Goal: Task Accomplishment & Management: Complete application form

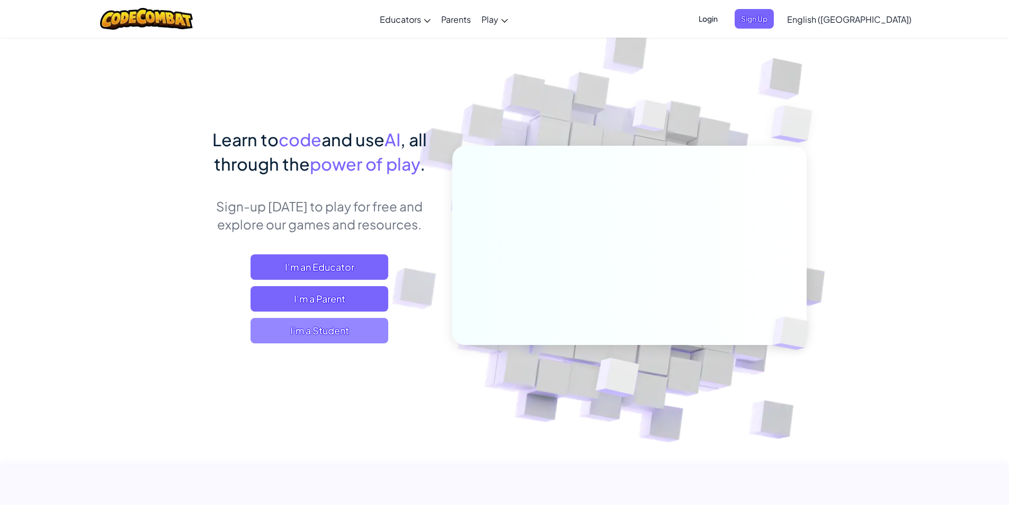
click at [335, 329] on span "I'm a Student" at bounding box center [320, 330] width 138 height 25
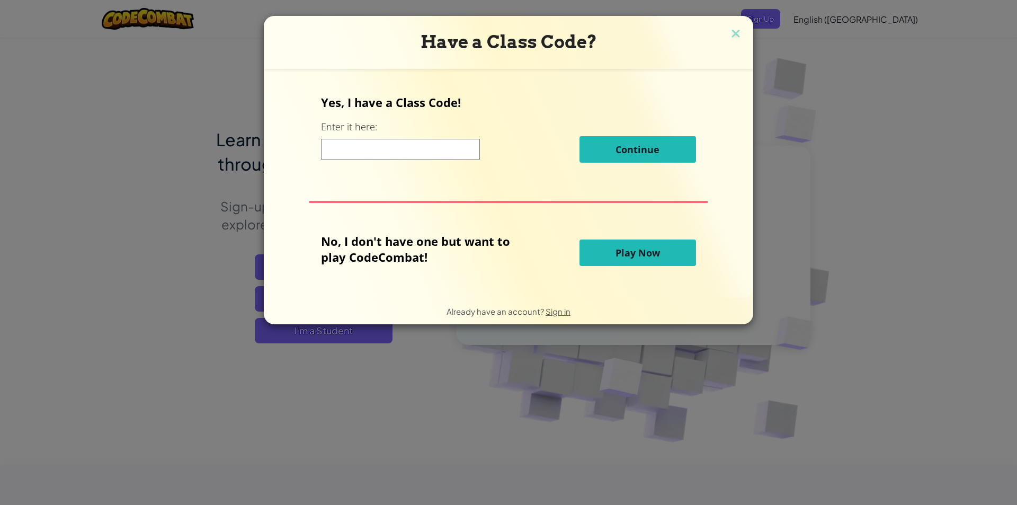
click at [405, 144] on input at bounding box center [400, 149] width 159 height 21
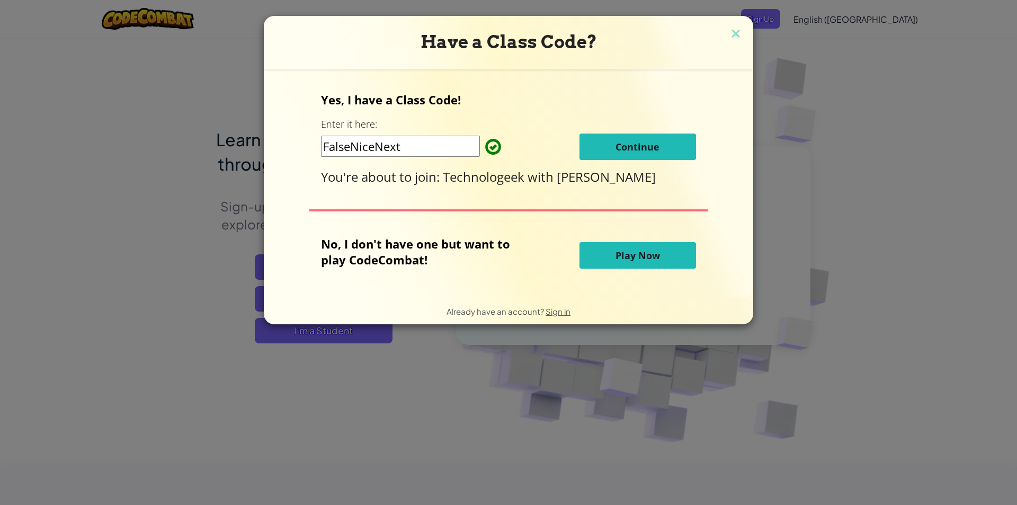
type input "FalseNiceNext"
click at [681, 150] on button "Continue" at bounding box center [637, 146] width 117 height 26
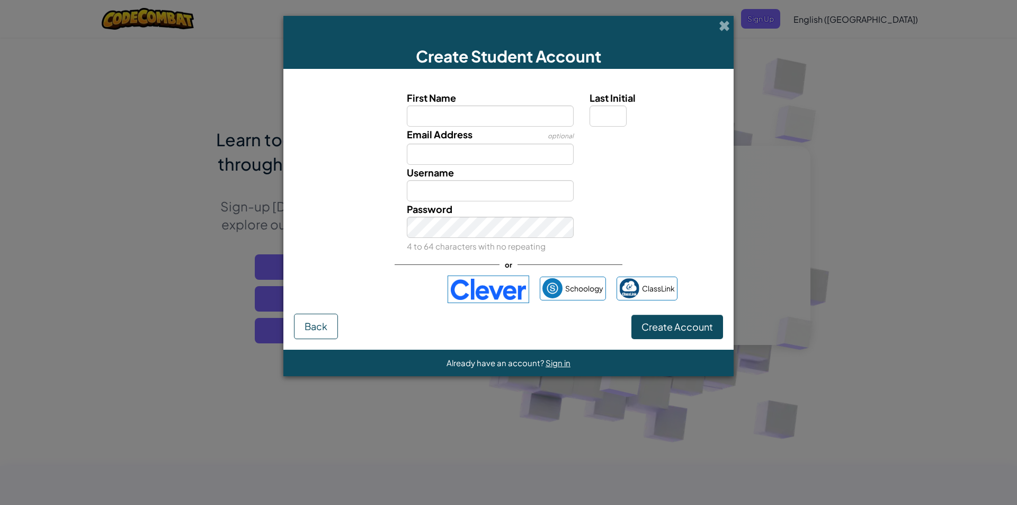
click at [482, 120] on input "First Name" at bounding box center [490, 115] width 167 height 21
type input "MEINI"
click at [453, 194] on input "MEINI" at bounding box center [490, 190] width 167 height 21
click at [613, 113] on input "Last Initial" at bounding box center [607, 115] width 37 height 21
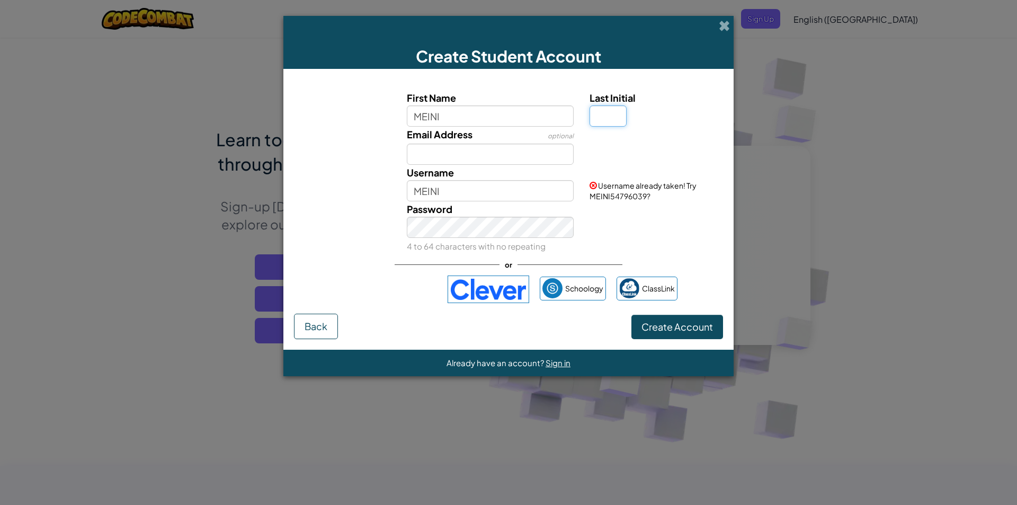
type input "I"
click at [470, 198] on input "MEINII" at bounding box center [490, 190] width 167 height 21
type input "MEINII123"
click at [680, 333] on button "Create Account" at bounding box center [677, 327] width 92 height 24
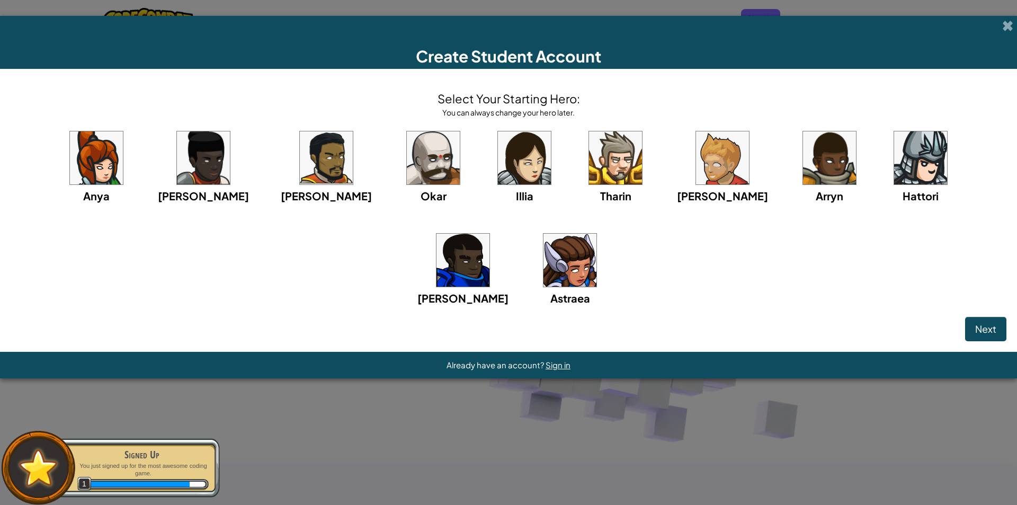
click at [894, 167] on img at bounding box center [920, 157] width 53 height 53
click at [991, 329] on span "Next" at bounding box center [985, 329] width 21 height 12
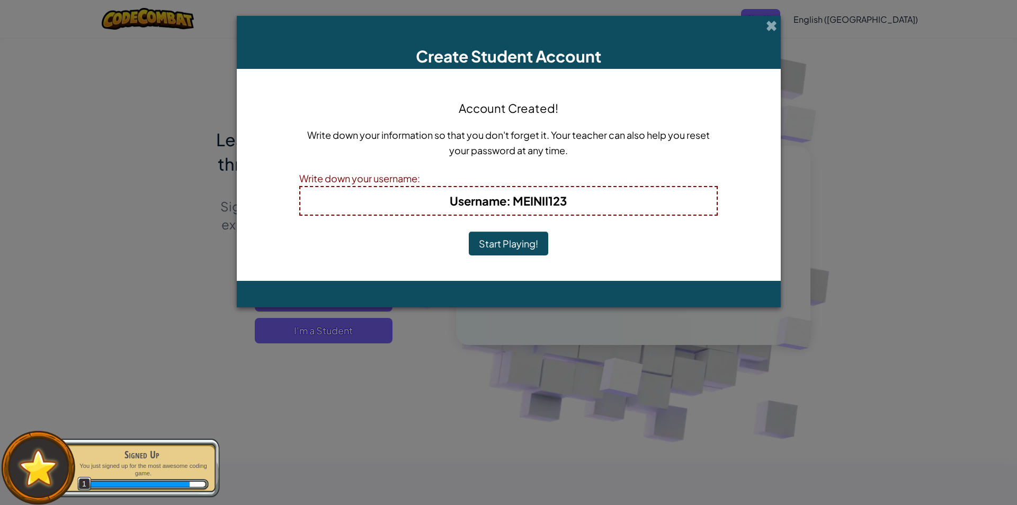
click at [527, 241] on button "Start Playing!" at bounding box center [508, 243] width 79 height 24
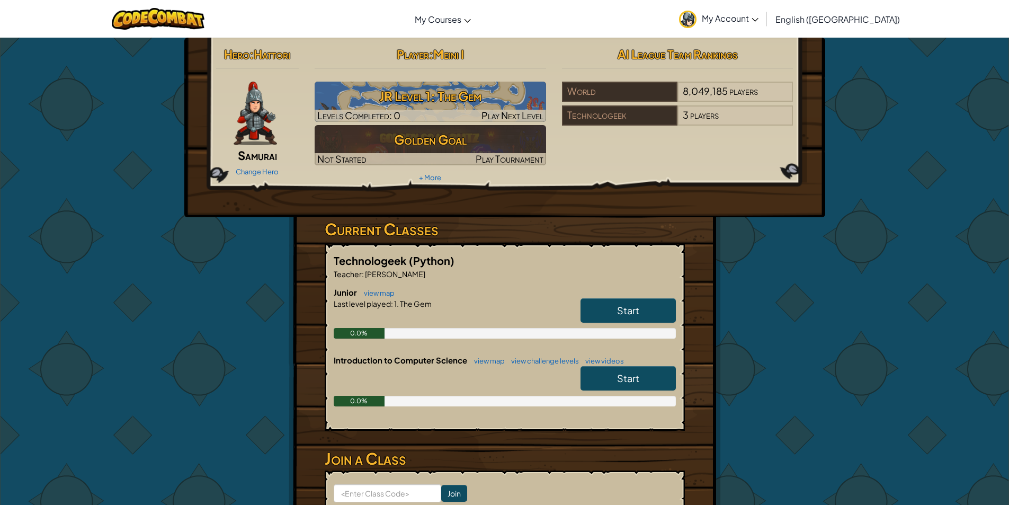
click at [618, 386] on link "Start" at bounding box center [627, 378] width 95 height 24
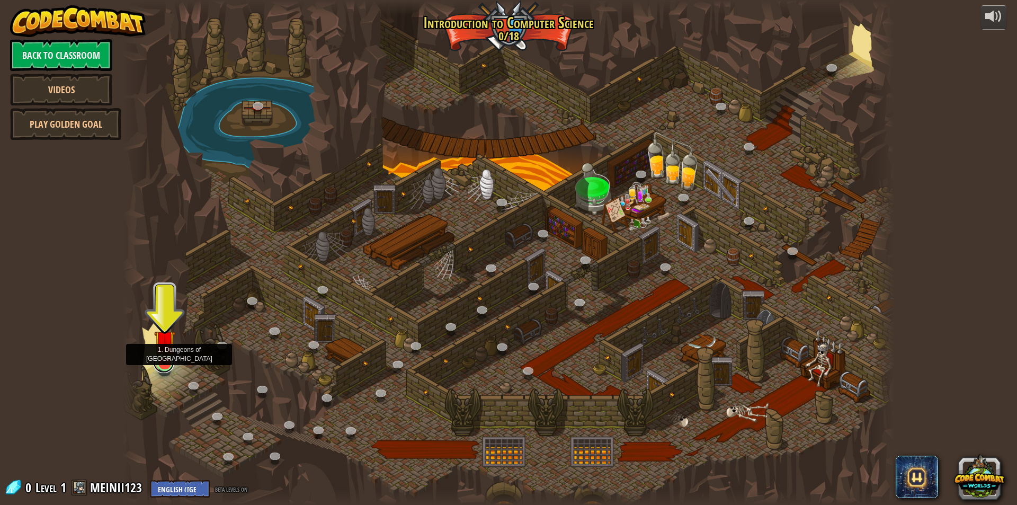
click at [158, 365] on link at bounding box center [163, 362] width 21 height 21
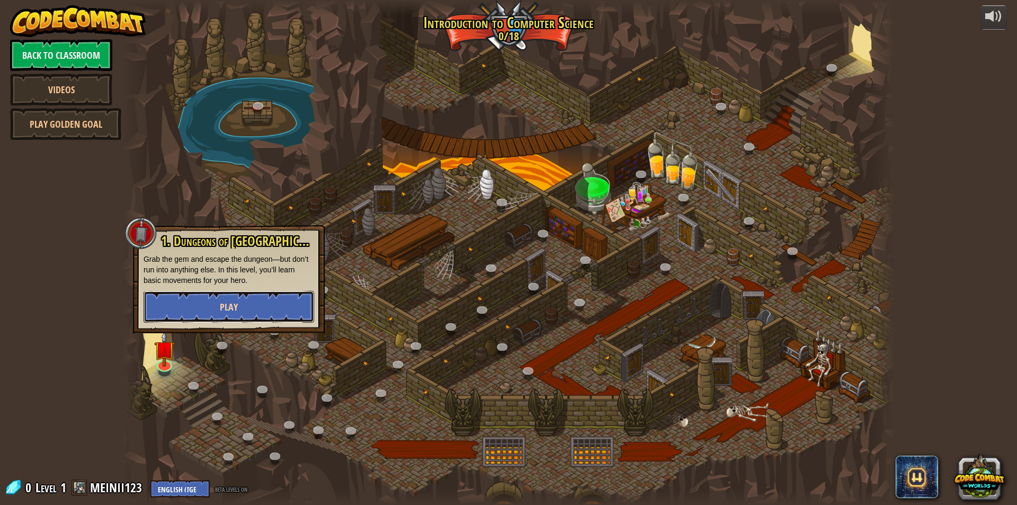
click at [227, 304] on span "Play" at bounding box center [229, 306] width 18 height 13
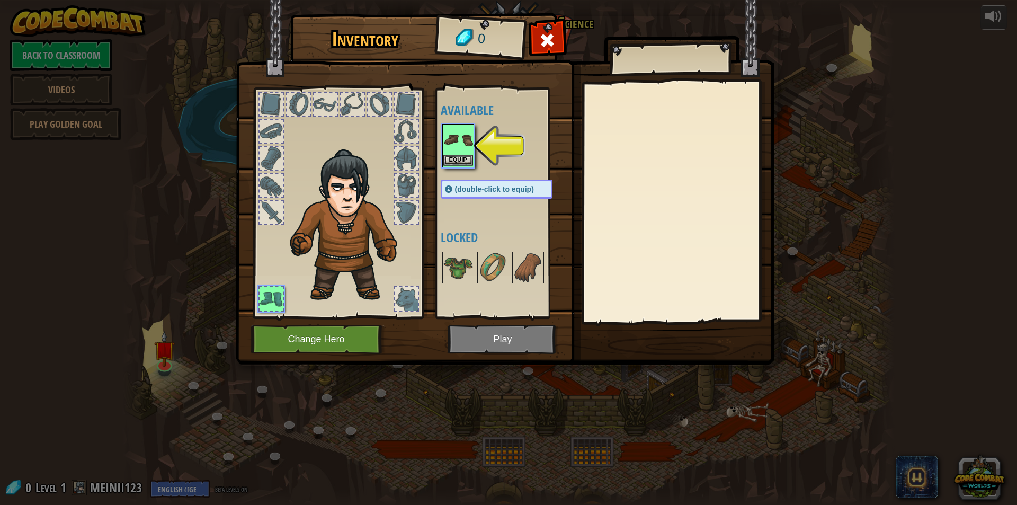
click at [460, 139] on img at bounding box center [458, 140] width 30 height 30
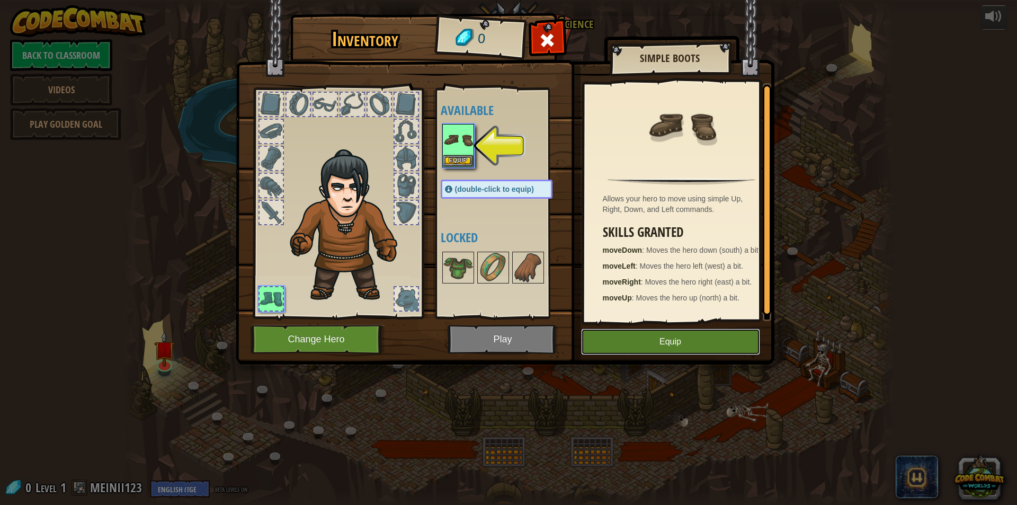
click at [602, 333] on button "Equip" at bounding box center [670, 341] width 179 height 26
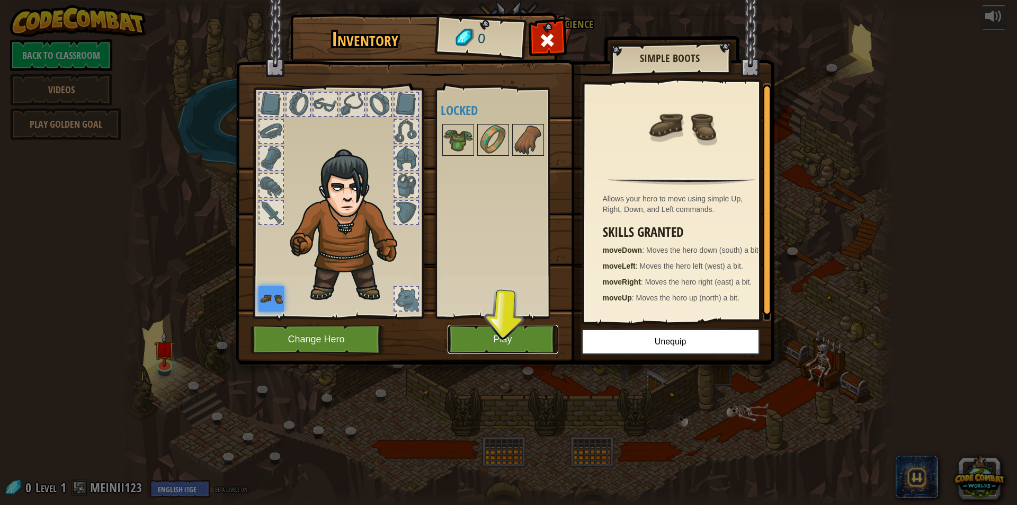
click at [543, 332] on button "Play" at bounding box center [503, 339] width 111 height 29
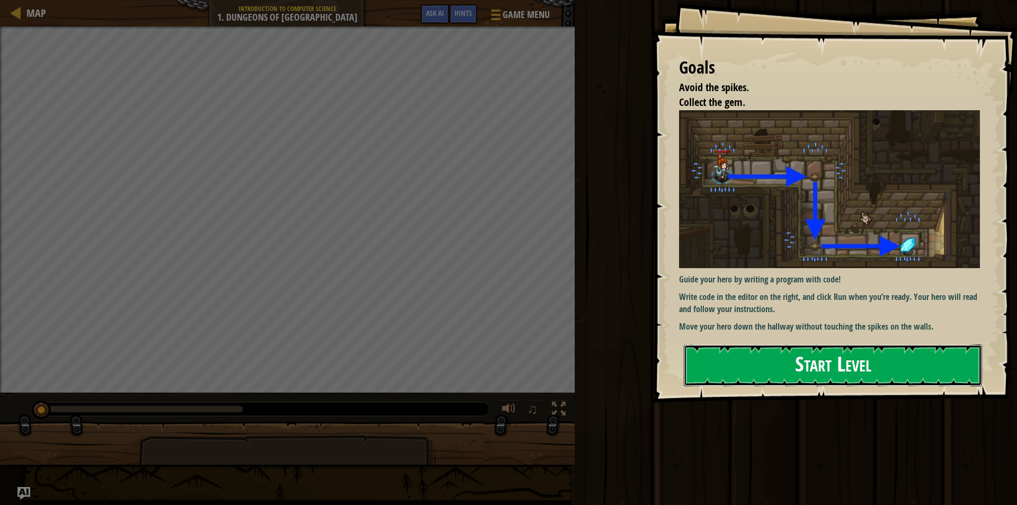
click at [725, 350] on button "Start Level" at bounding box center [833, 365] width 298 height 42
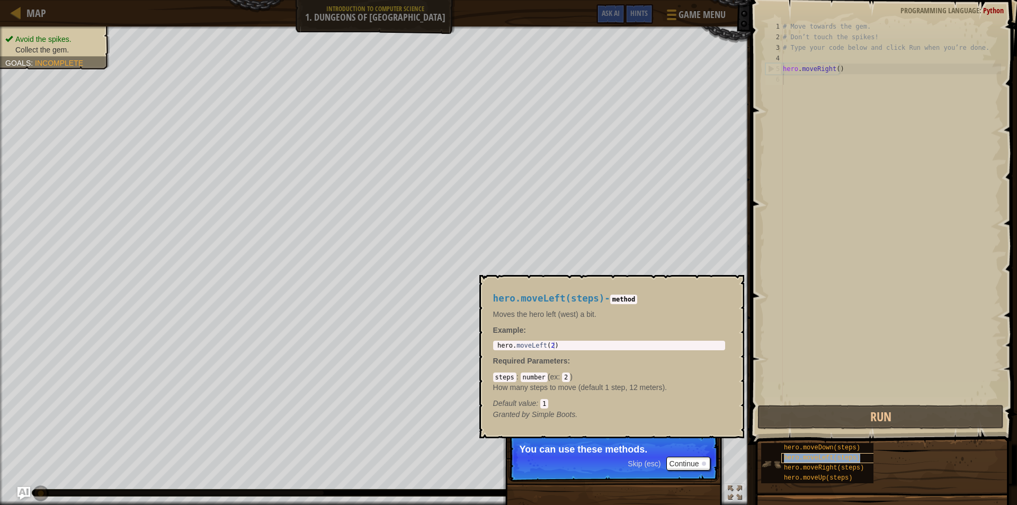
click at [786, 457] on span "hero.moveLeft(steps)" at bounding box center [822, 457] width 76 height 7
click at [732, 282] on button "×" at bounding box center [732, 287] width 8 height 15
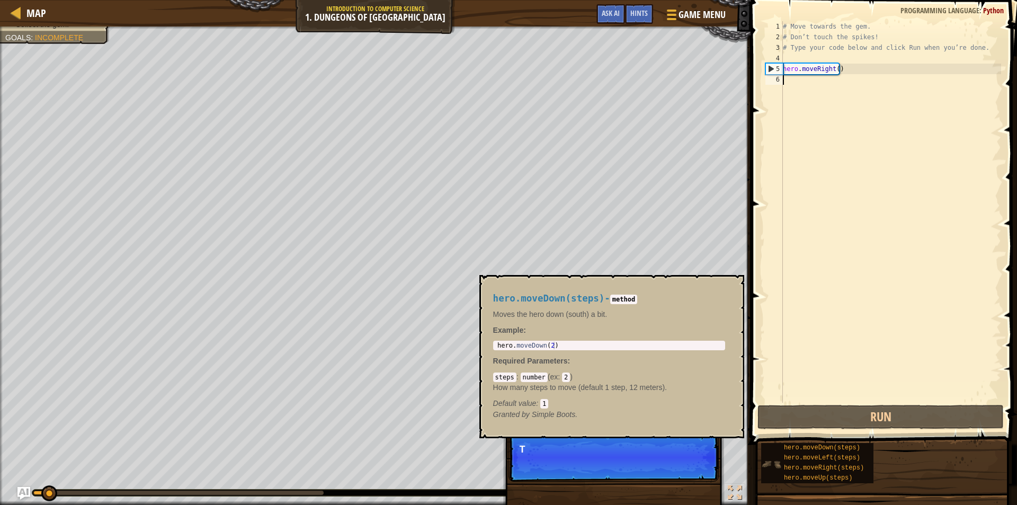
scroll to position [5, 0]
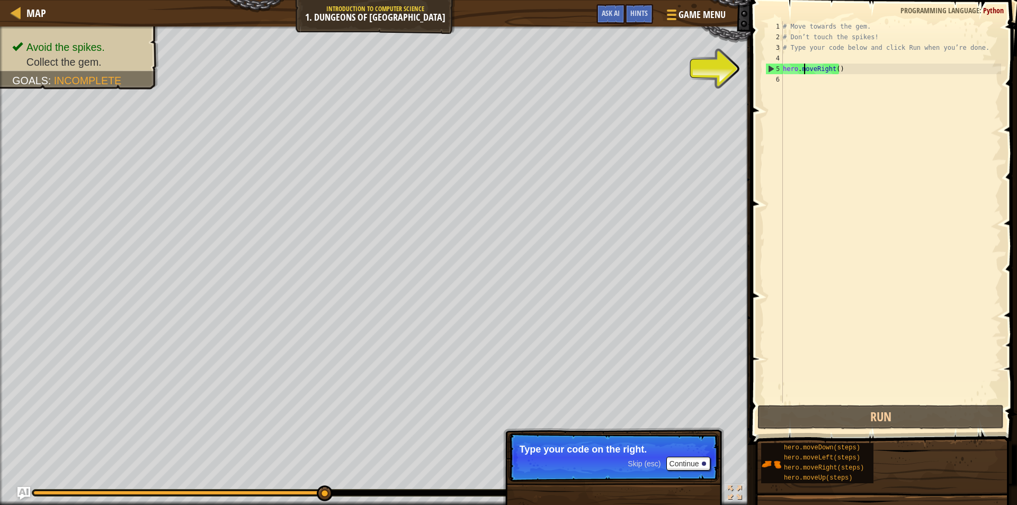
click at [805, 70] on div "# Move towards the gem. # Don’t touch the spikes! # Type your code below and cl…" at bounding box center [891, 222] width 220 height 403
click at [843, 73] on div "# Move towards the gem. # Don’t touch the spikes! # Type your code below and cl…" at bounding box center [891, 222] width 220 height 403
click at [835, 69] on div "# Move towards the gem. # Don’t touch the spikes! # Type your code below and cl…" at bounding box center [891, 222] width 220 height 403
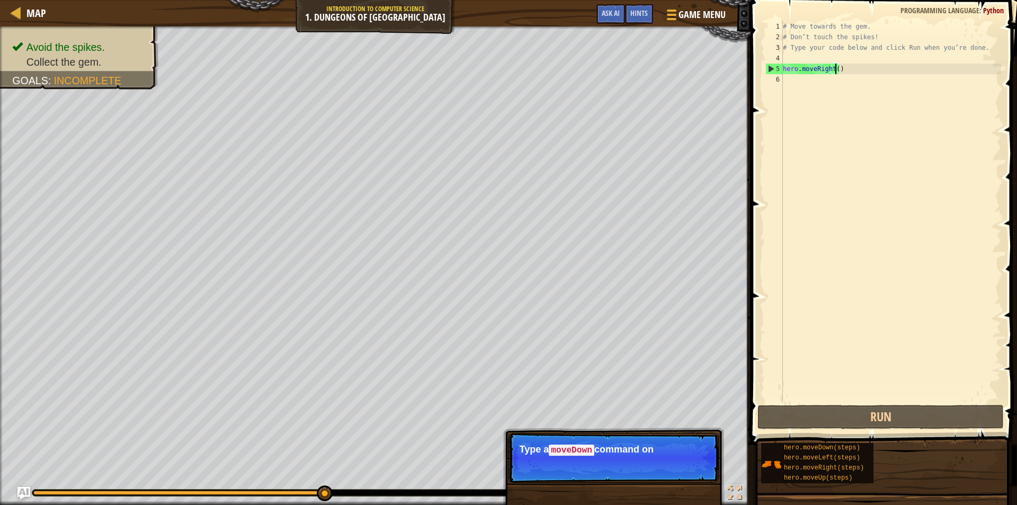
click at [769, 65] on div "5" at bounding box center [774, 69] width 17 height 11
click at [771, 66] on div "5" at bounding box center [774, 69] width 17 height 11
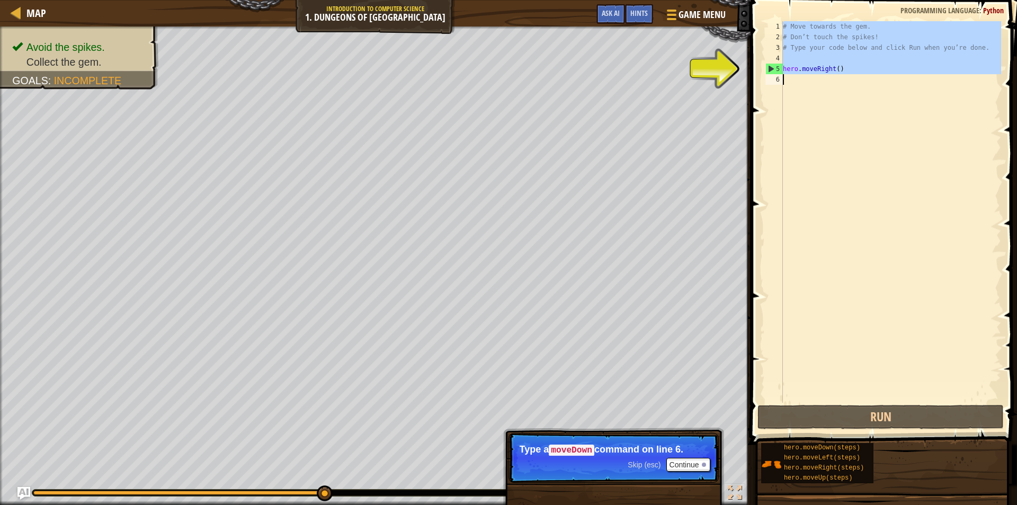
type textarea "hero.moveRight()"
click at [771, 66] on div "5" at bounding box center [774, 69] width 17 height 11
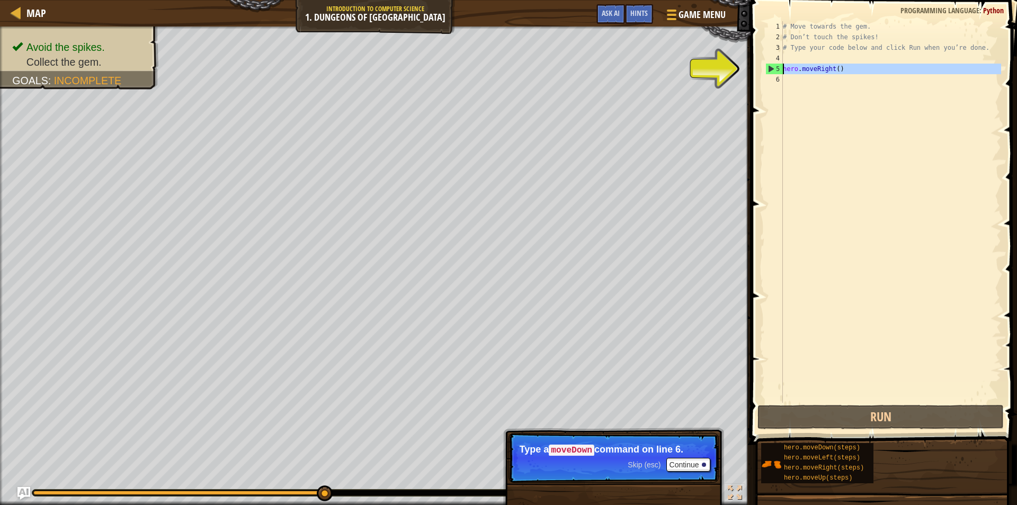
click at [773, 66] on div "5" at bounding box center [774, 69] width 17 height 11
type textarea "hero.moveRight()"
click at [773, 66] on div "5" at bounding box center [774, 69] width 17 height 11
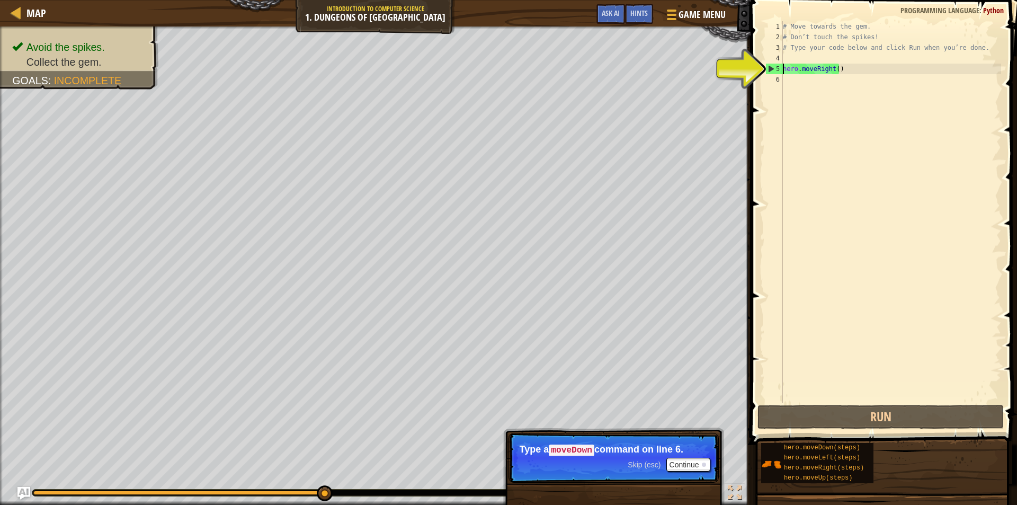
click at [773, 66] on div "5" at bounding box center [774, 69] width 17 height 11
type textarea "hero.moveRight()"
click at [785, 79] on div "# Move towards the gem. # Don’t touch the spikes! # Type your code below and cl…" at bounding box center [891, 222] width 220 height 403
click at [770, 68] on div "5" at bounding box center [774, 69] width 17 height 11
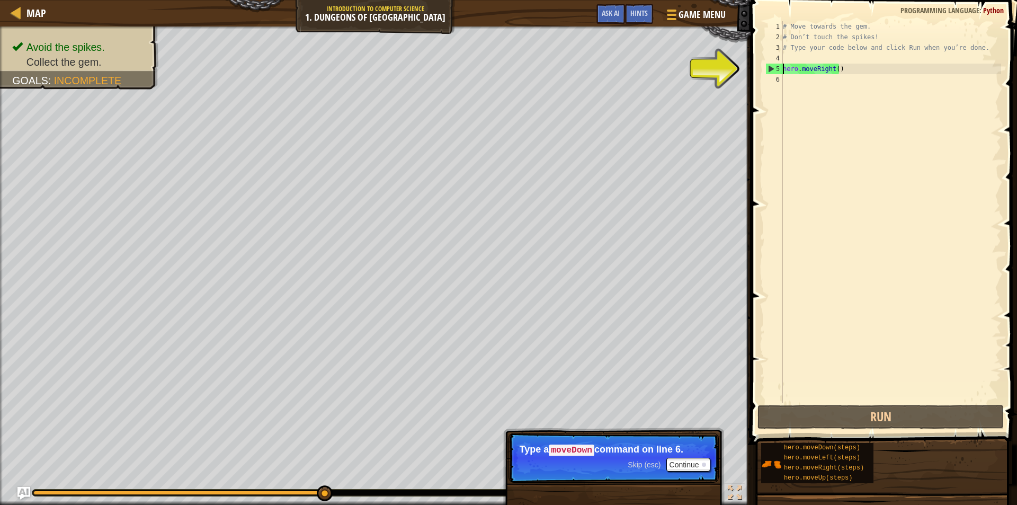
click at [833, 71] on div "# Move towards the gem. # Don’t touch the spikes! # Type your code below and cl…" at bounding box center [891, 222] width 220 height 403
type textarea "hero.moveRigh()"
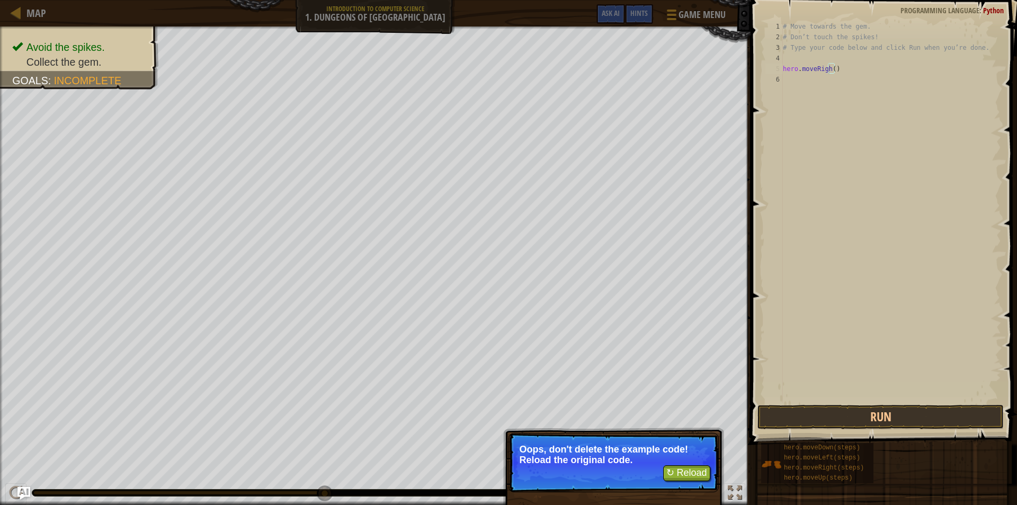
click at [837, 61] on div "# Move towards the gem. # Don’t touch the spikes! # Type your code below and cl…" at bounding box center [891, 222] width 220 height 403
drag, startPoint x: 695, startPoint y: 473, endPoint x: 691, endPoint y: 460, distance: 13.2
click at [694, 471] on button "↻ Reload" at bounding box center [686, 473] width 47 height 16
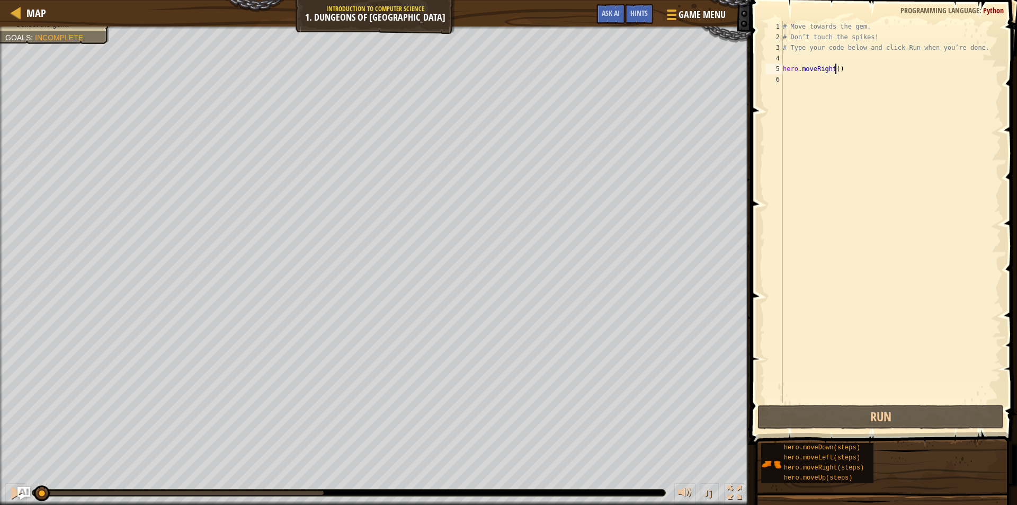
click at [835, 66] on div "# Move towards the gem. # Don’t touch the spikes! # Type your code below and cl…" at bounding box center [891, 222] width 220 height 403
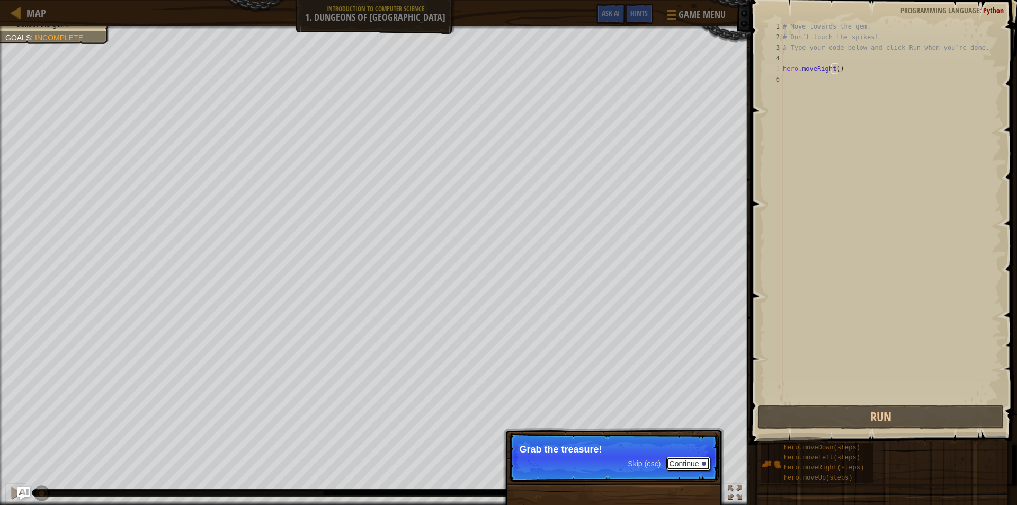
click at [690, 459] on button "Continue" at bounding box center [688, 464] width 44 height 14
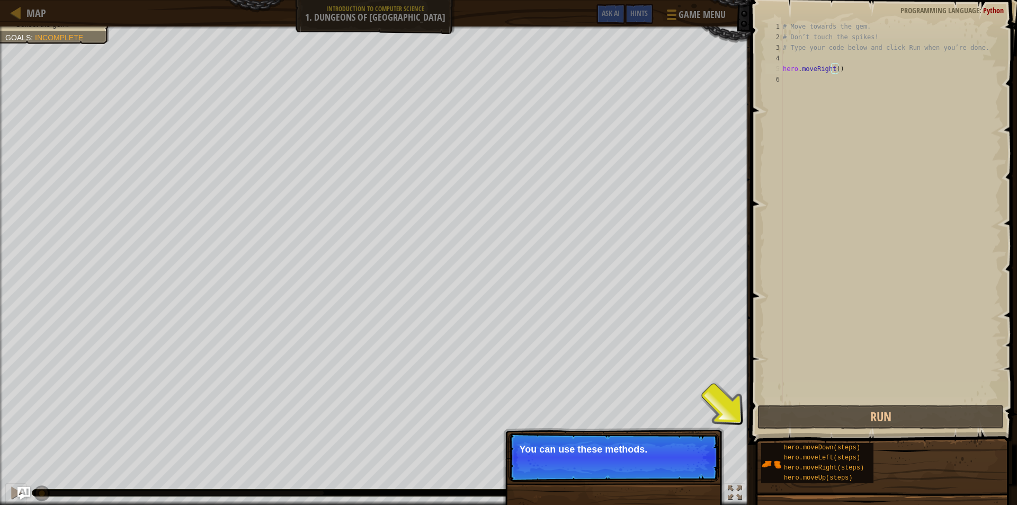
drag, startPoint x: 599, startPoint y: 469, endPoint x: 633, endPoint y: 460, distance: 35.6
click at [603, 469] on p "Skip (esc) Continue You can use these methods." at bounding box center [613, 457] width 210 height 49
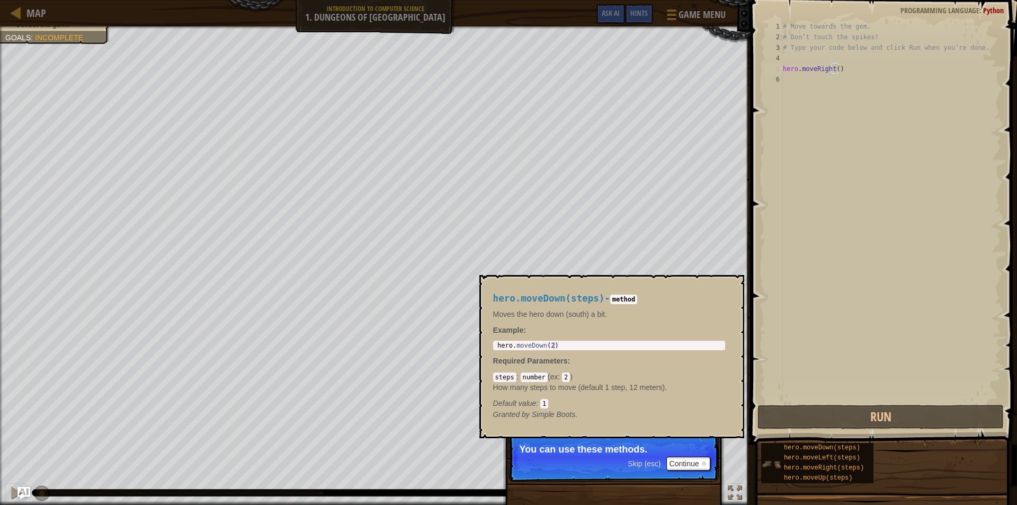
click at [762, 466] on img at bounding box center [771, 464] width 20 height 20
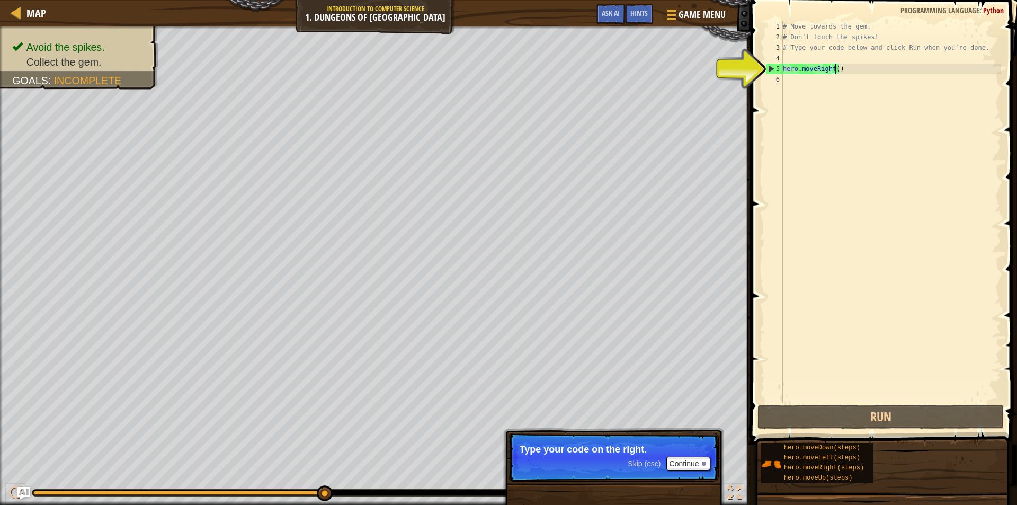
scroll to position [5, 4]
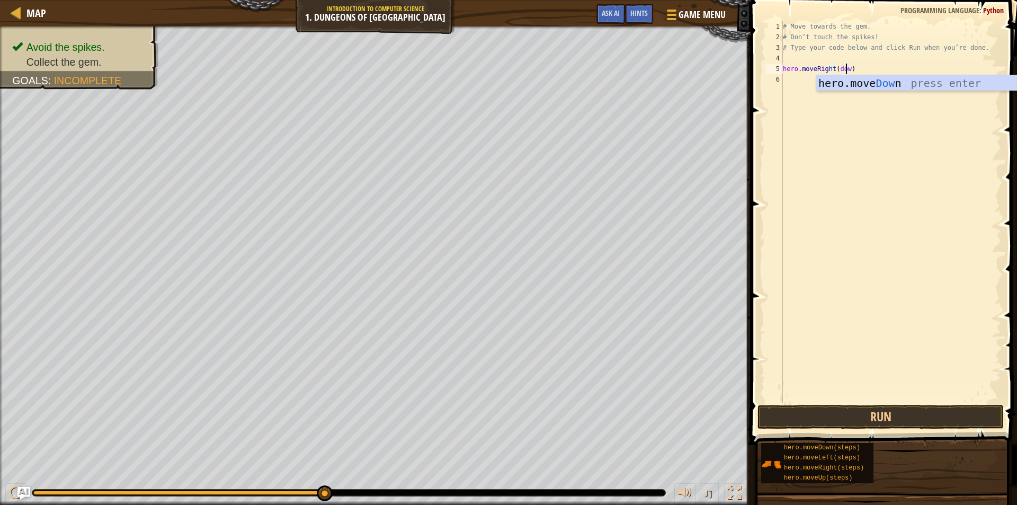
type textarea "hero.moveRight(down)"
click at [841, 91] on div "# Move towards the gem. # Don’t touch the spikes! # Type your code below and cl…" at bounding box center [891, 222] width 220 height 403
drag, startPoint x: 811, startPoint y: 70, endPoint x: 820, endPoint y: 91, distance: 22.3
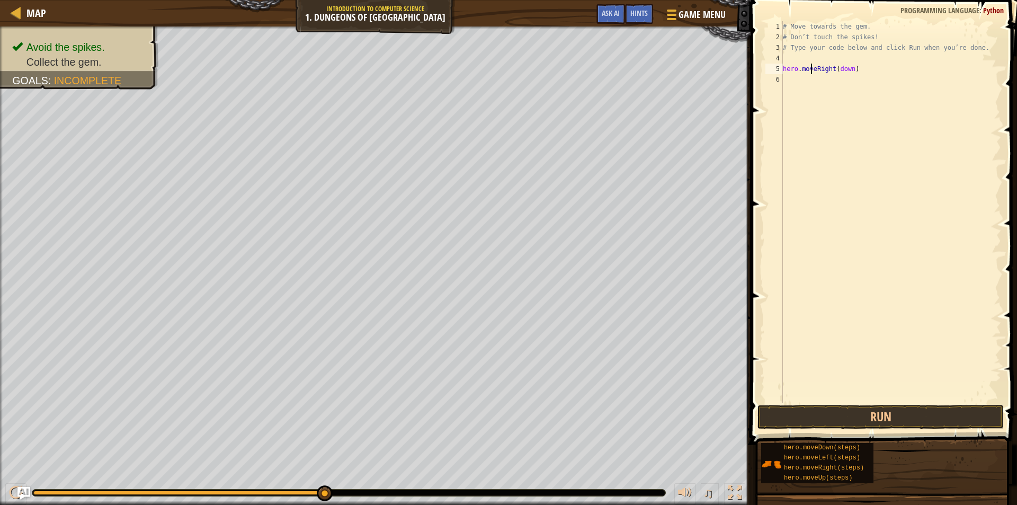
click at [815, 85] on div "# Move towards the gem. # Don’t touch the spikes! # Type your code below and cl…" at bounding box center [891, 222] width 220 height 403
type textarea "hero.moveRight(down)"
click at [789, 83] on div "# Move towards the gem. # Don’t touch the spikes! # Type your code below and cl…" at bounding box center [891, 211] width 220 height 381
click at [777, 75] on div "6" at bounding box center [773, 79] width 17 height 11
click at [797, 70] on div "# Move towards the gem. # Don’t touch the spikes! # Type your code below and cl…" at bounding box center [891, 222] width 220 height 403
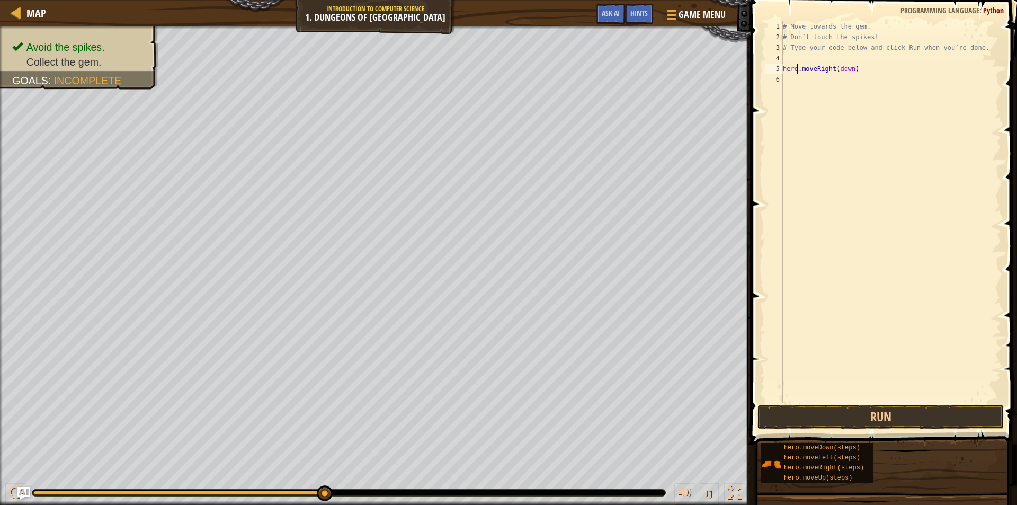
click at [825, 67] on div "# Move towards the gem. # Don’t touch the spikes! # Type your code below and cl…" at bounding box center [891, 222] width 220 height 403
click at [846, 67] on div "# Move towards the gem. # Don’t touch the spikes! # Type your code below and cl…" at bounding box center [891, 222] width 220 height 403
click at [848, 68] on div "# Move towards the gem. # Don’t touch the spikes! # Type your code below and cl…" at bounding box center [891, 222] width 220 height 403
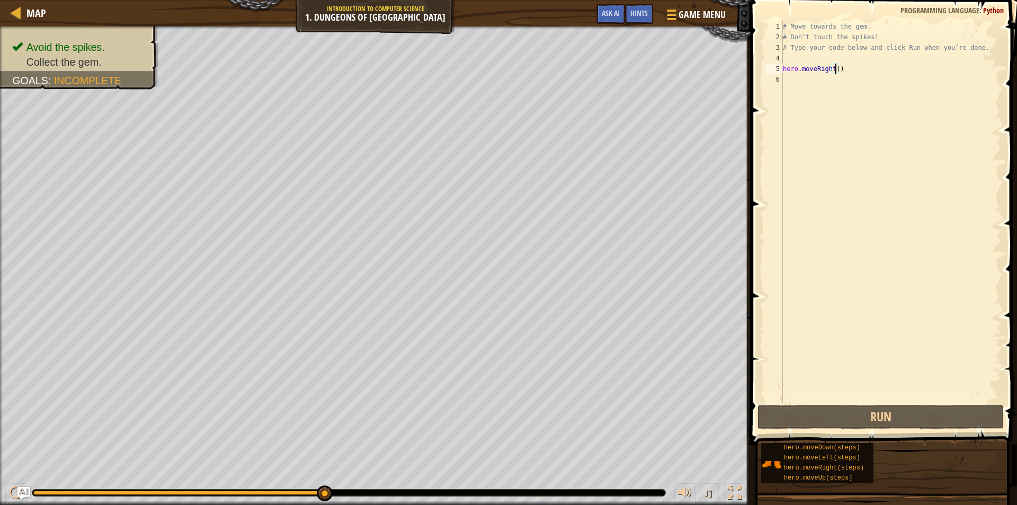
click at [795, 68] on div "# Move towards the gem. # Don’t touch the spikes! # Type your code below and cl…" at bounding box center [891, 222] width 220 height 403
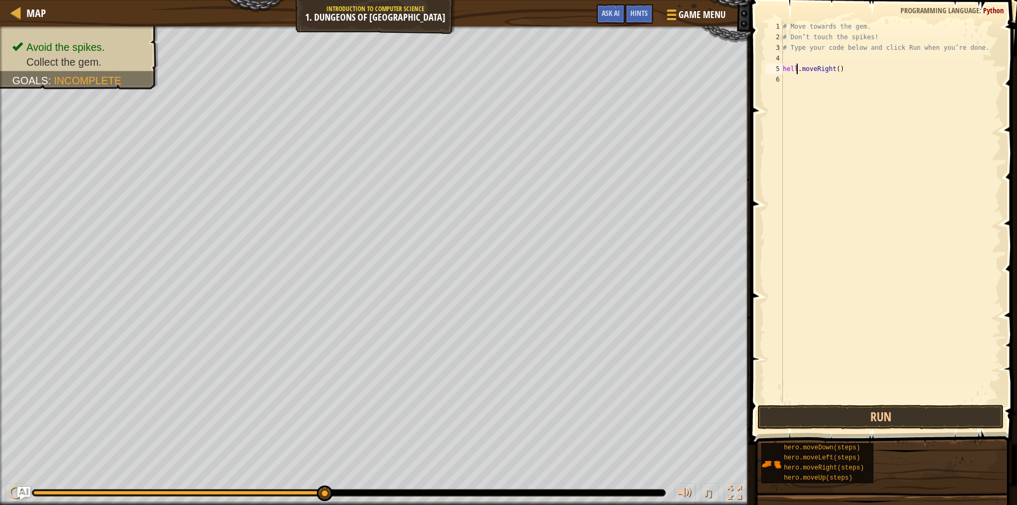
scroll to position [5, 1]
type textarea "hello.moveRight()"
click at [837, 69] on div "# Move towards the gem. # Don’t touch the spikes! # Type your code below and cl…" at bounding box center [891, 222] width 220 height 403
click at [832, 69] on div "# Move towards the gem. # Don’t touch the spikes! # Type your code below and cl…" at bounding box center [891, 222] width 220 height 403
click at [834, 69] on div "# Move towards the gem. # Don’t touch the spikes! # Type your code below and cl…" at bounding box center [891, 222] width 220 height 403
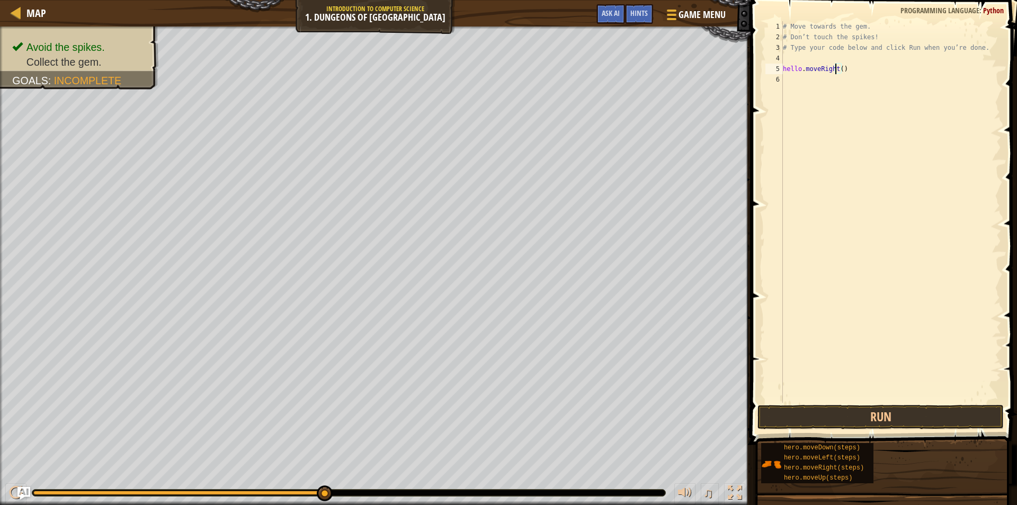
click at [783, 78] on div "# Move towards the gem. # Don’t touch the spikes! # Type your code below and cl…" at bounding box center [891, 222] width 220 height 403
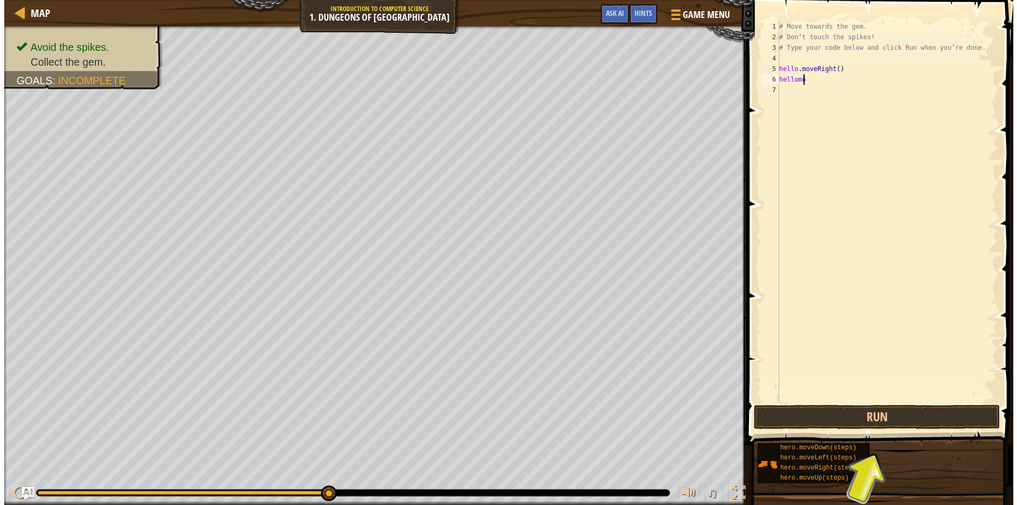
scroll to position [5, 2]
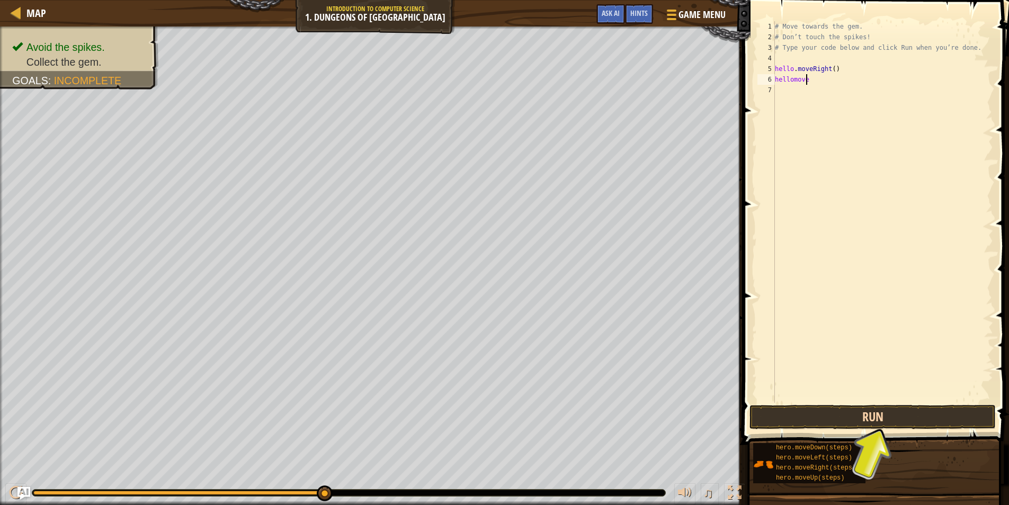
type textarea "hellomove"
click at [812, 413] on button "Run" at bounding box center [872, 417] width 246 height 24
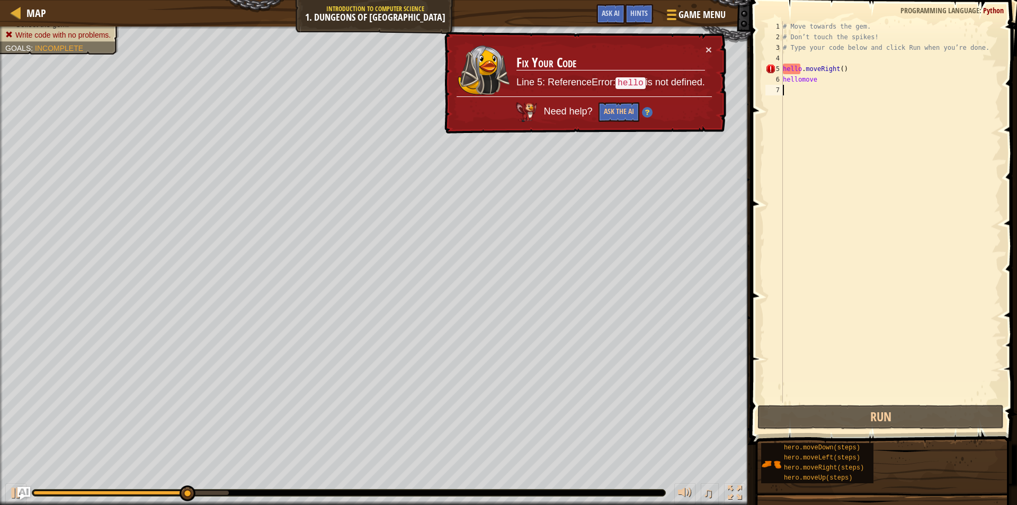
scroll to position [5, 0]
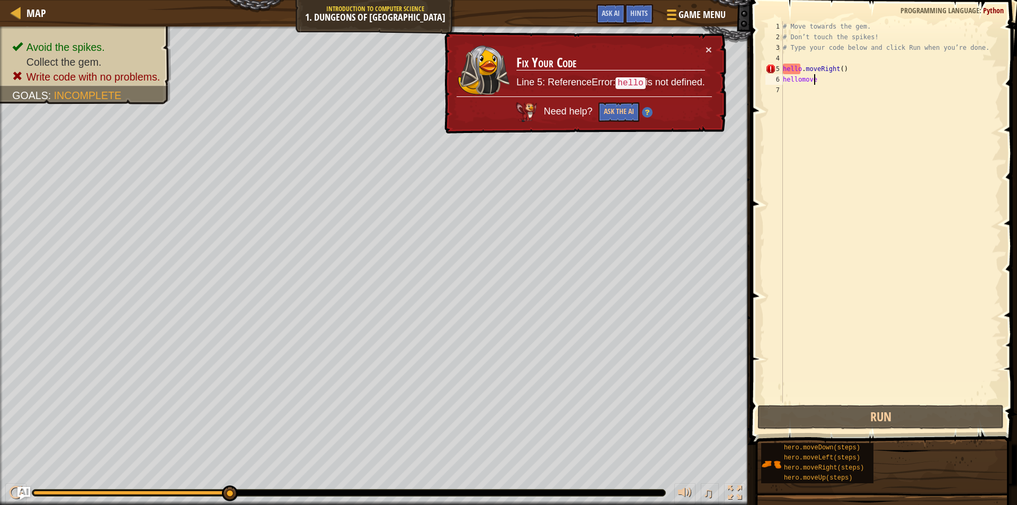
type textarea "hello.moveRight()"
type textarea "# Type your code below and click Run when you’re done."
type textarea "hello.moveRight()"
type textarea "# Type your code below and click Run when you’re done."
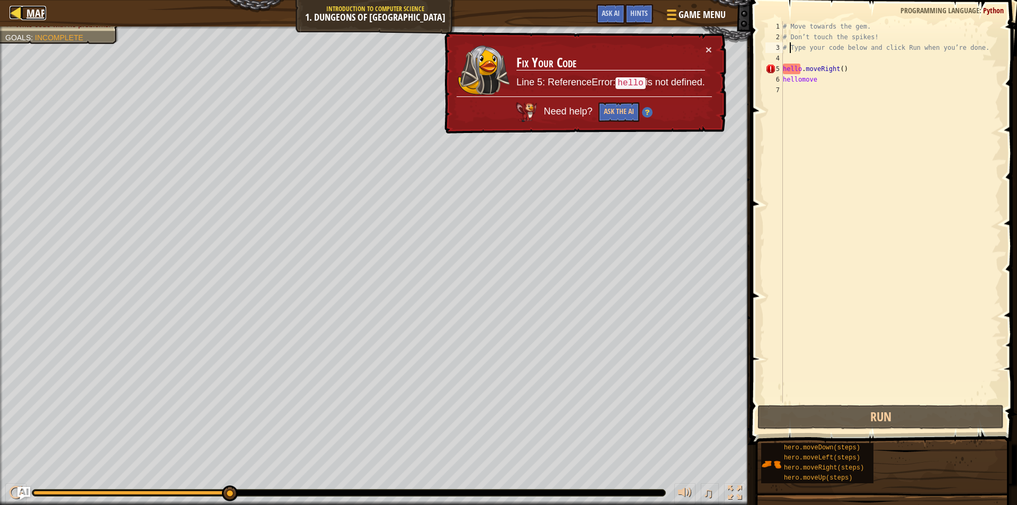
click at [10, 14] on div at bounding box center [16, 12] width 13 height 13
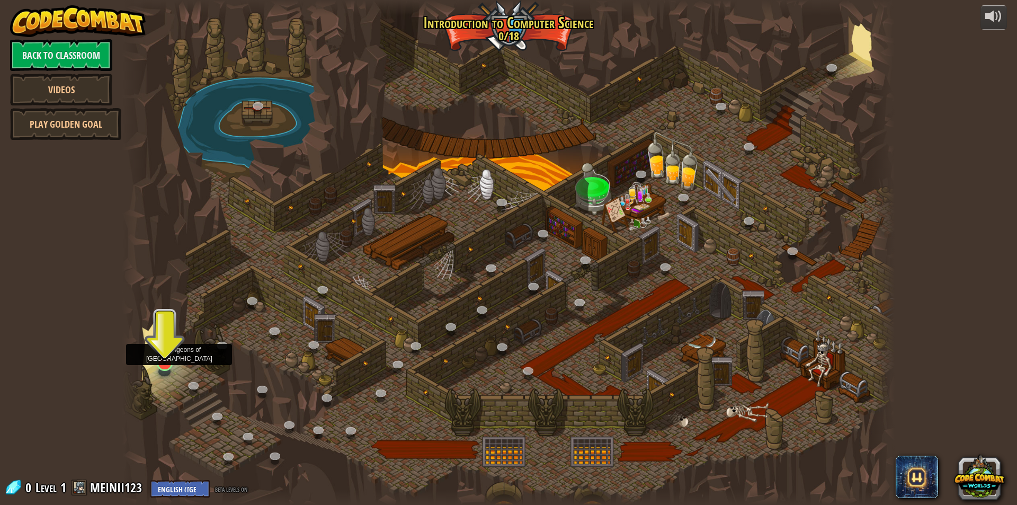
click at [166, 362] on img at bounding box center [164, 341] width 21 height 48
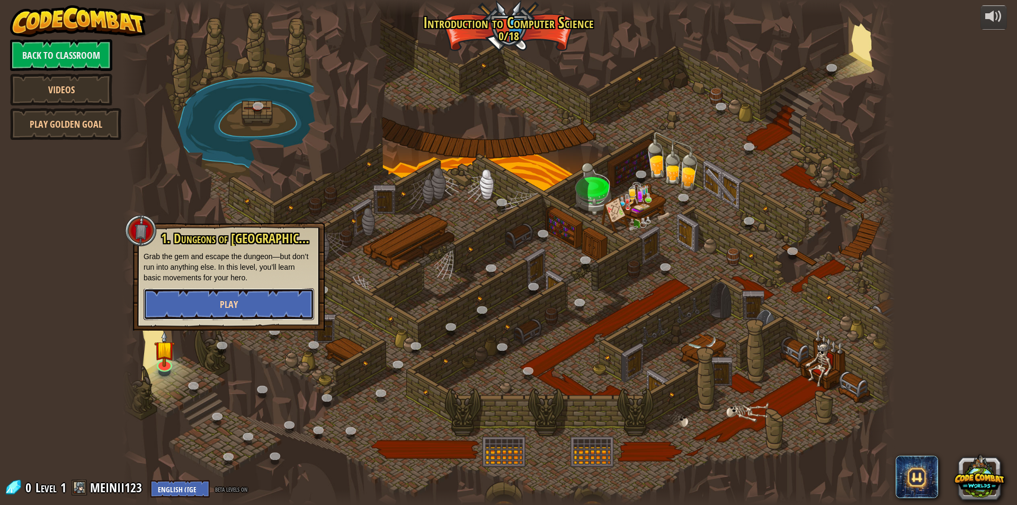
click at [267, 314] on button "Play" at bounding box center [229, 304] width 171 height 32
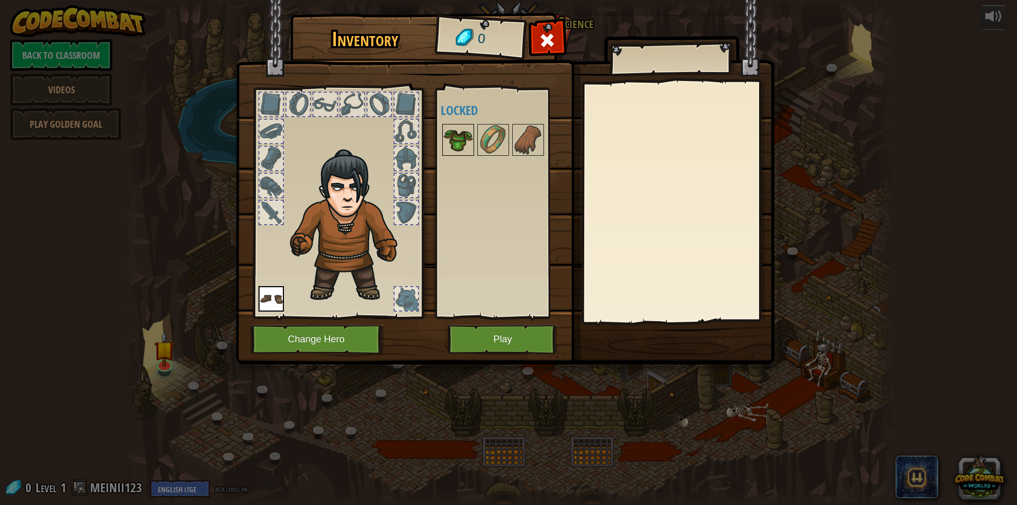
click at [464, 141] on img at bounding box center [458, 140] width 30 height 30
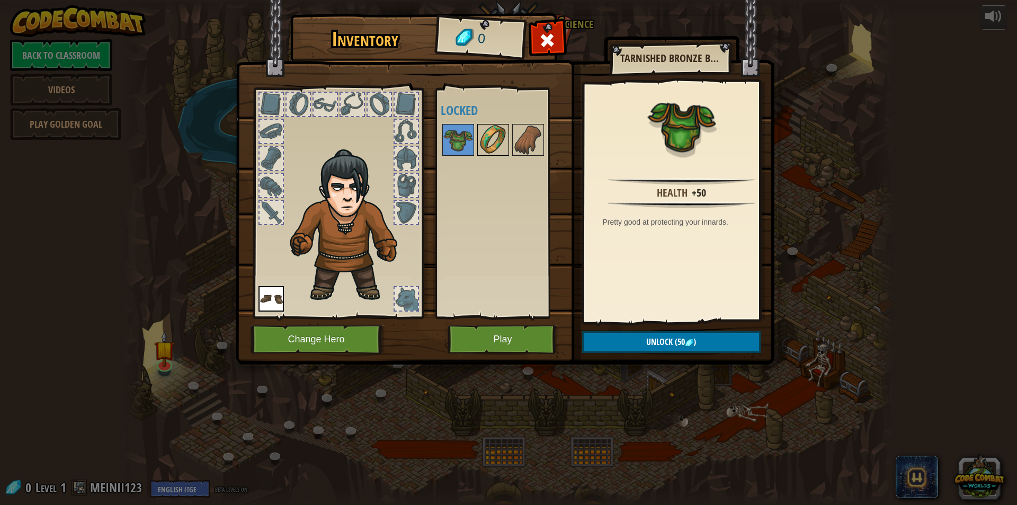
click at [485, 127] on img at bounding box center [493, 140] width 30 height 30
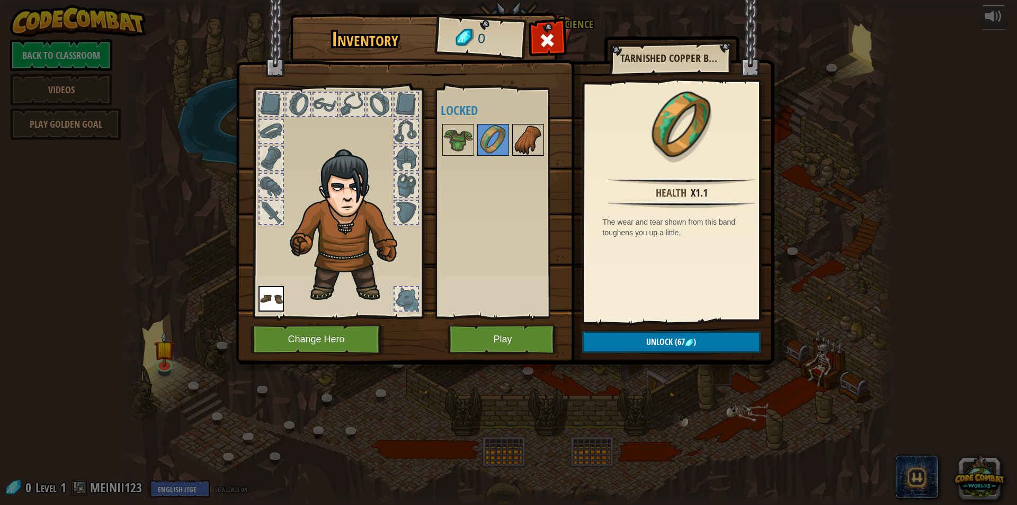
click at [532, 126] on img at bounding box center [528, 140] width 30 height 30
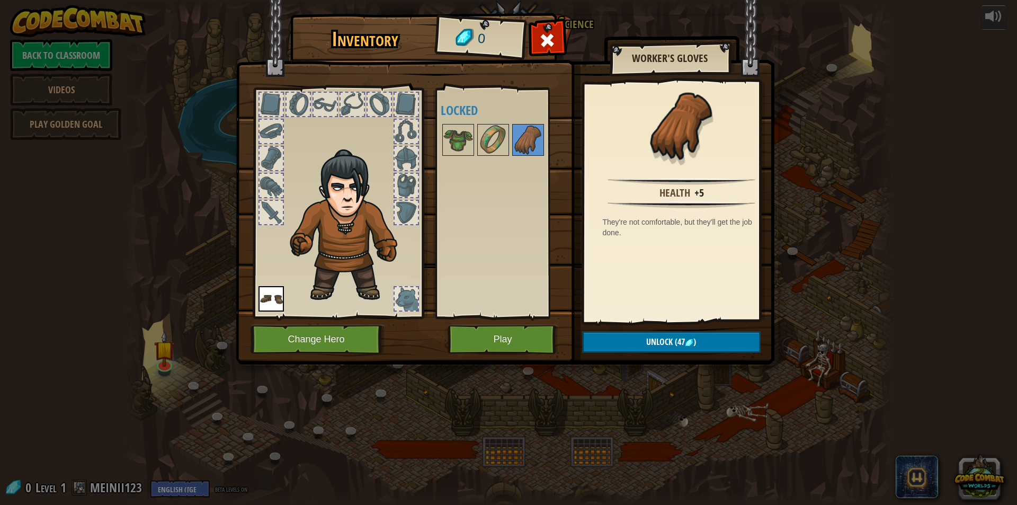
click at [398, 203] on div at bounding box center [406, 212] width 23 height 23
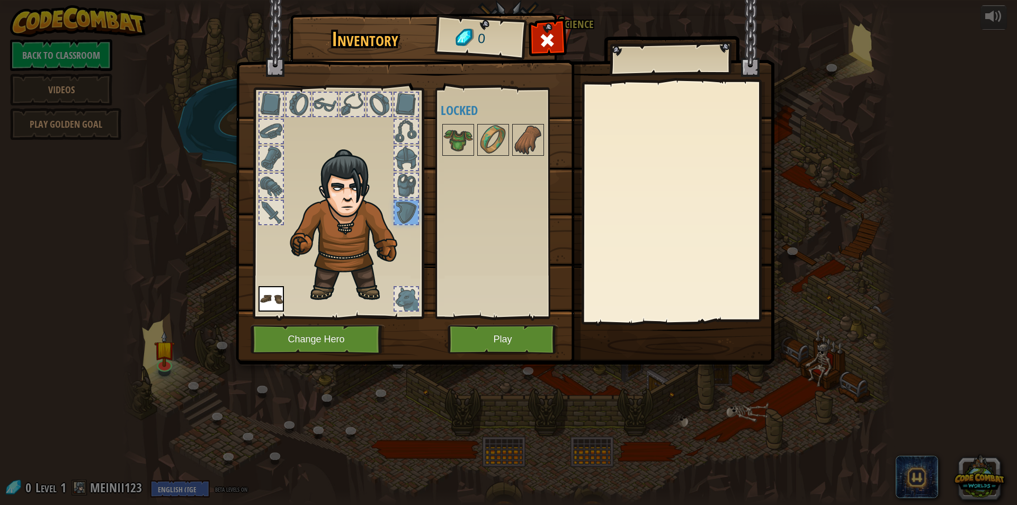
click at [415, 190] on div at bounding box center [406, 185] width 23 height 23
click at [412, 159] on div at bounding box center [406, 158] width 23 height 23
click at [268, 291] on img at bounding box center [270, 298] width 25 height 25
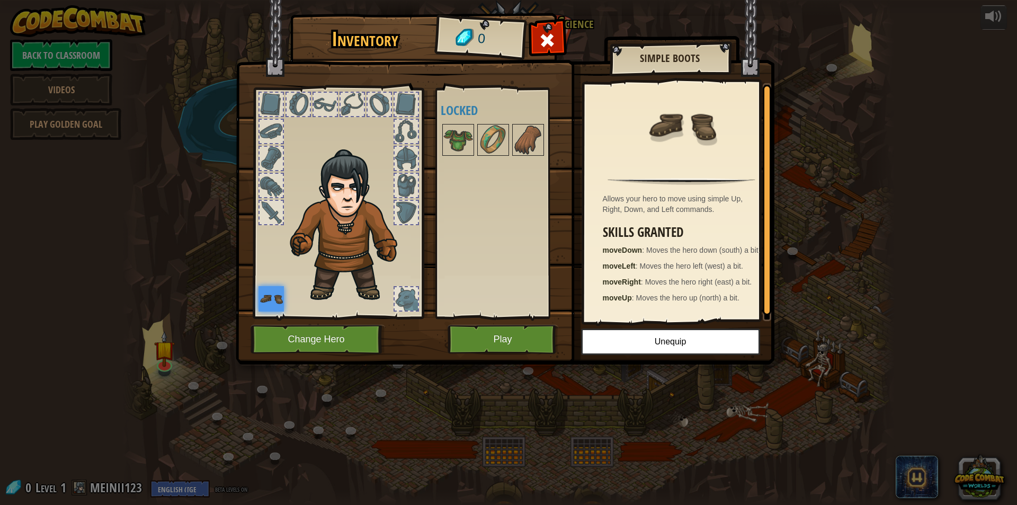
click at [403, 296] on div at bounding box center [406, 298] width 23 height 23
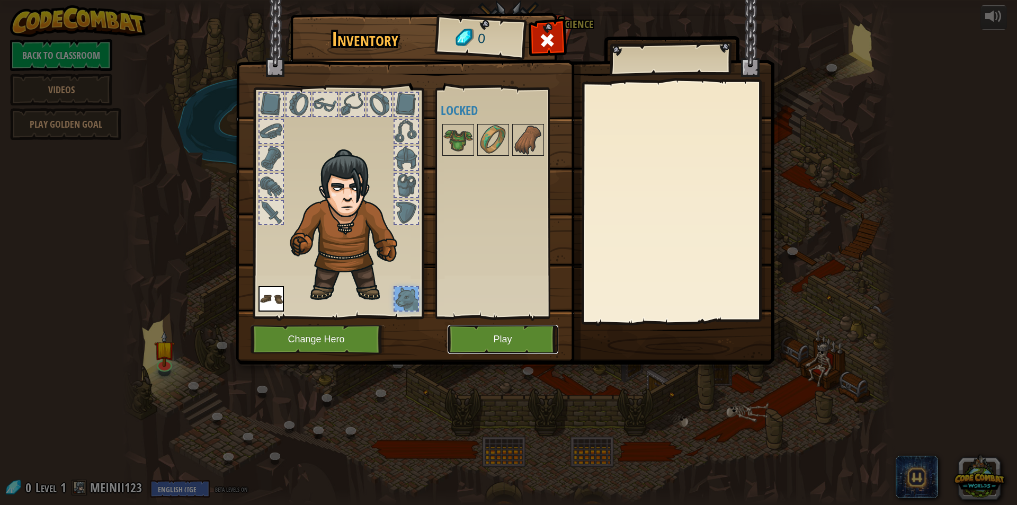
click at [505, 334] on button "Play" at bounding box center [503, 339] width 111 height 29
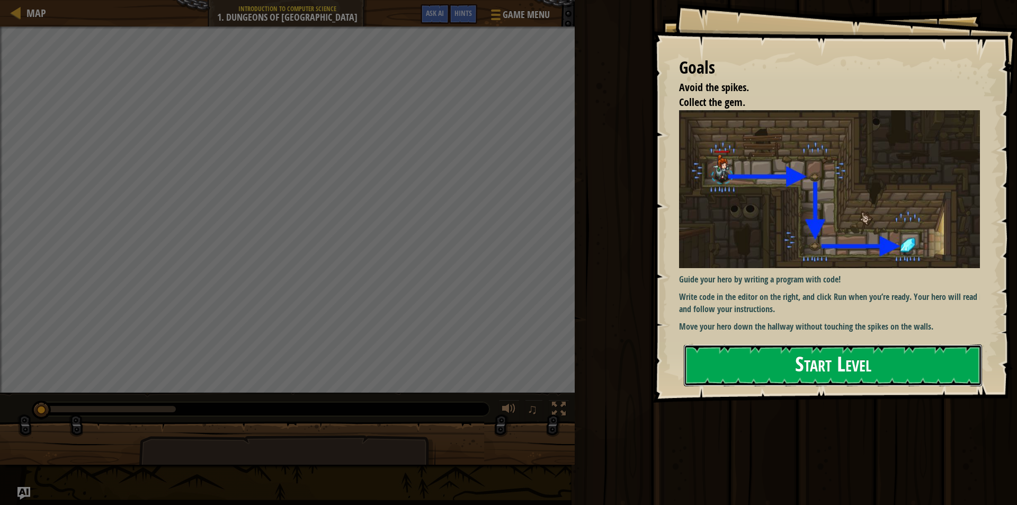
click at [777, 381] on button "Start Level" at bounding box center [833, 365] width 298 height 42
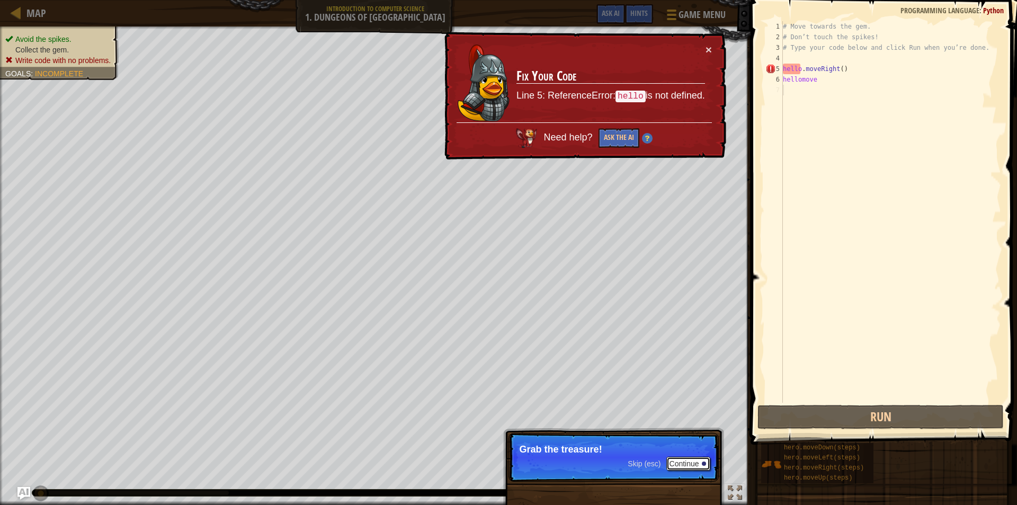
click at [699, 460] on button "Continue" at bounding box center [688, 464] width 44 height 14
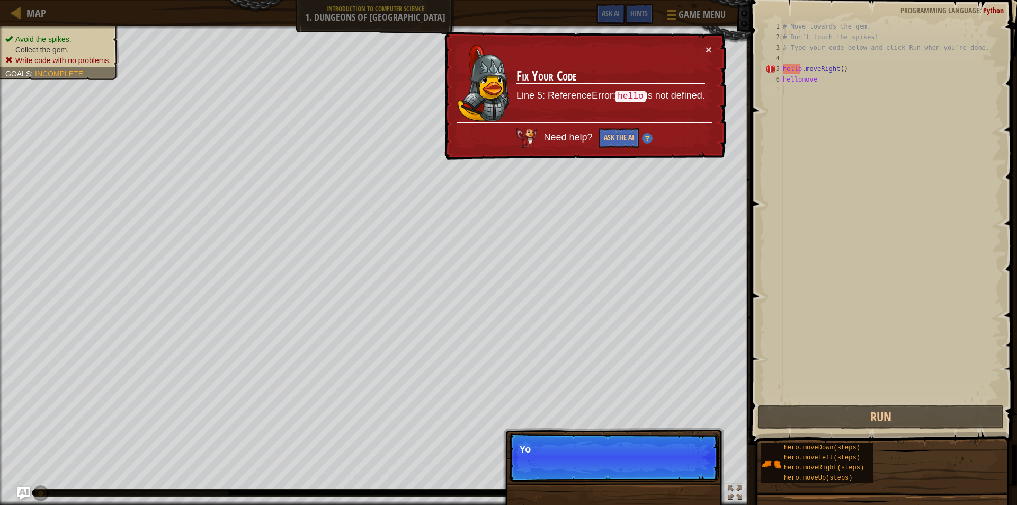
scroll to position [5, 0]
click at [799, 69] on div "# Move towards the gem. # Don’t touch the spikes! # Type your code below and cl…" at bounding box center [891, 222] width 220 height 403
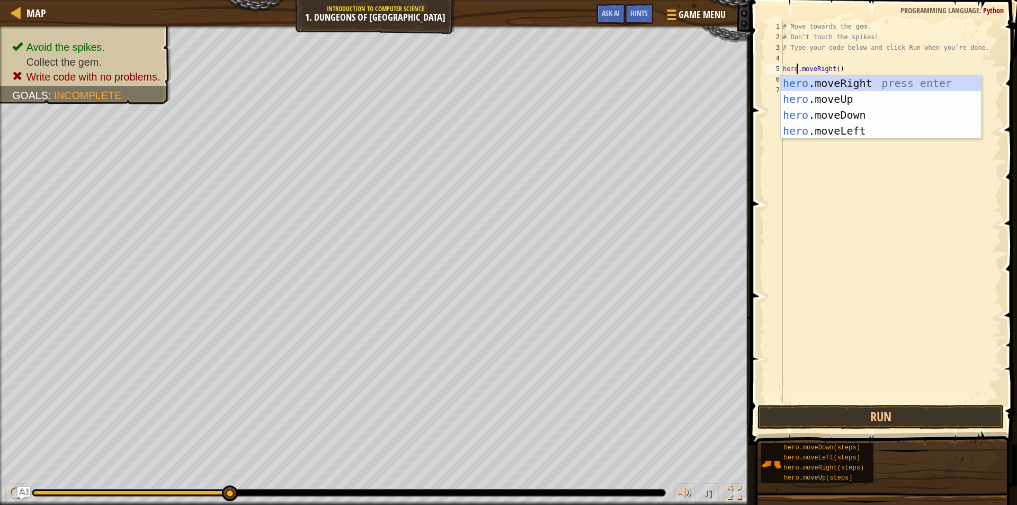
scroll to position [5, 1]
click at [868, 115] on div "hero .moveRight press enter hero .moveUp press enter hero .moveDown press enter…" at bounding box center [881, 122] width 200 height 95
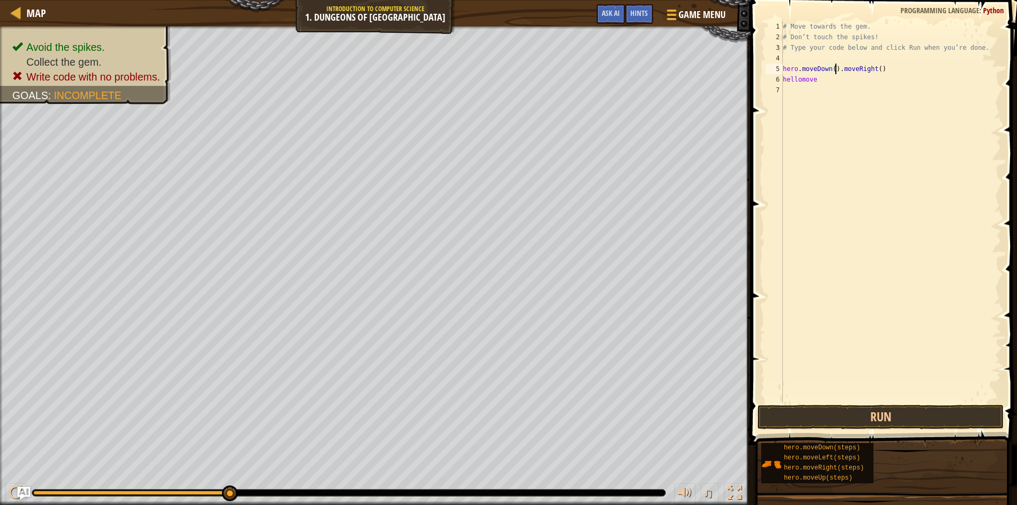
click at [798, 78] on div "# Move towards the gem. # Don’t touch the spikes! # Type your code below and cl…" at bounding box center [891, 222] width 220 height 403
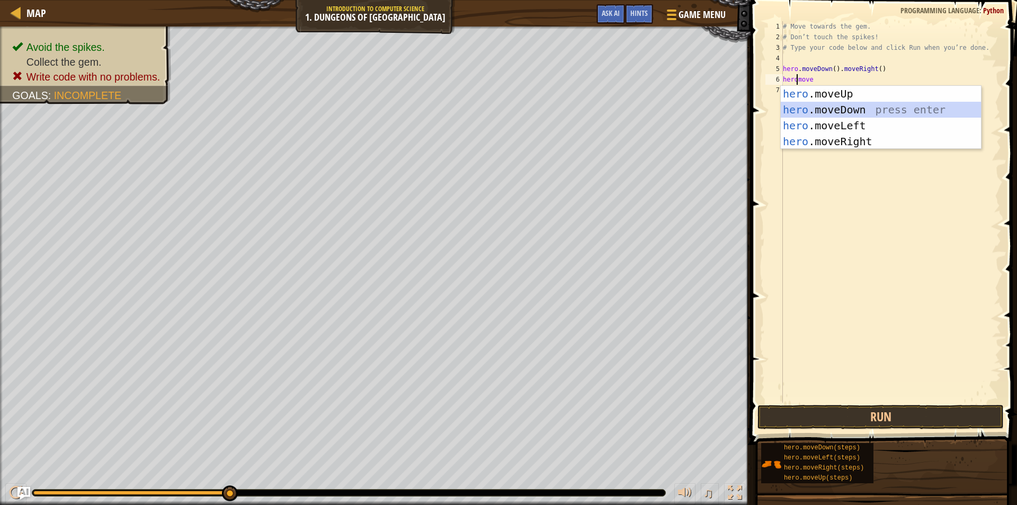
click at [861, 114] on div "hero .moveUp press enter hero .moveDown press enter hero .moveLeft press enter …" at bounding box center [881, 133] width 200 height 95
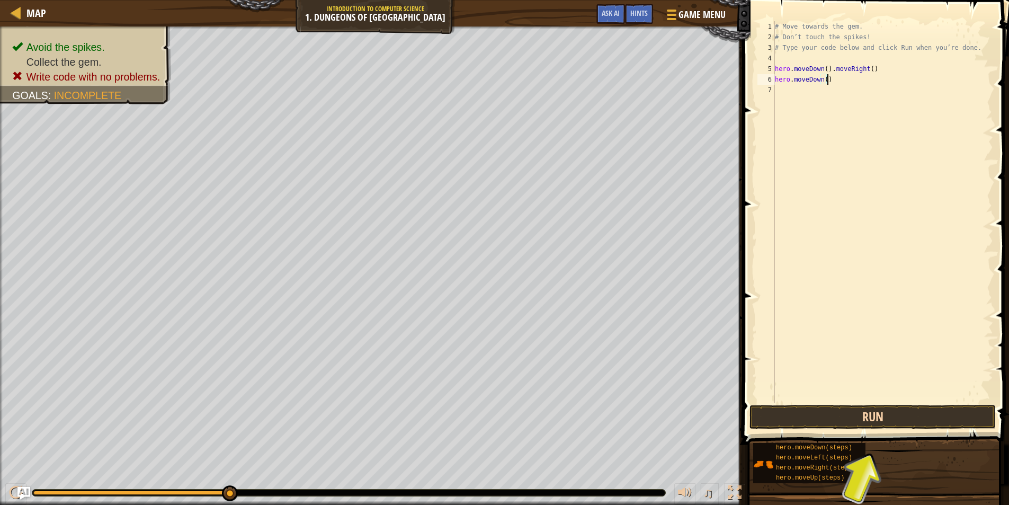
type textarea "hero.moveDown()"
click at [906, 414] on button "Run" at bounding box center [872, 417] width 246 height 24
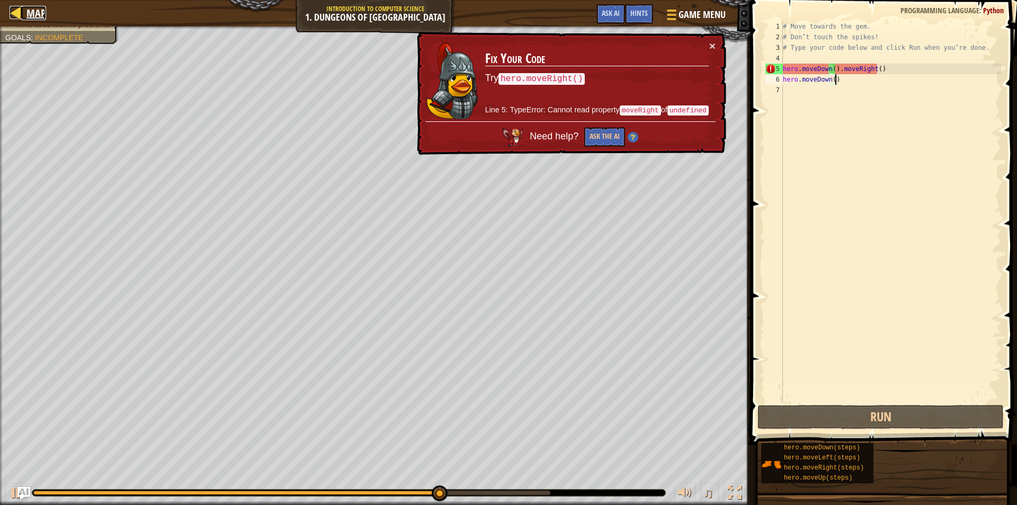
click at [17, 13] on div at bounding box center [16, 12] width 13 height 13
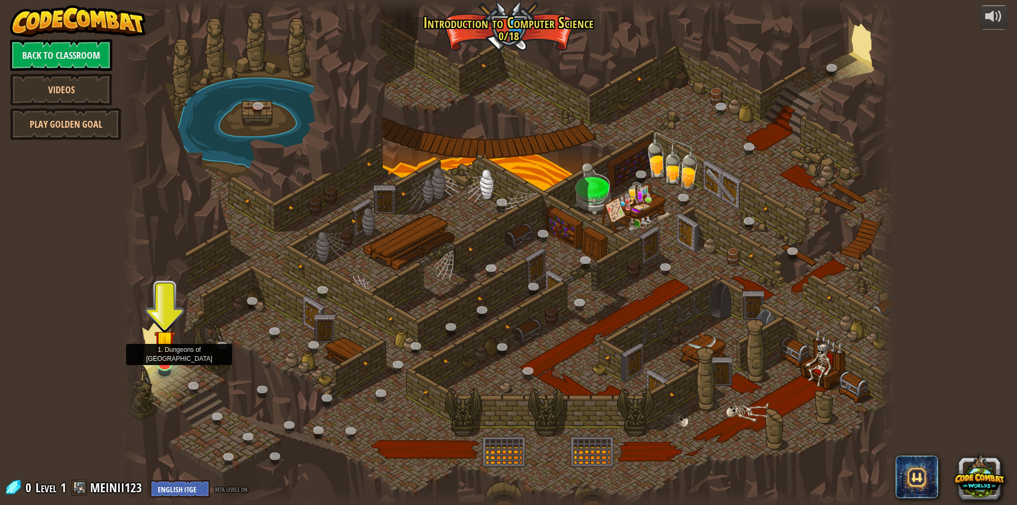
click at [171, 352] on img at bounding box center [164, 341] width 21 height 48
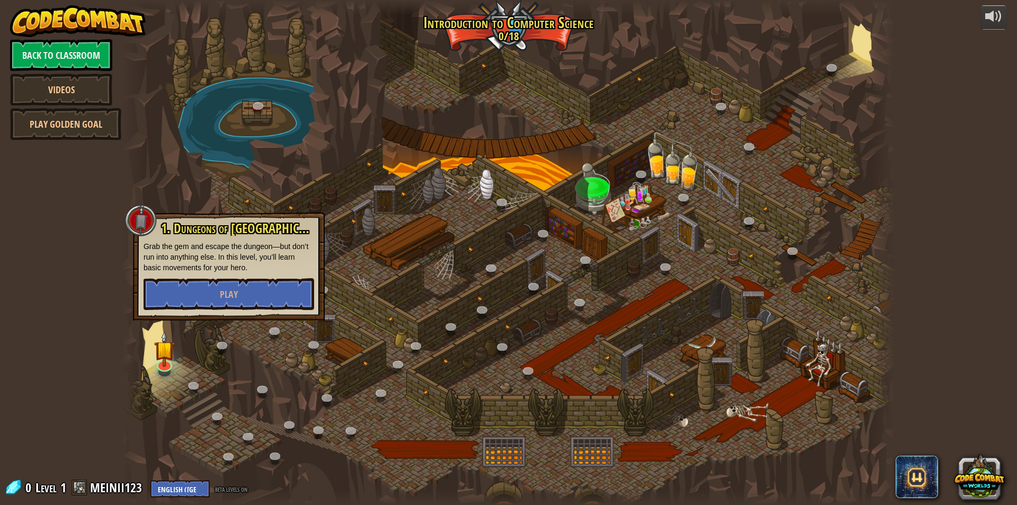
click at [252, 271] on p "Grab the gem and escape the dungeon—but don’t run into anything else. In this l…" at bounding box center [229, 257] width 171 height 32
click at [365, 266] on div at bounding box center [508, 252] width 772 height 505
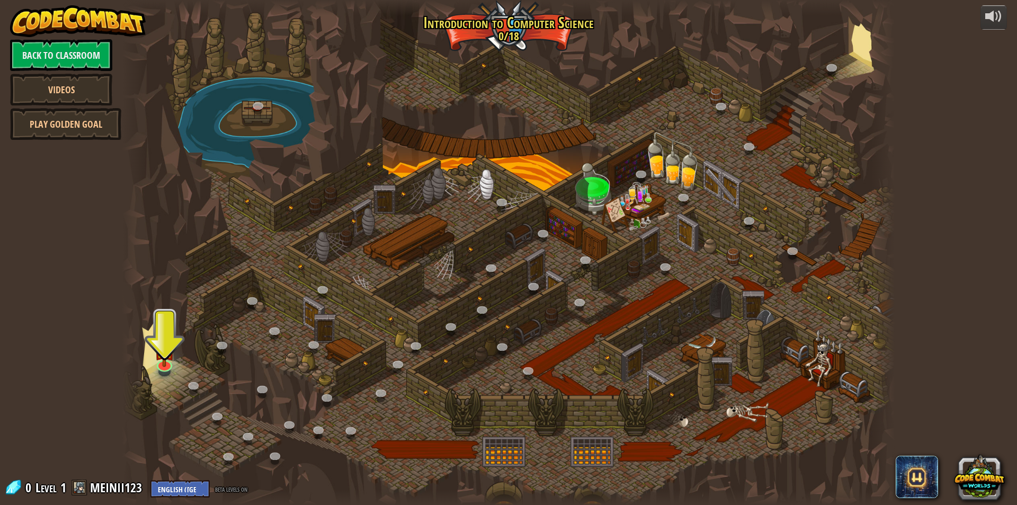
click at [176, 360] on div at bounding box center [508, 252] width 772 height 505
click at [156, 354] on img at bounding box center [164, 341] width 21 height 48
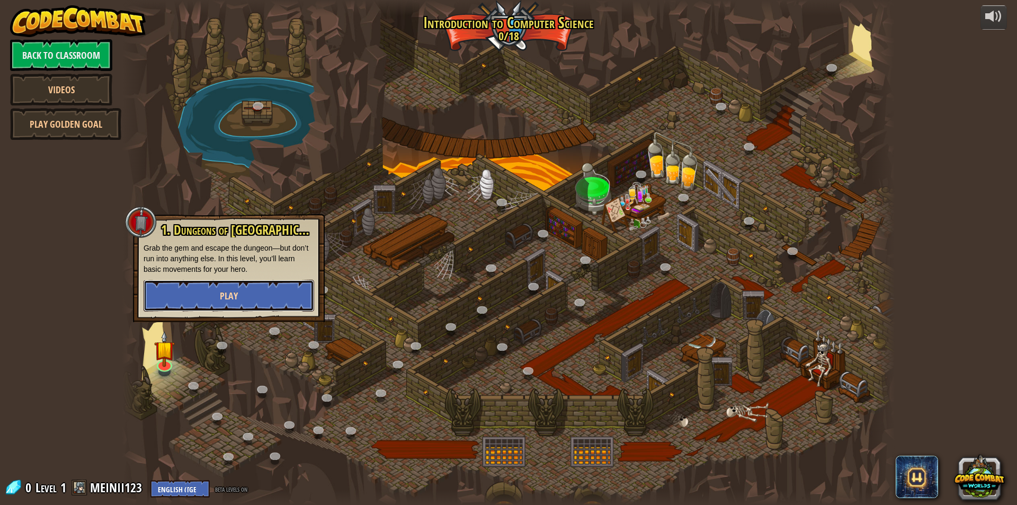
click at [224, 303] on button "Play" at bounding box center [229, 296] width 171 height 32
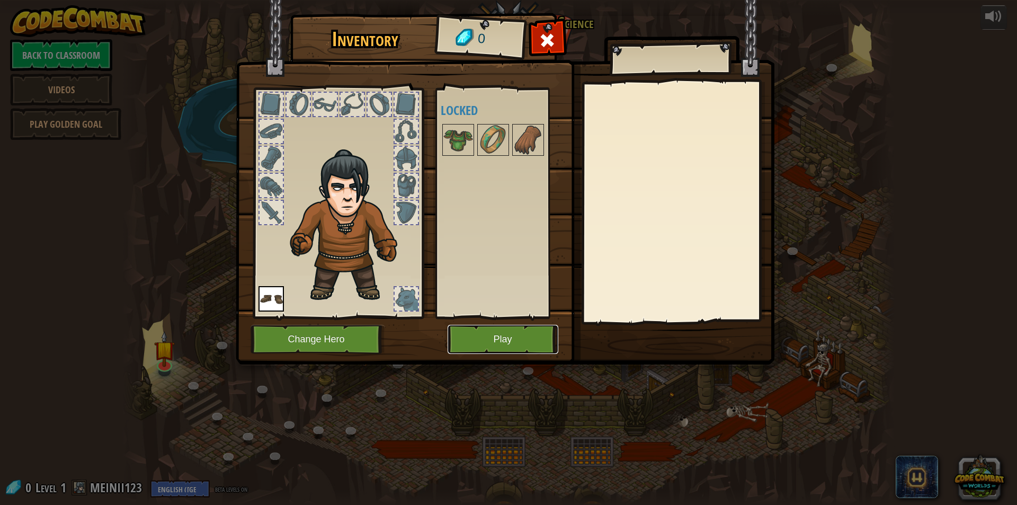
click at [524, 334] on button "Play" at bounding box center [503, 339] width 111 height 29
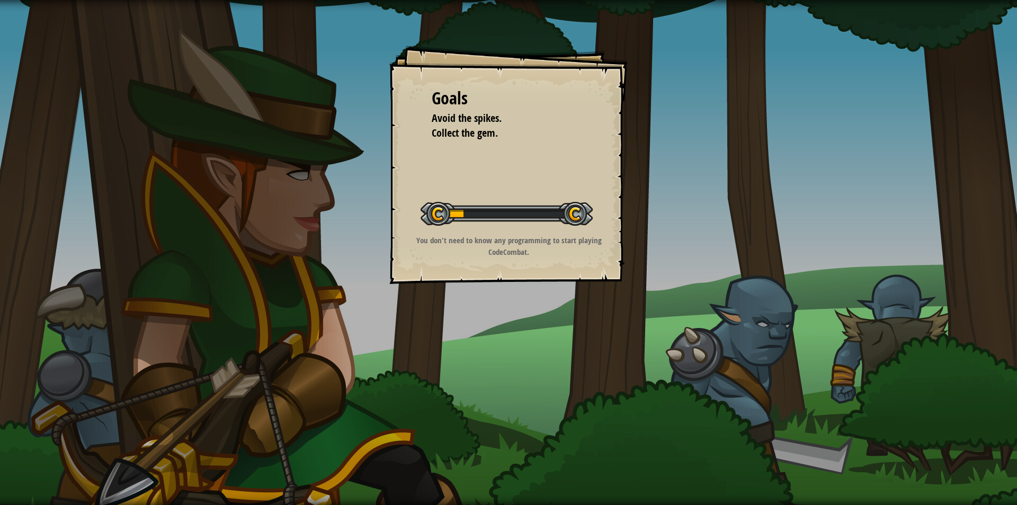
click at [702, 435] on div "Goals Avoid the spikes. Collect the gem. Start Level Error loading from server.…" at bounding box center [508, 252] width 1017 height 505
drag, startPoint x: 715, startPoint y: 434, endPoint x: 686, endPoint y: 462, distance: 40.1
click at [715, 433] on div "Run Submit Done" at bounding box center [793, 249] width 445 height 499
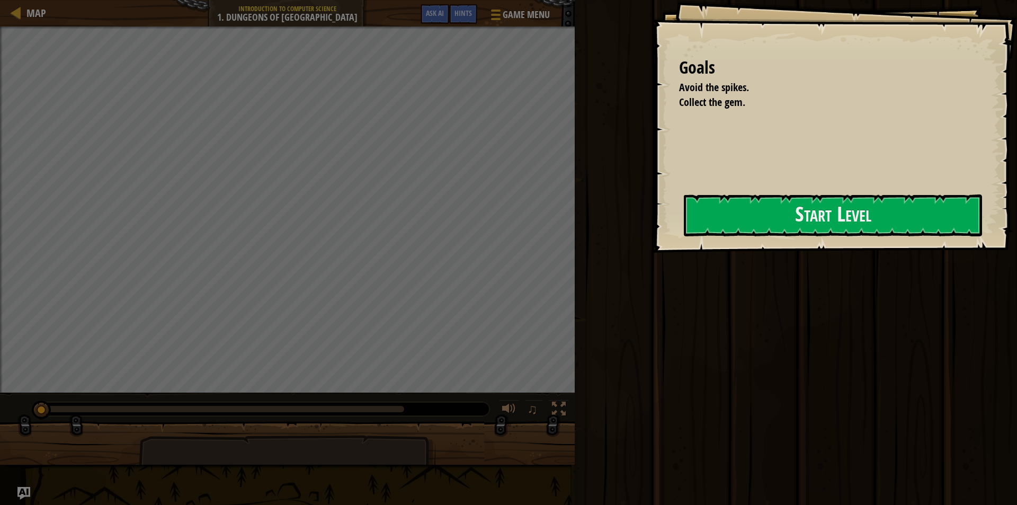
drag, startPoint x: 686, startPoint y: 461, endPoint x: 766, endPoint y: 454, distance: 80.8
click at [1008, 391] on div "Run Submit Done" at bounding box center [793, 249] width 445 height 499
drag, startPoint x: 0, startPoint y: 525, endPoint x: 0, endPoint y: 475, distance: 50.8
click at [0, 469] on div "Map Introduction to Computer Science 1. Dungeons of Kithgard Game Menu Done Hin…" at bounding box center [508, 252] width 1017 height 505
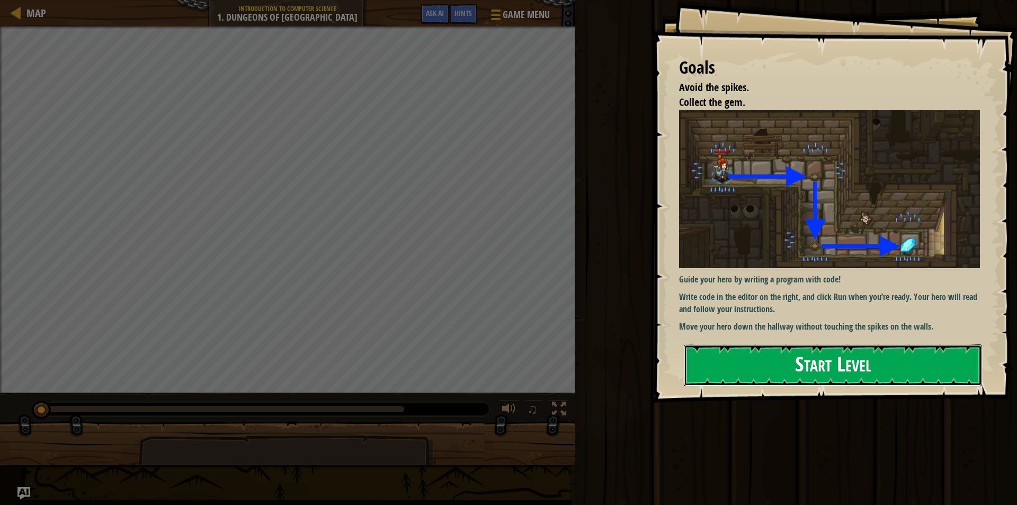
click at [900, 353] on button "Start Level" at bounding box center [833, 365] width 298 height 42
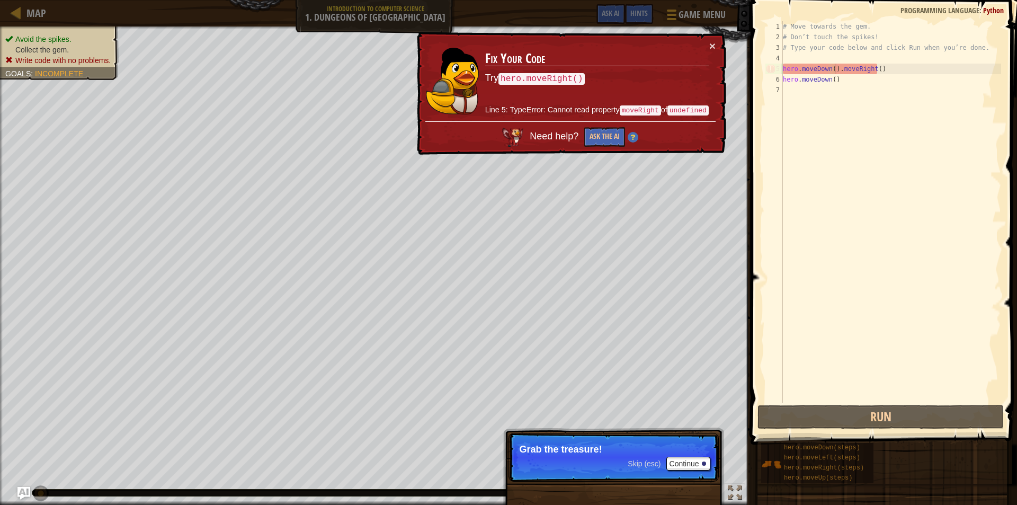
click at [835, 66] on div "# Move towards the gem. # Don’t touch the spikes! # Type your code below and cl…" at bounding box center [891, 222] width 220 height 403
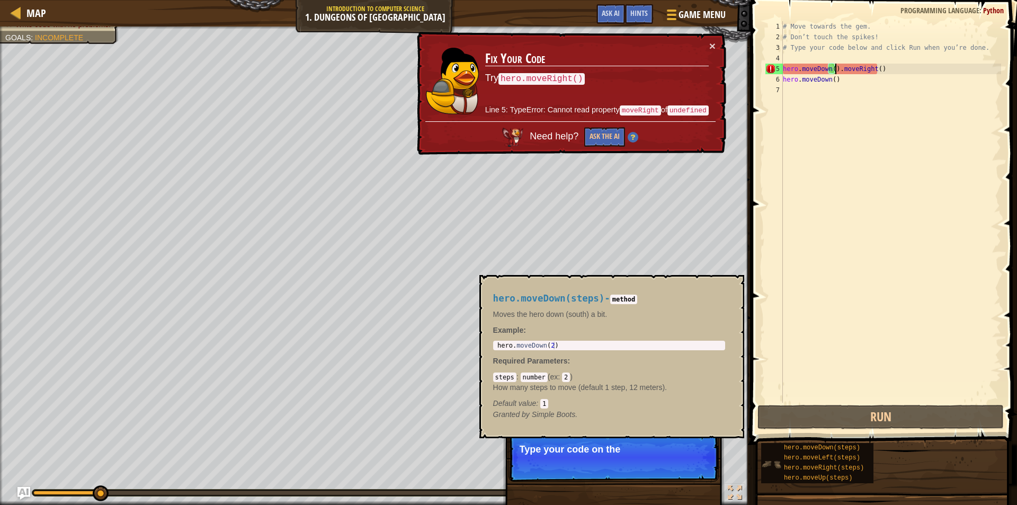
click at [773, 466] on img at bounding box center [771, 464] width 20 height 20
click at [792, 445] on span "hero.moveDown(steps)" at bounding box center [822, 447] width 76 height 7
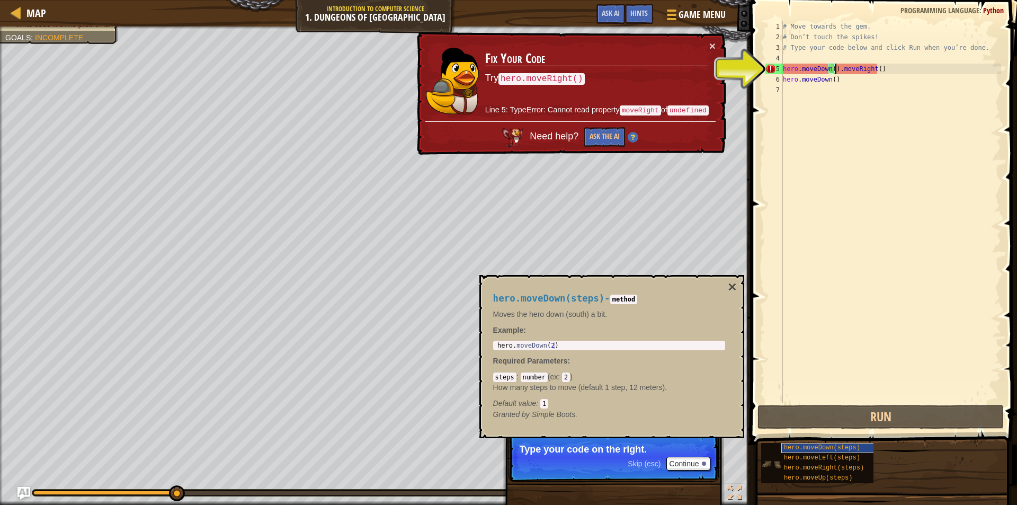
click at [797, 448] on span "hero.moveDown(steps)" at bounding box center [822, 447] width 76 height 7
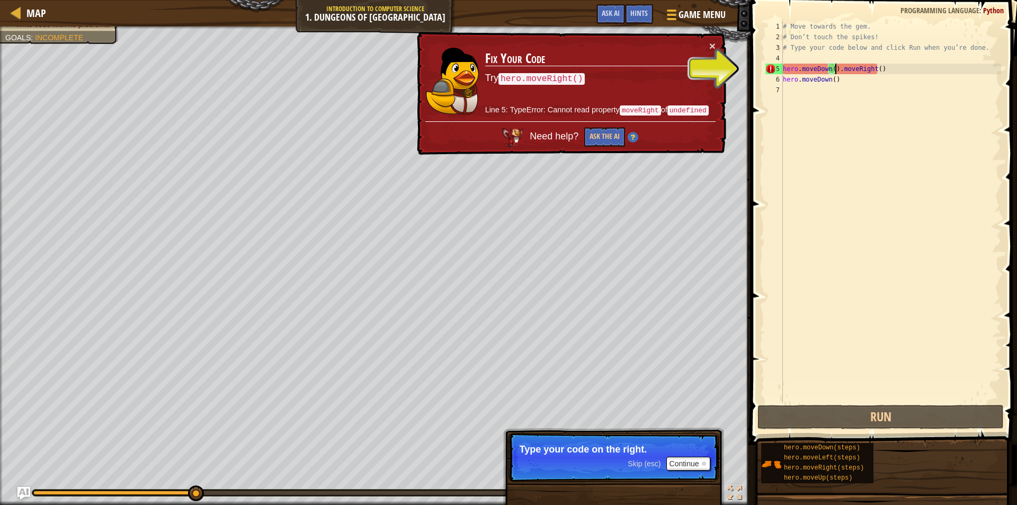
drag, startPoint x: 797, startPoint y: 448, endPoint x: 791, endPoint y: 488, distance: 40.7
click at [798, 448] on span "hero.moveDown(steps)" at bounding box center [822, 447] width 76 height 7
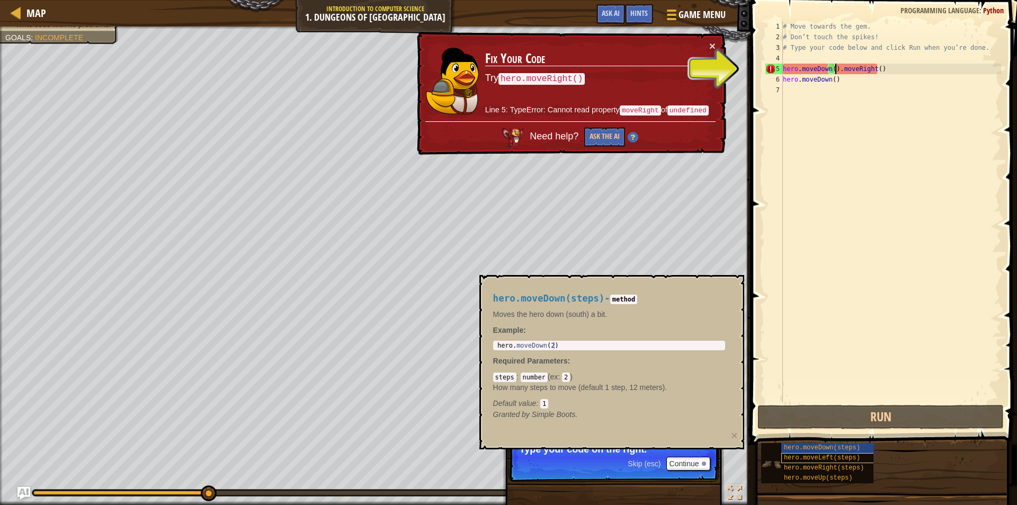
drag, startPoint x: 791, startPoint y: 488, endPoint x: 799, endPoint y: 460, distance: 29.8
click at [800, 459] on span "hero.moveLeft(steps)" at bounding box center [822, 457] width 76 height 7
click at [731, 432] on button "×" at bounding box center [734, 435] width 6 height 11
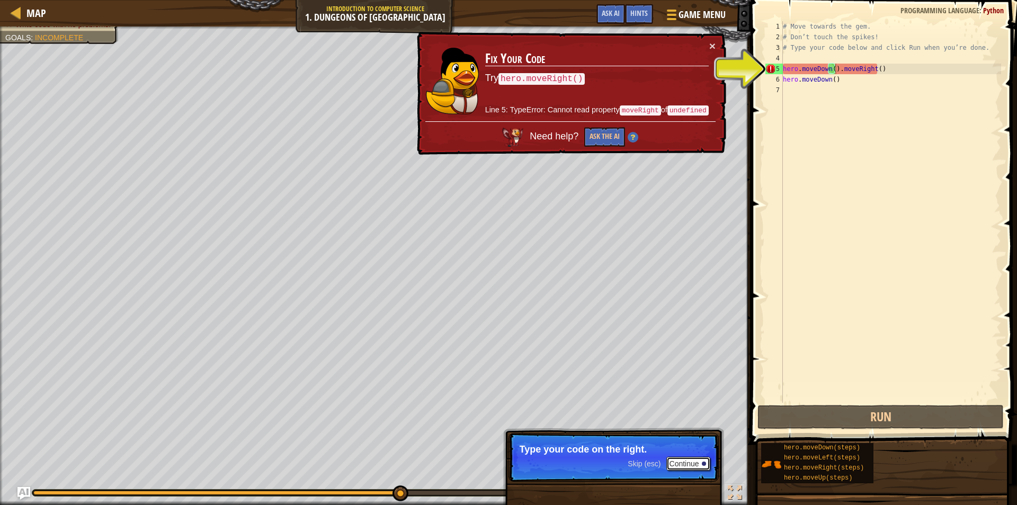
click at [694, 467] on button "Continue" at bounding box center [688, 464] width 44 height 14
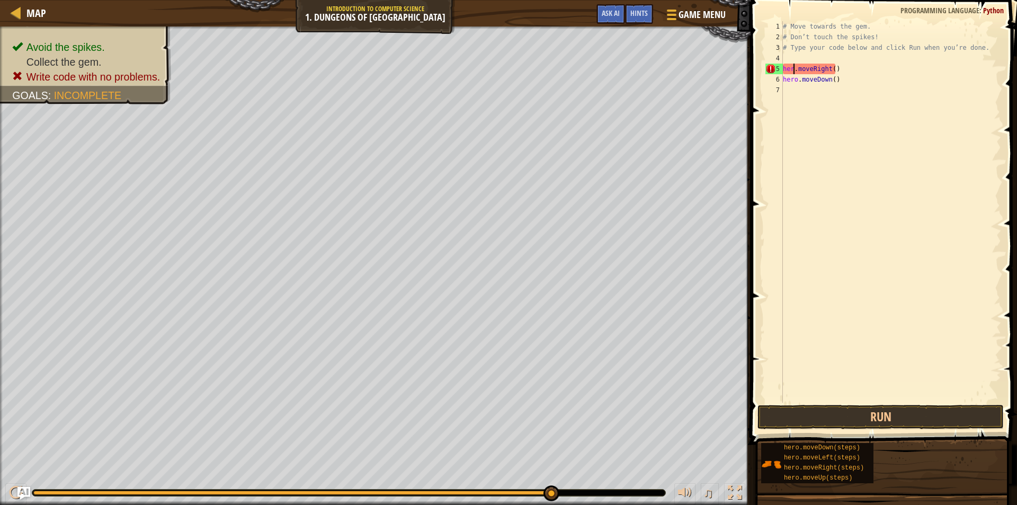
type textarea ".moveRight()"
click at [795, 98] on div "# Move towards the gem. # Don’t touch the spikes! # Type your code below and cl…" at bounding box center [891, 222] width 220 height 403
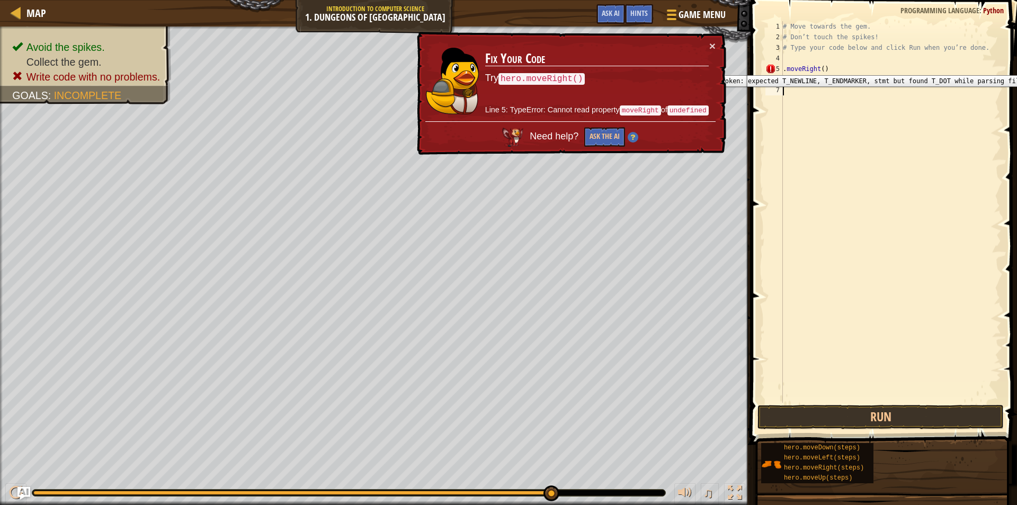
click at [781, 67] on div "5" at bounding box center [773, 69] width 17 height 11
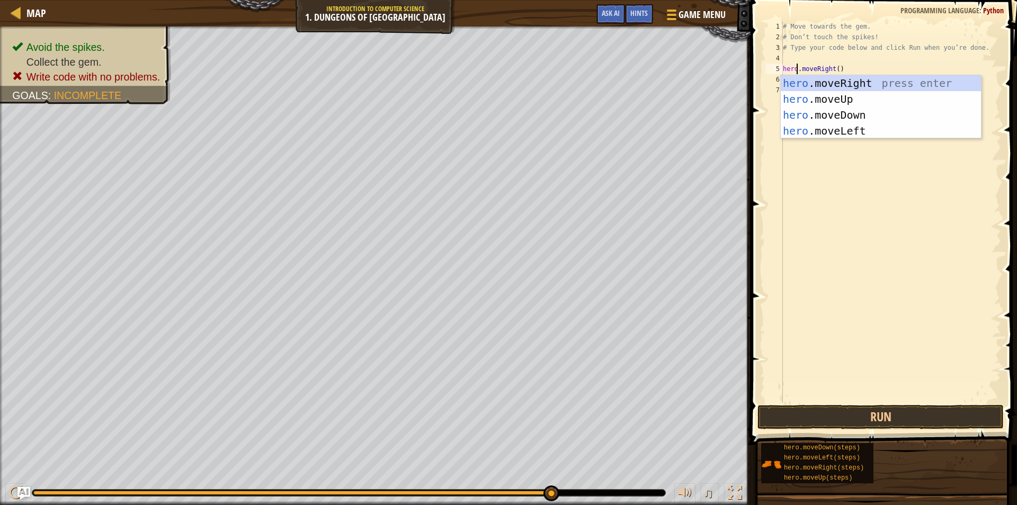
scroll to position [5, 1]
click at [932, 76] on div "hero .moveRight press enter hero .moveUp press enter hero .moveDown press enter…" at bounding box center [881, 122] width 200 height 95
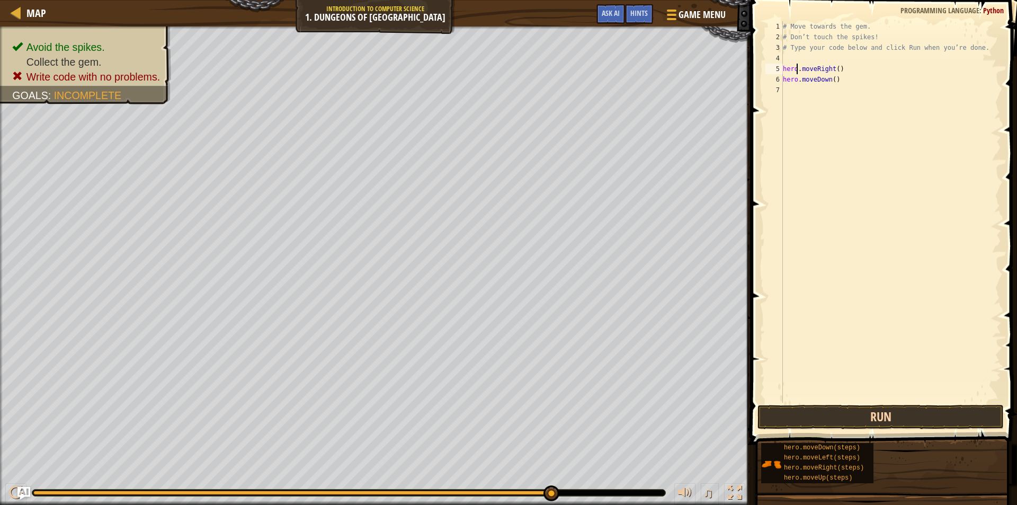
type textarea "hero.moveRight()"
click at [855, 414] on button "Run" at bounding box center [880, 417] width 246 height 24
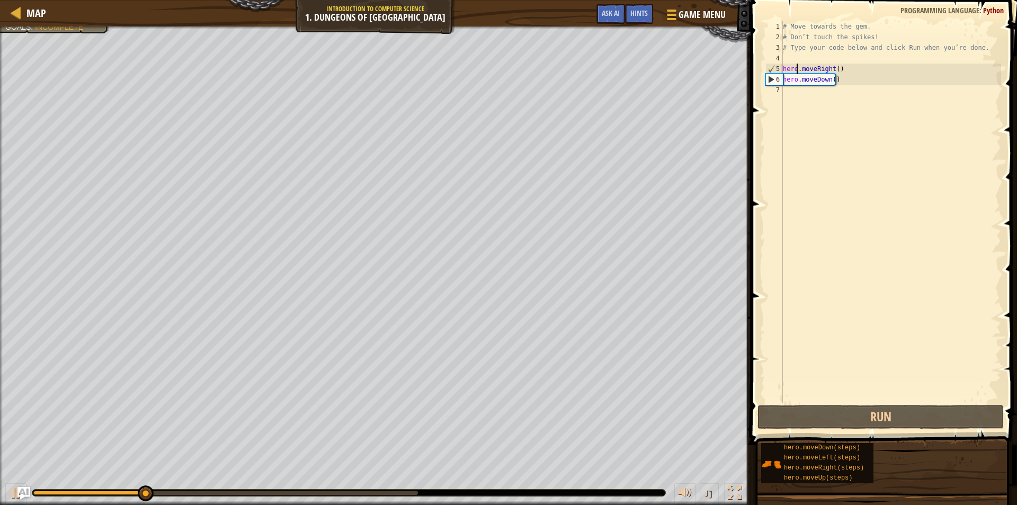
click at [841, 87] on div "# Move towards the gem. # Don’t touch the spikes! # Type your code below and cl…" at bounding box center [891, 222] width 220 height 403
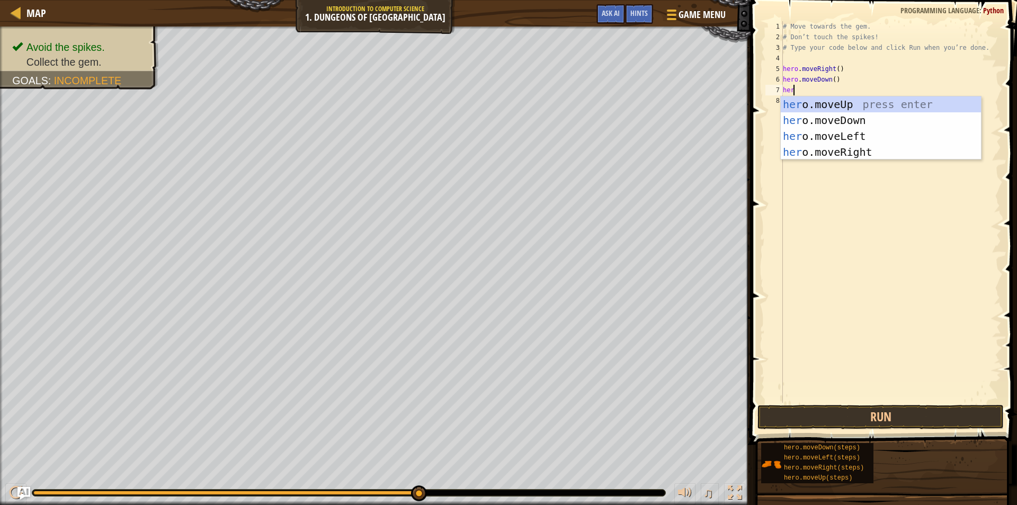
type textarea "hero"
click at [813, 207] on div "# Move towards the gem. # Don’t touch the spikes! # Type your code below and cl…" at bounding box center [891, 222] width 220 height 403
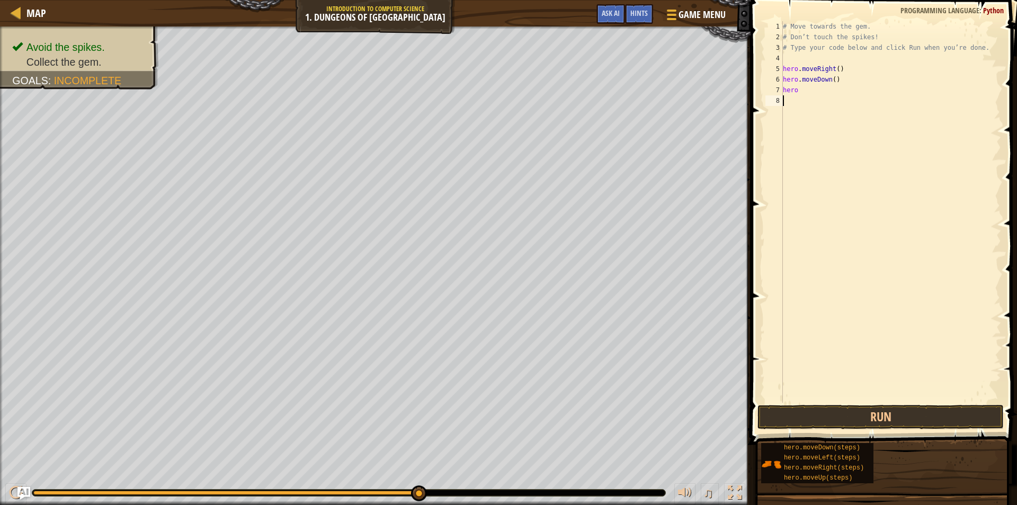
click at [799, 91] on div "# Move towards the gem. # Don’t touch the spikes! # Type your code below and cl…" at bounding box center [891, 222] width 220 height 403
click at [798, 85] on div "# Move towards the gem. # Don’t touch the spikes! # Type your code below and cl…" at bounding box center [891, 222] width 220 height 403
click at [797, 93] on div "# Move towards the gem. # Don’t touch the spikes! # Type your code below and cl…" at bounding box center [891, 222] width 220 height 403
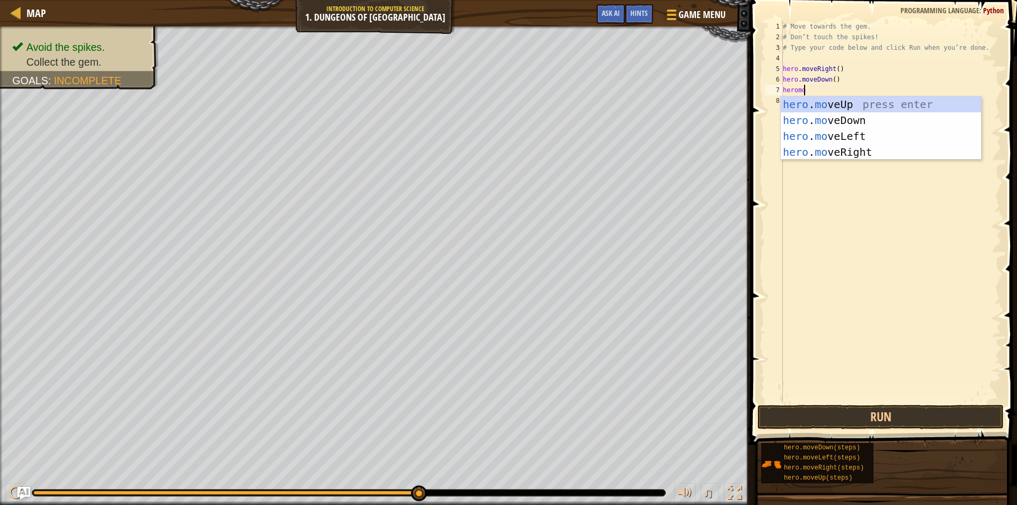
scroll to position [5, 1]
type textarea "heromove"
click at [846, 132] on div "hero . move Up press enter hero . move Down press enter hero . move Left press …" at bounding box center [881, 143] width 200 height 95
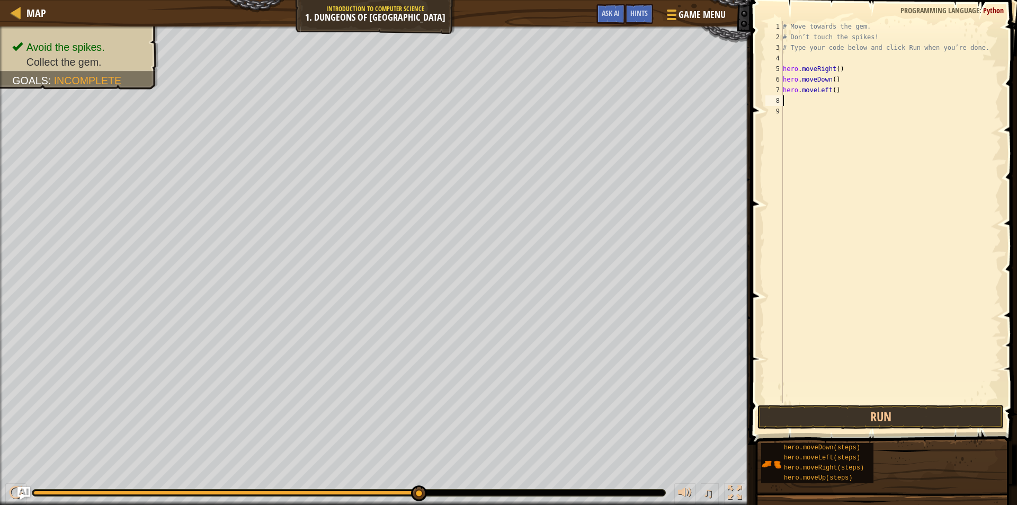
click at [844, 87] on div "# Move towards the gem. # Don’t touch the spikes! # Type your code below and cl…" at bounding box center [891, 222] width 220 height 403
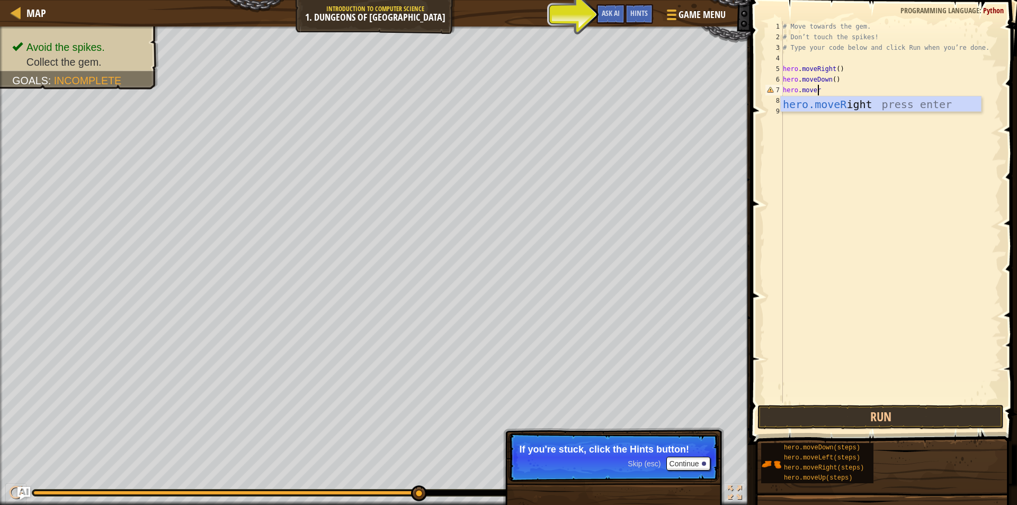
type textarea "hero.moveri"
click at [861, 103] on div "hero.moveRi ght press enter" at bounding box center [881, 120] width 200 height 48
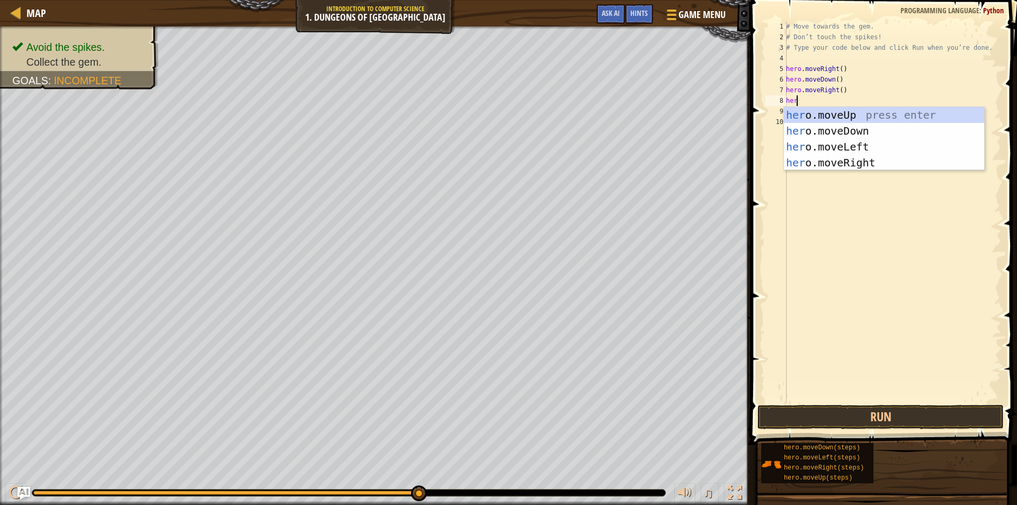
scroll to position [5, 1]
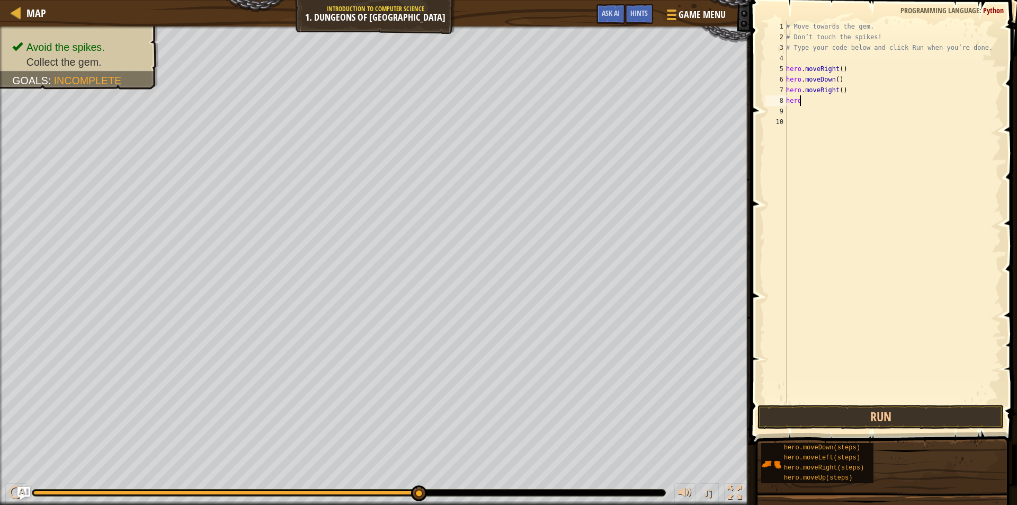
click at [803, 101] on div "# Move towards the gem. # Don’t touch the spikes! # Type your code below and cl…" at bounding box center [892, 222] width 217 height 403
type textarea "hero"
click at [846, 425] on button "Run" at bounding box center [880, 417] width 246 height 24
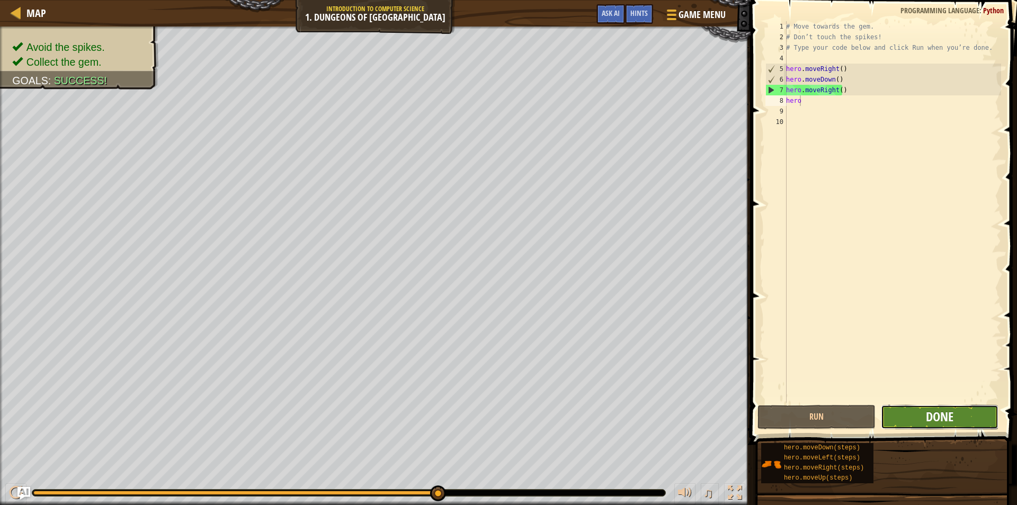
click at [931, 408] on span "Done" at bounding box center [940, 416] width 28 height 17
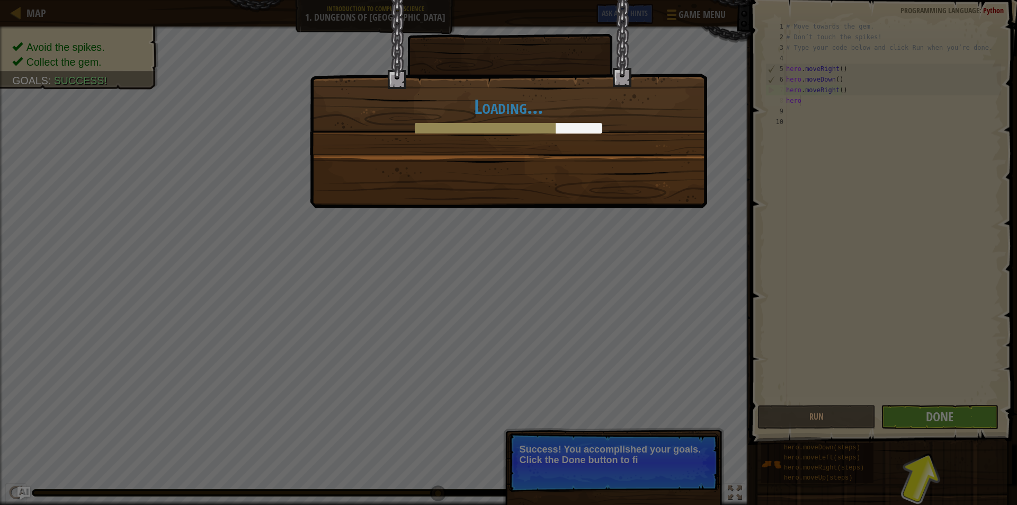
click at [918, 401] on div "Loading..." at bounding box center [508, 252] width 1017 height 505
drag, startPoint x: 922, startPoint y: 405, endPoint x: 931, endPoint y: 427, distance: 24.0
click at [922, 407] on div "Loading..." at bounding box center [508, 252] width 1017 height 505
click at [931, 427] on div "Loading..." at bounding box center [508, 252] width 1017 height 505
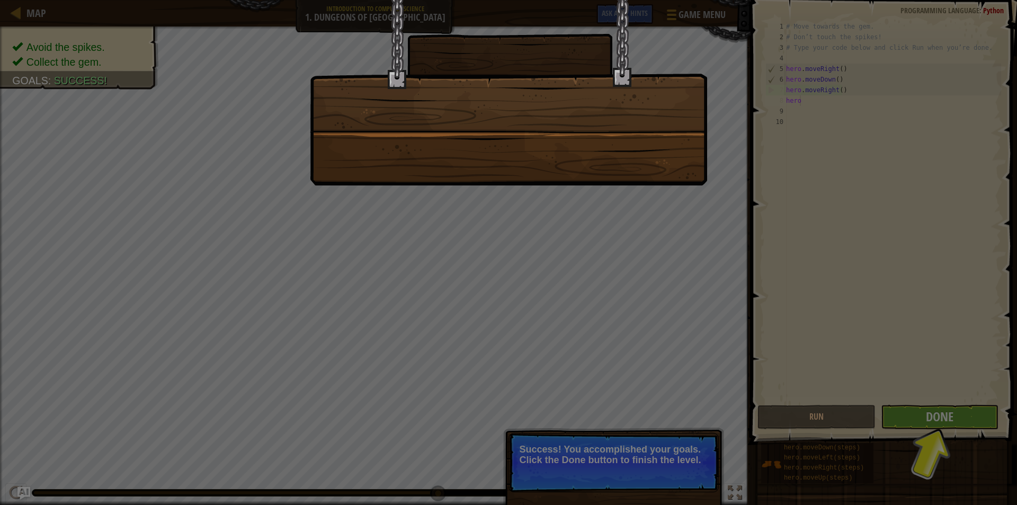
click at [931, 419] on div at bounding box center [508, 252] width 1017 height 505
click at [931, 418] on div at bounding box center [508, 252] width 1017 height 505
click at [930, 416] on div at bounding box center [508, 252] width 1017 height 505
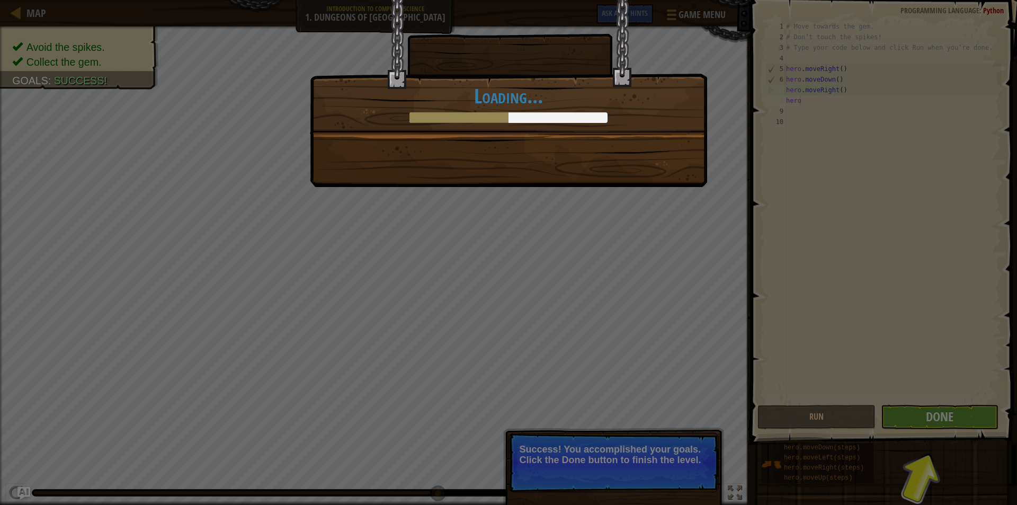
click at [942, 422] on div "You completed Dungeons of Kithgard! +0 +0 New Item Clean code: no code errors o…" at bounding box center [508, 252] width 1017 height 505
click at [942, 423] on div "You completed Dungeons of Kithgard! +0 +0 New Item Clean code: no code errors o…" at bounding box center [508, 252] width 1017 height 505
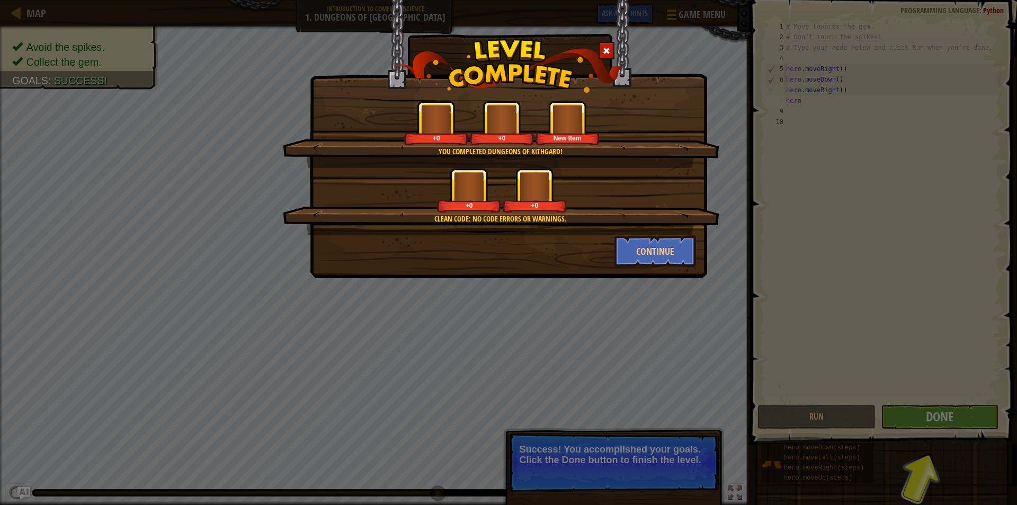
click at [942, 423] on div "You completed Dungeons of Kithgard! +0 +0 New Item Clean code: no code errors o…" at bounding box center [508, 252] width 1017 height 505
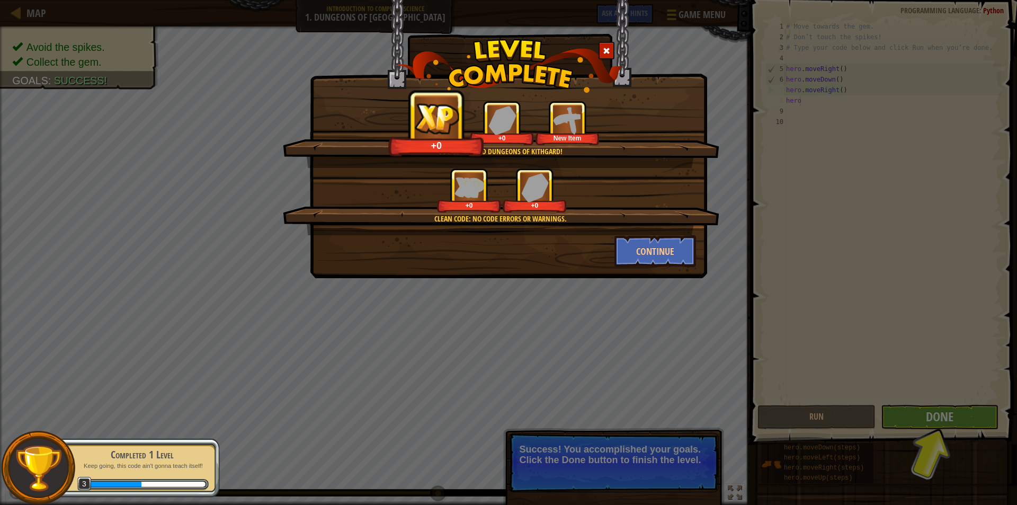
click at [884, 390] on div "You completed Dungeons of Kithgard! +0 +0 New Item Clean code: no code errors o…" at bounding box center [508, 252] width 1017 height 505
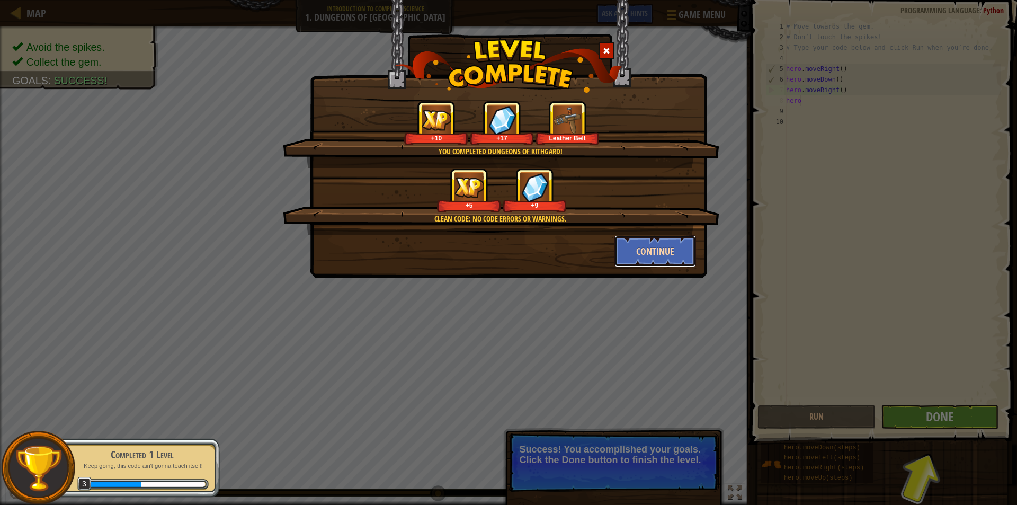
click at [651, 252] on button "Continue" at bounding box center [655, 251] width 82 height 32
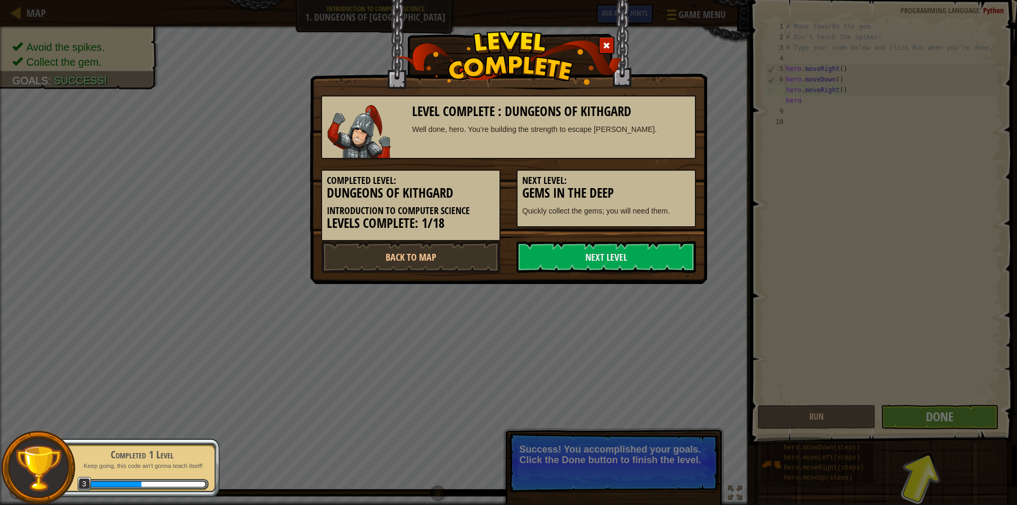
click at [651, 252] on link "Next Level" at bounding box center [606, 257] width 180 height 32
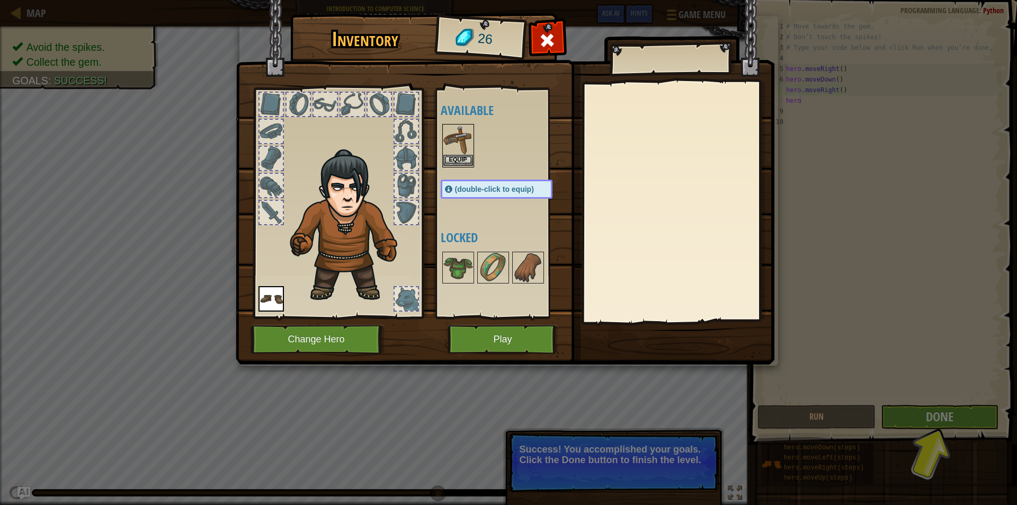
click at [467, 133] on img at bounding box center [458, 140] width 30 height 30
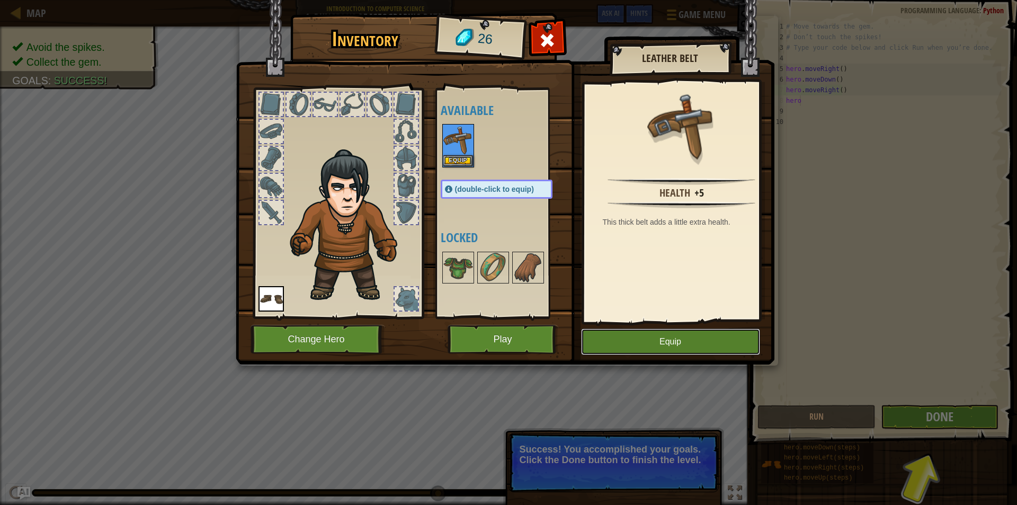
click at [627, 338] on button "Equip" at bounding box center [670, 341] width 179 height 26
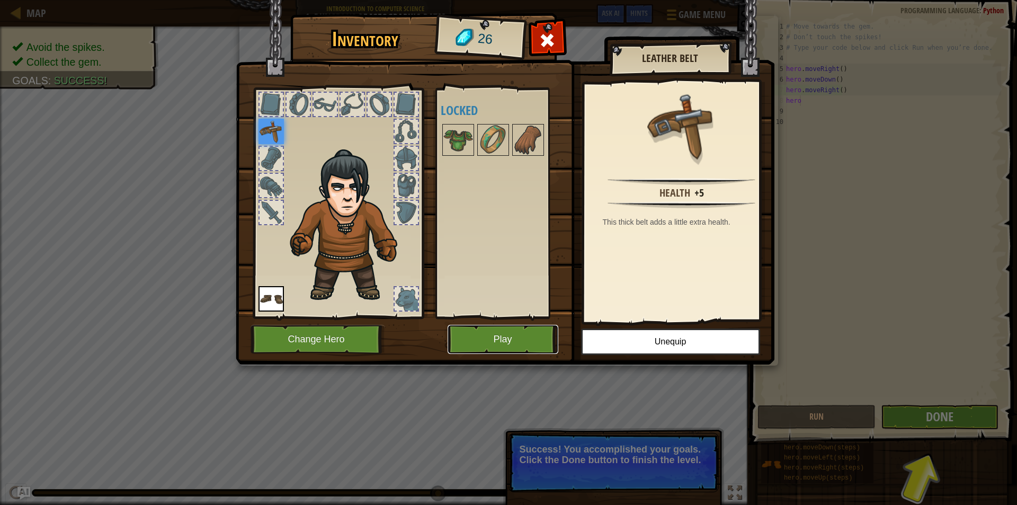
click at [512, 345] on button "Play" at bounding box center [503, 339] width 111 height 29
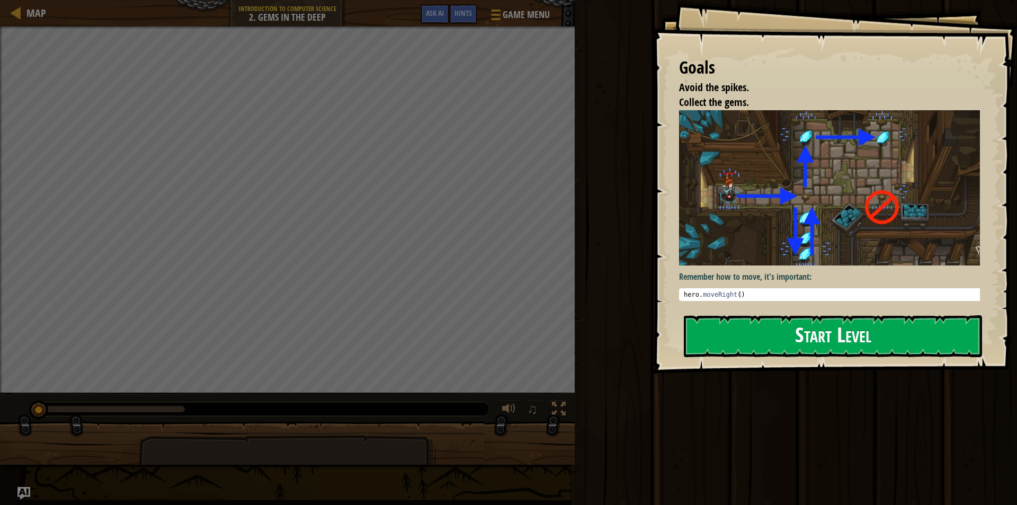
click at [735, 315] on button "Start Level" at bounding box center [833, 336] width 298 height 42
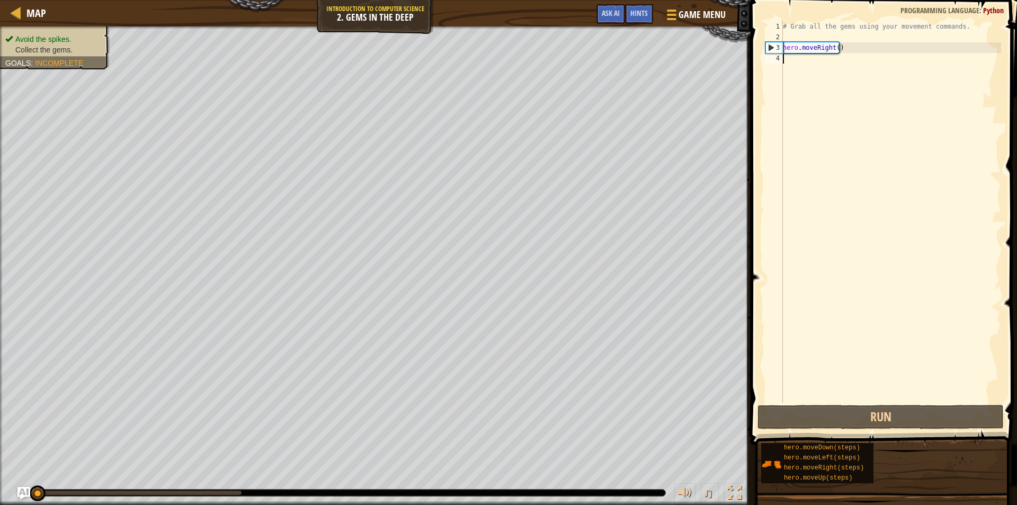
scroll to position [5, 0]
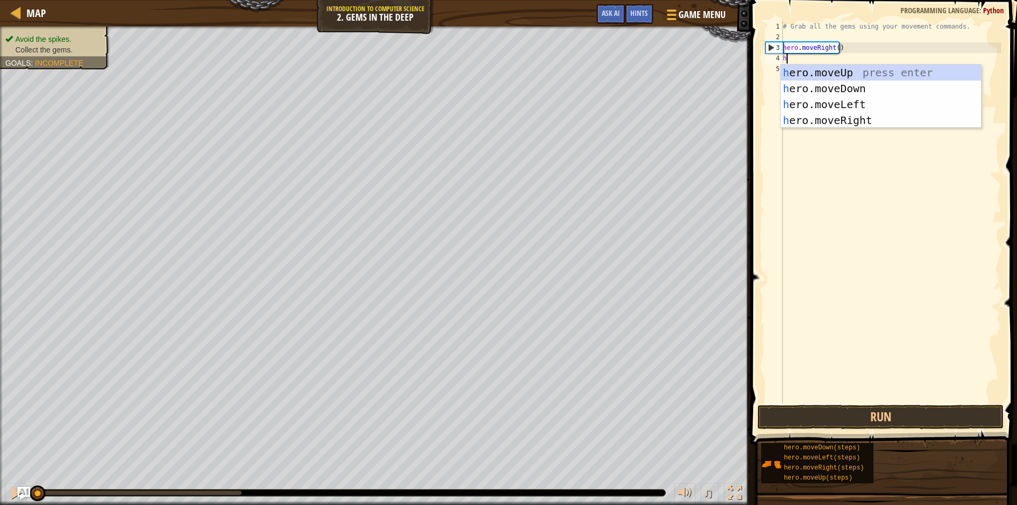
type textarea "hr"
click at [799, 90] on div "h e r o.moveUp press enter h e r o.moveDown press enter h e r o.moveLeft press …" at bounding box center [881, 112] width 200 height 95
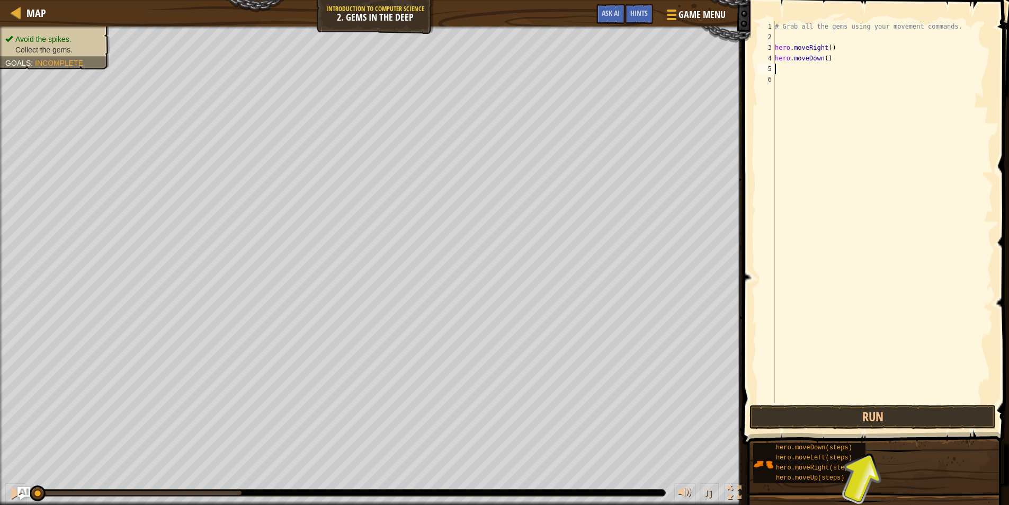
type textarea "h"
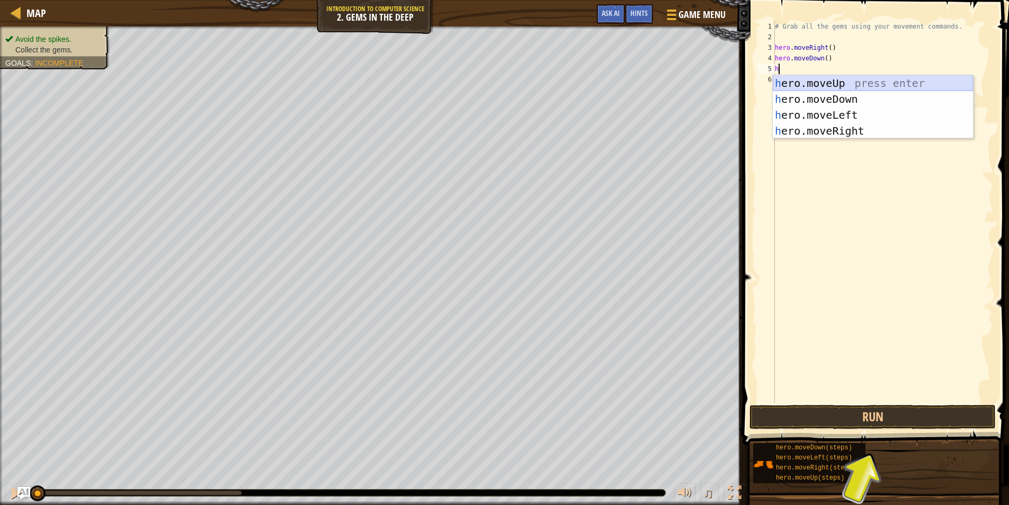
click at [820, 84] on div "h ero.moveUp press enter h ero.moveDown press enter h ero.moveLeft press enter …" at bounding box center [873, 122] width 200 height 95
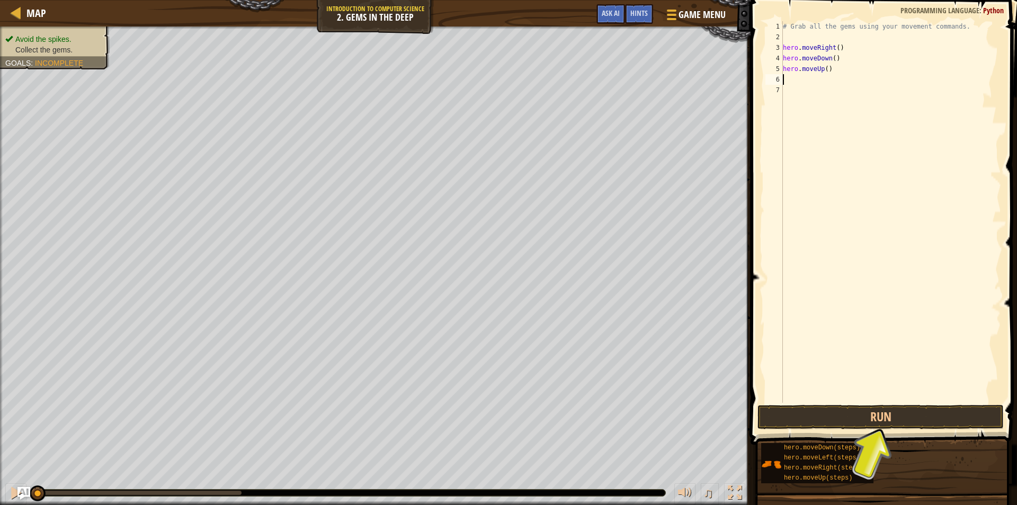
type textarea "h"
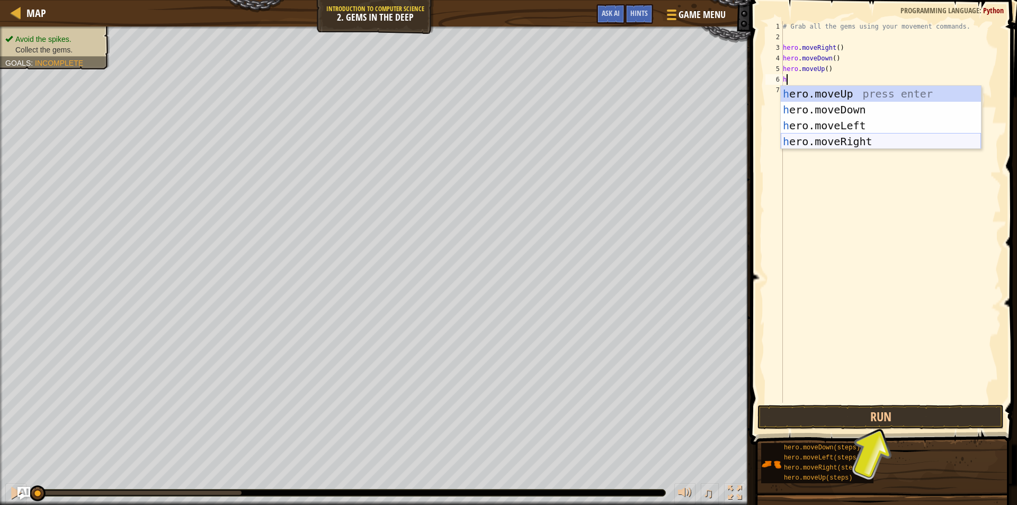
click at [852, 137] on div "h ero.moveUp press enter h ero.moveDown press enter h ero.moveLeft press enter …" at bounding box center [881, 133] width 200 height 95
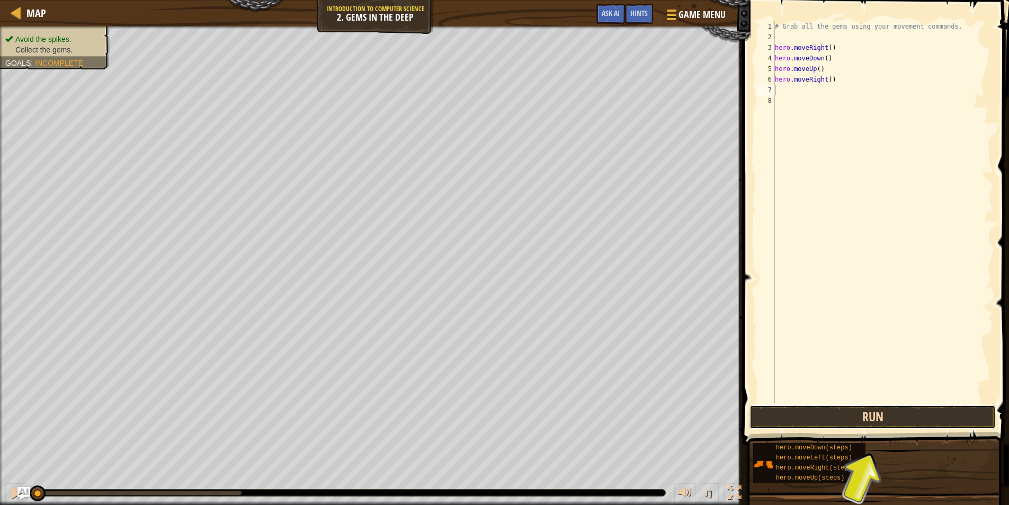
click at [824, 420] on button "Run" at bounding box center [872, 417] width 246 height 24
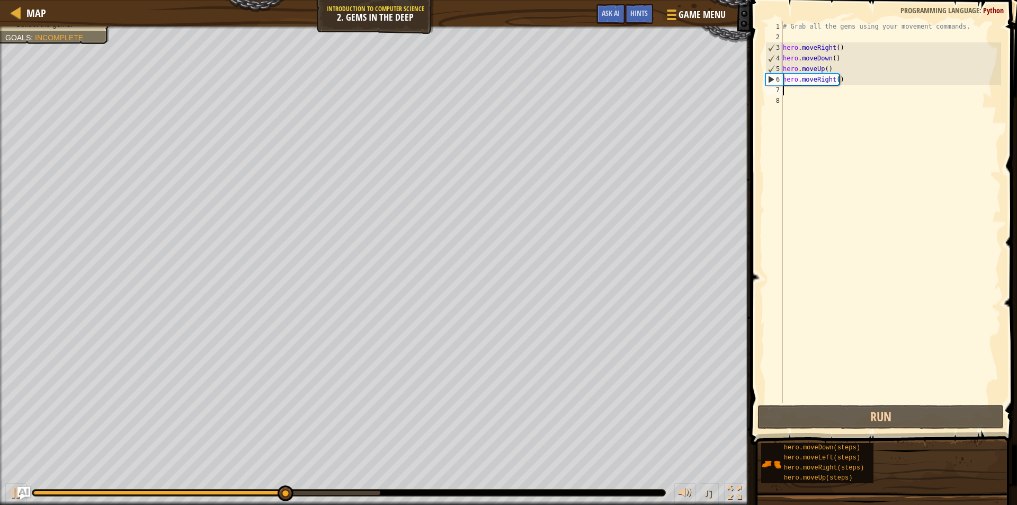
type textarea "h"
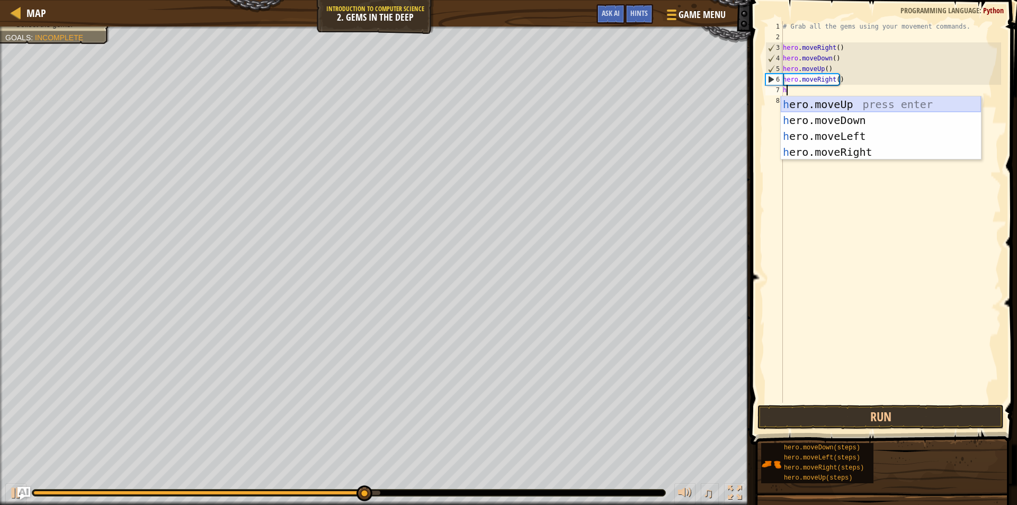
click at [870, 104] on div "h ero.moveUp press enter h ero.moveDown press enter h ero.moveLeft press enter …" at bounding box center [881, 143] width 200 height 95
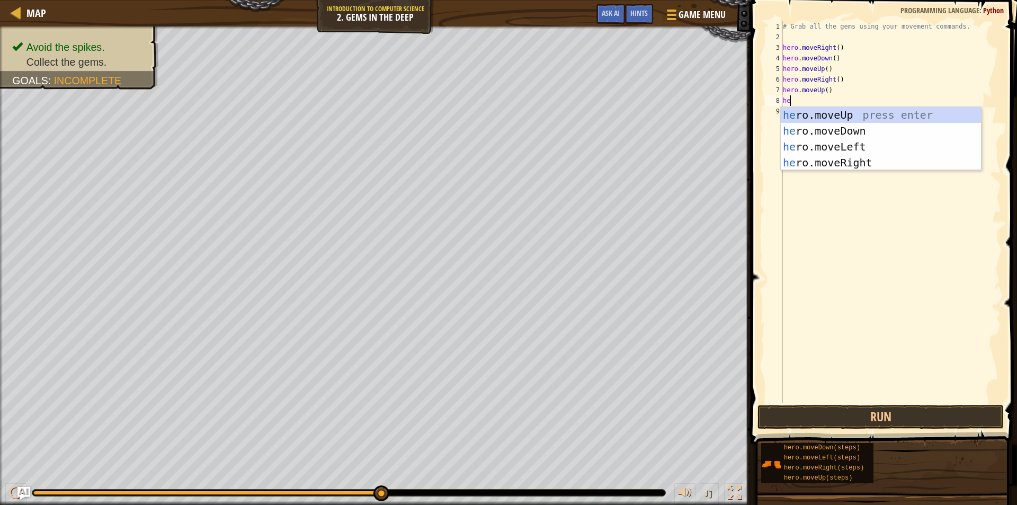
type textarea "her"
click at [867, 146] on div "her o.moveUp press enter her o.moveDown press enter her o.moveLeft press enter …" at bounding box center [881, 154] width 200 height 95
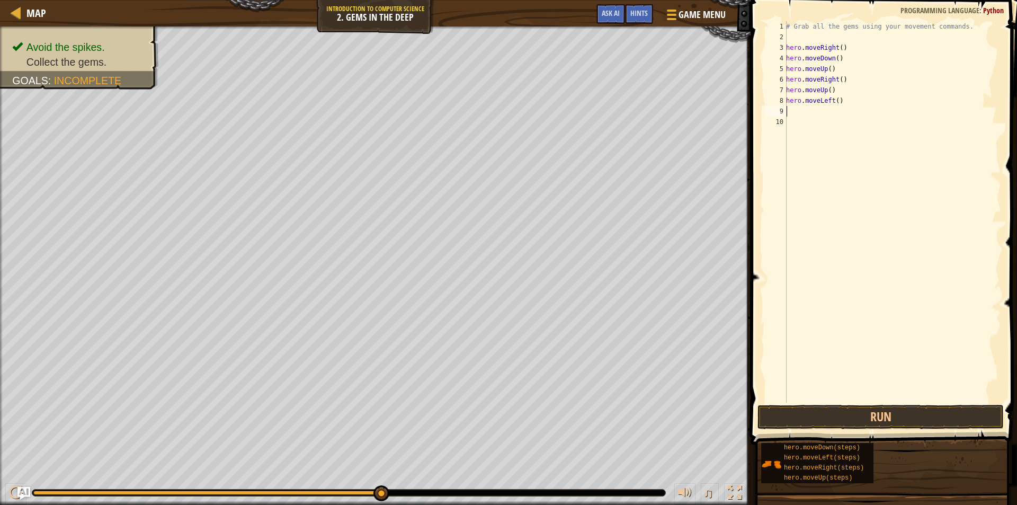
click at [788, 110] on div "# Grab all the gems using your movement commands. hero . moveRight ( ) hero . m…" at bounding box center [892, 222] width 217 height 403
type textarea "h"
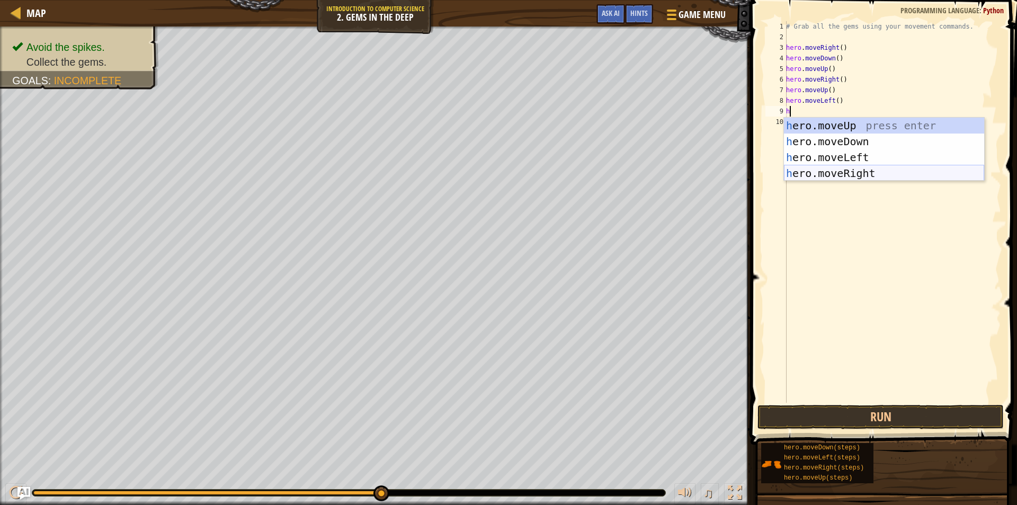
click at [804, 176] on div "h ero.moveUp press enter h ero.moveDown press enter h ero.moveLeft press enter …" at bounding box center [884, 165] width 200 height 95
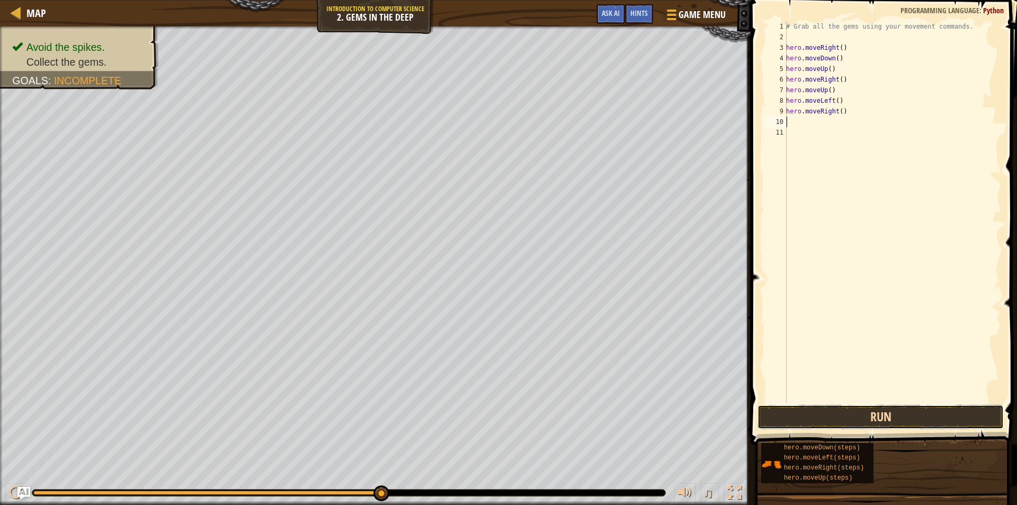
click at [846, 415] on button "Run" at bounding box center [880, 417] width 246 height 24
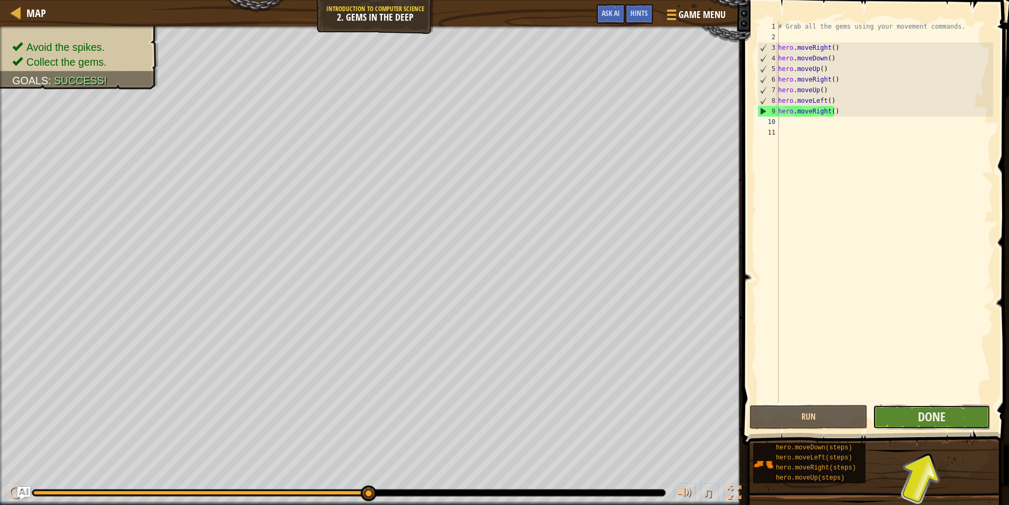
click at [885, 412] on button "Done" at bounding box center [932, 417] width 118 height 24
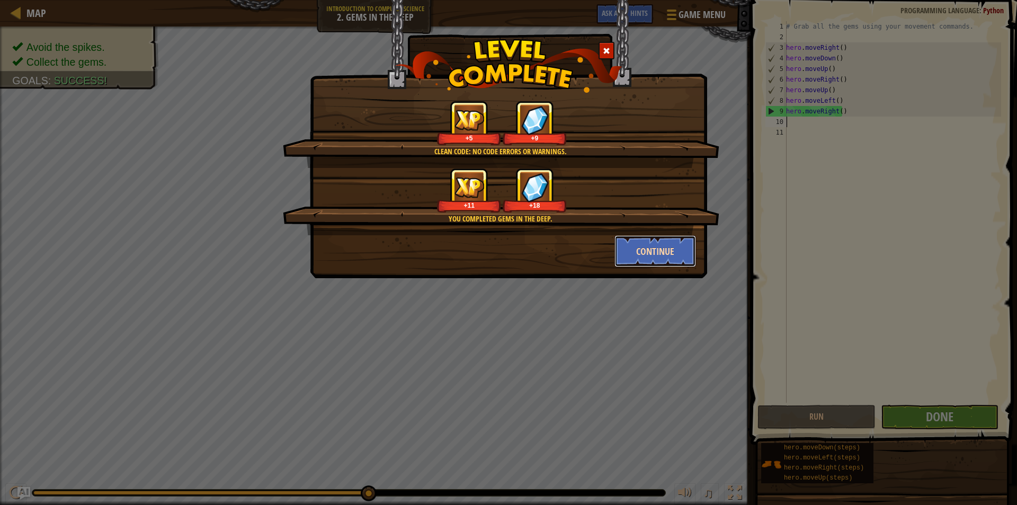
click at [652, 253] on button "Continue" at bounding box center [655, 251] width 82 height 32
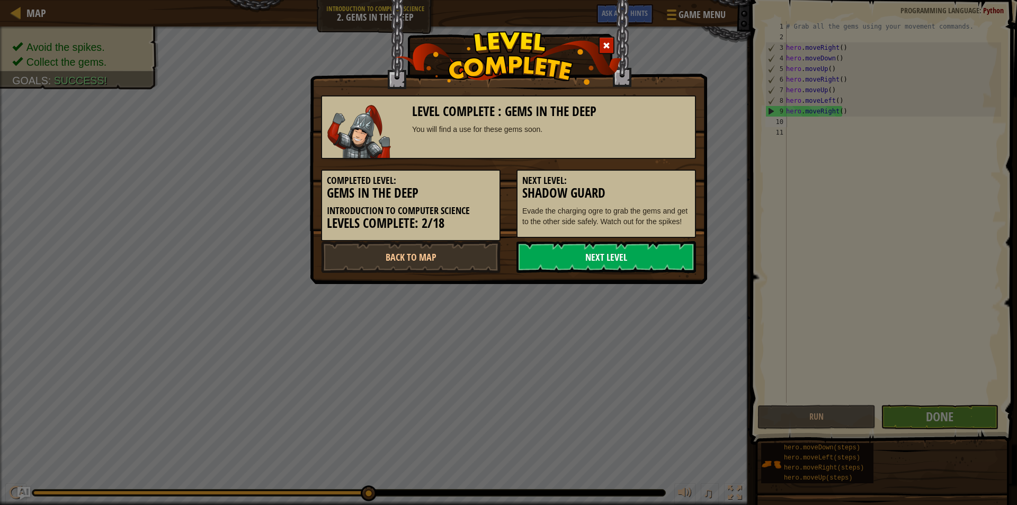
click at [645, 245] on link "Next Level" at bounding box center [606, 257] width 180 height 32
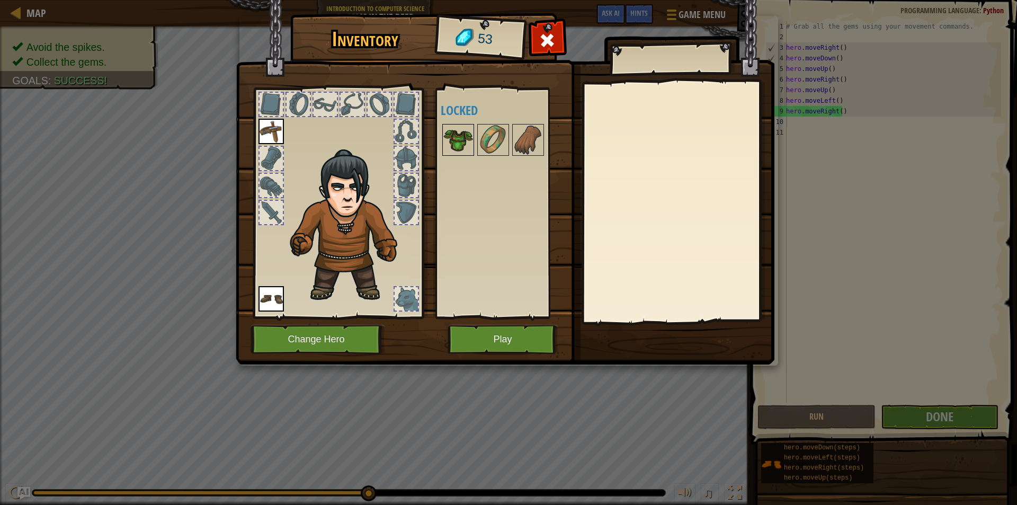
click at [461, 141] on img at bounding box center [458, 140] width 30 height 30
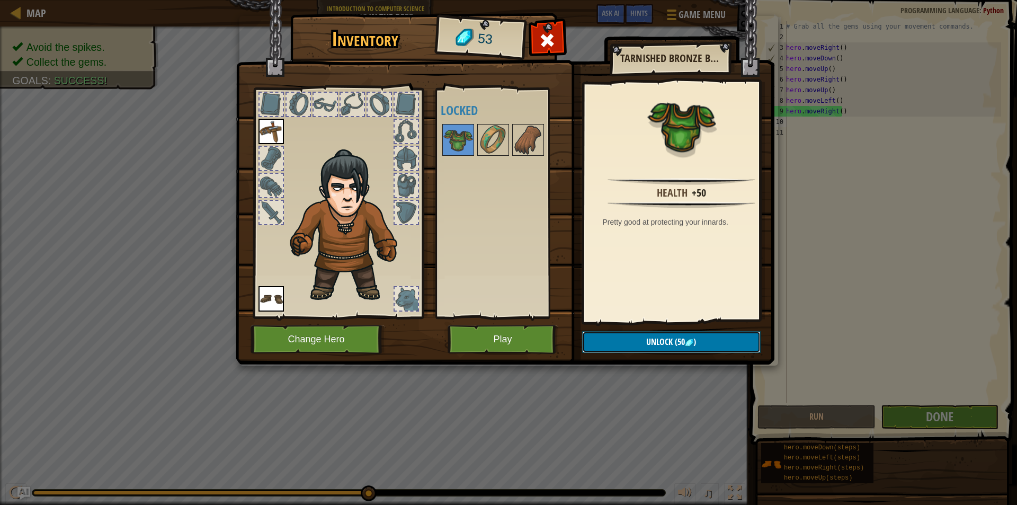
click at [682, 340] on span "(50" at bounding box center [679, 342] width 12 height 12
click at [682, 340] on button "Confirm" at bounding box center [671, 342] width 178 height 22
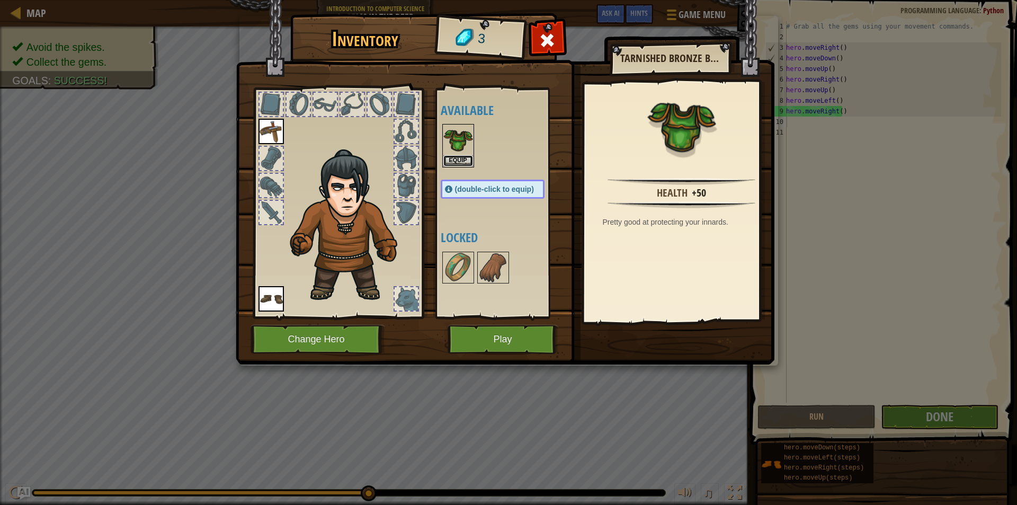
drag, startPoint x: 453, startPoint y: 158, endPoint x: 470, endPoint y: 168, distance: 19.4
click at [454, 158] on button "Equip" at bounding box center [458, 160] width 30 height 11
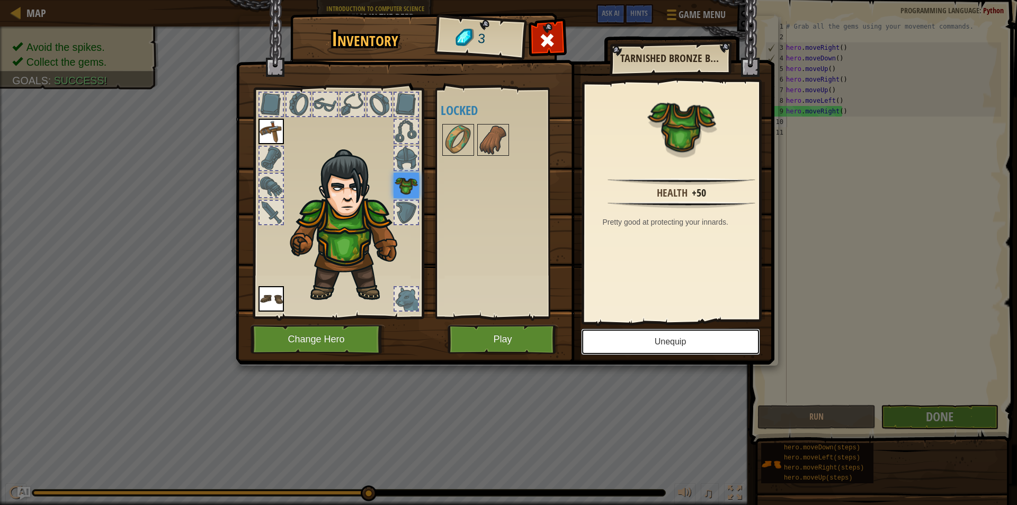
click at [626, 338] on button "Unequip" at bounding box center [670, 341] width 179 height 26
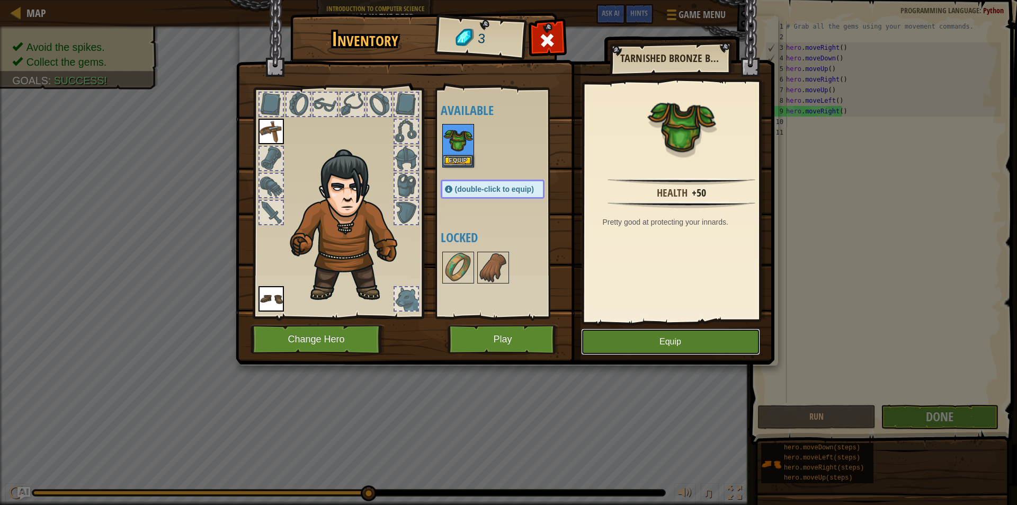
click at [632, 339] on button "Equip" at bounding box center [670, 341] width 179 height 26
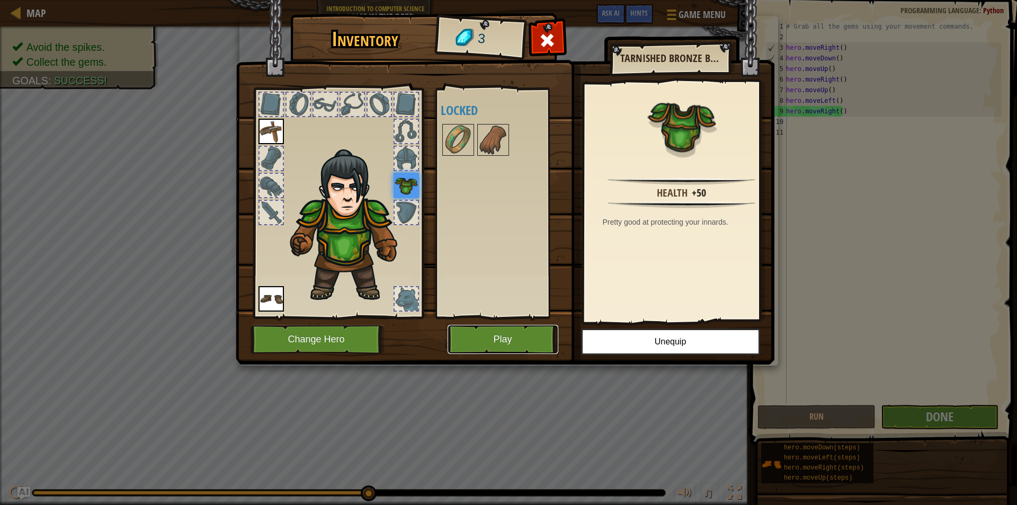
click at [503, 334] on button "Play" at bounding box center [503, 339] width 111 height 29
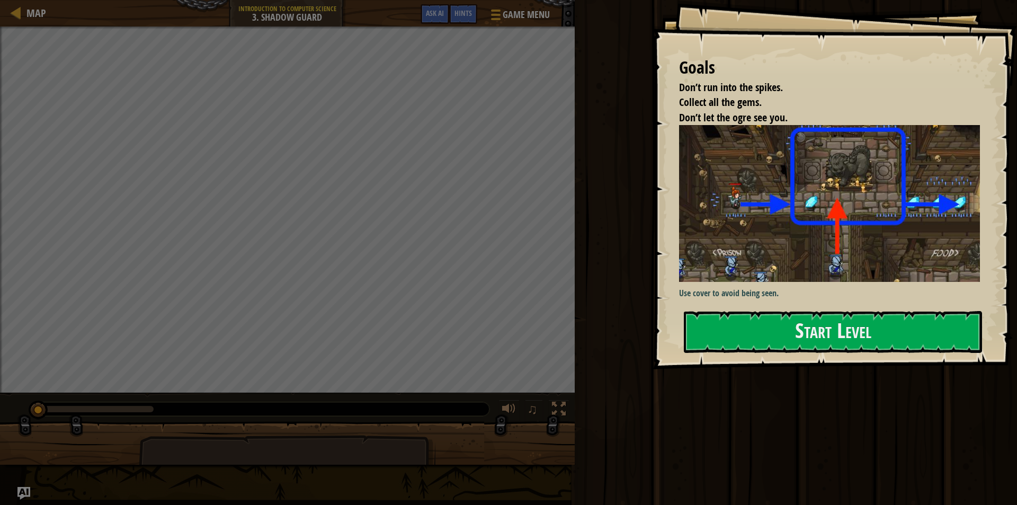
click at [938, 296] on div "Use cover to avoid being seen." at bounding box center [833, 212] width 309 height 175
click at [931, 304] on div "Goals Don’t run into the spikes. Collect all the gems. Don’t let the ogre see y…" at bounding box center [834, 184] width 364 height 369
click at [928, 313] on button "Start Level" at bounding box center [833, 332] width 298 height 42
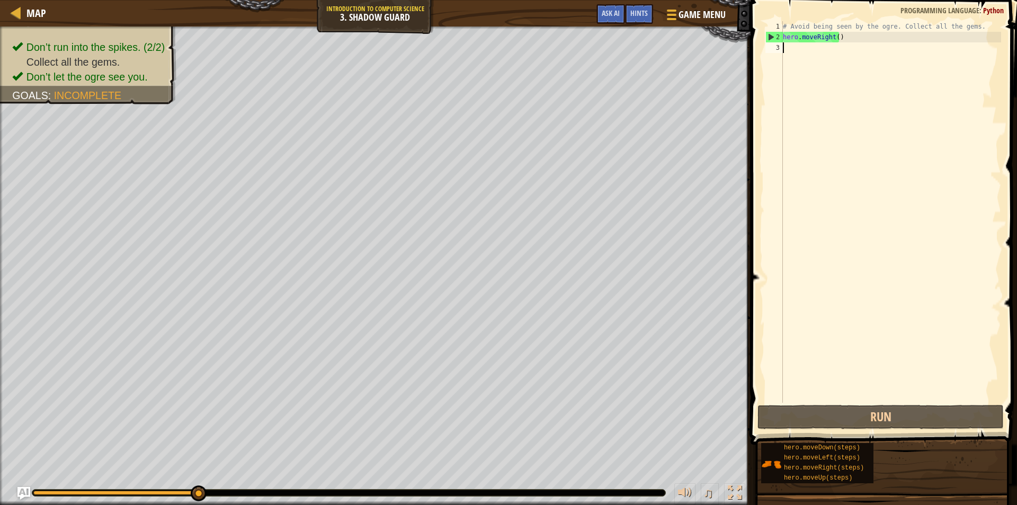
type textarea "h"
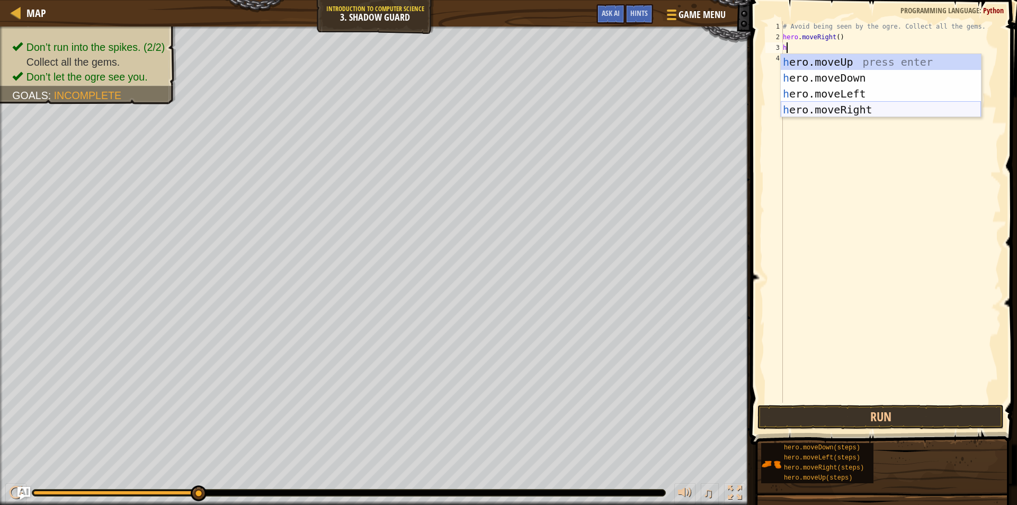
drag, startPoint x: 823, startPoint y: 108, endPoint x: 828, endPoint y: 216, distance: 108.1
click at [823, 108] on div "h ero.moveUp press enter h ero.moveDown press enter h ero.moveLeft press enter …" at bounding box center [881, 101] width 200 height 95
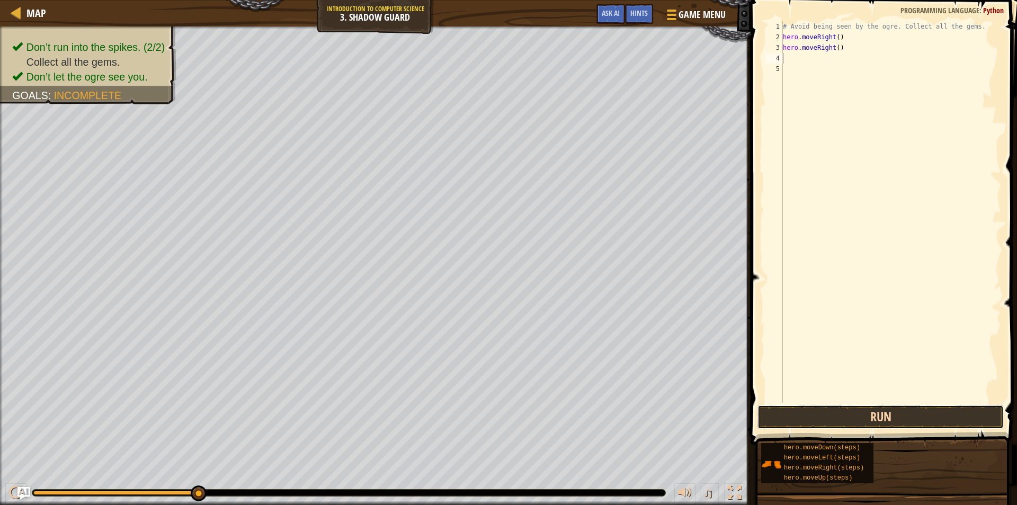
click at [860, 418] on button "Run" at bounding box center [880, 417] width 246 height 24
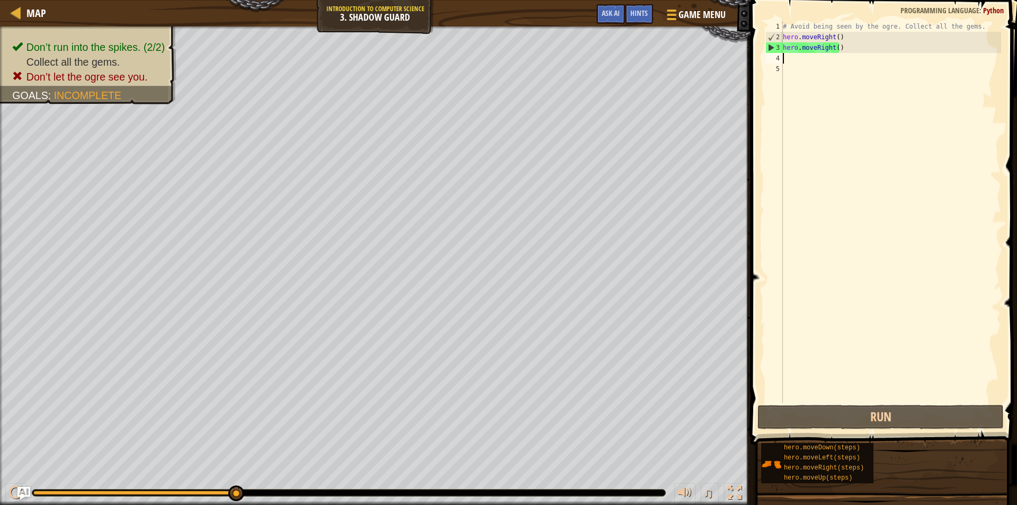
type textarea "h"
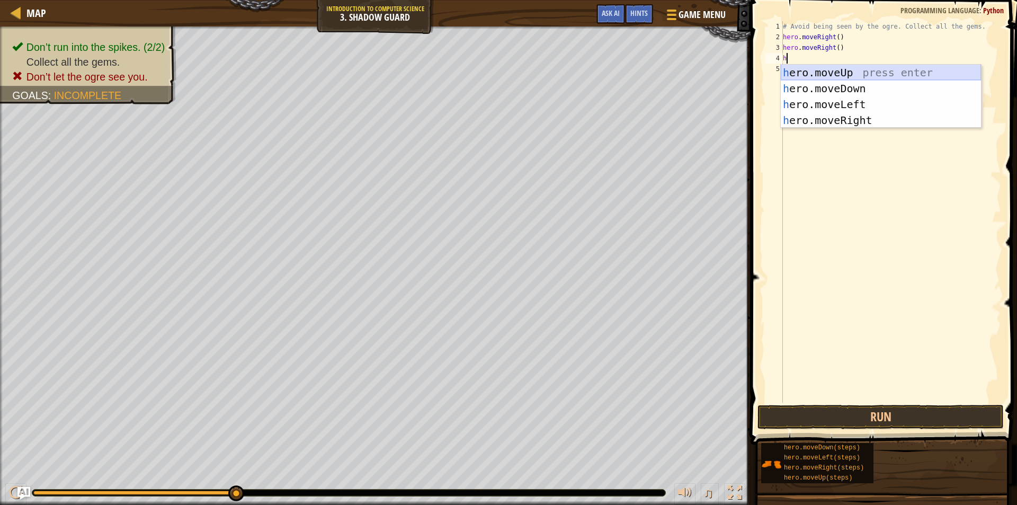
click at [953, 77] on div "h ero.moveUp press enter h ero.moveDown press enter h ero.moveLeft press enter …" at bounding box center [881, 112] width 200 height 95
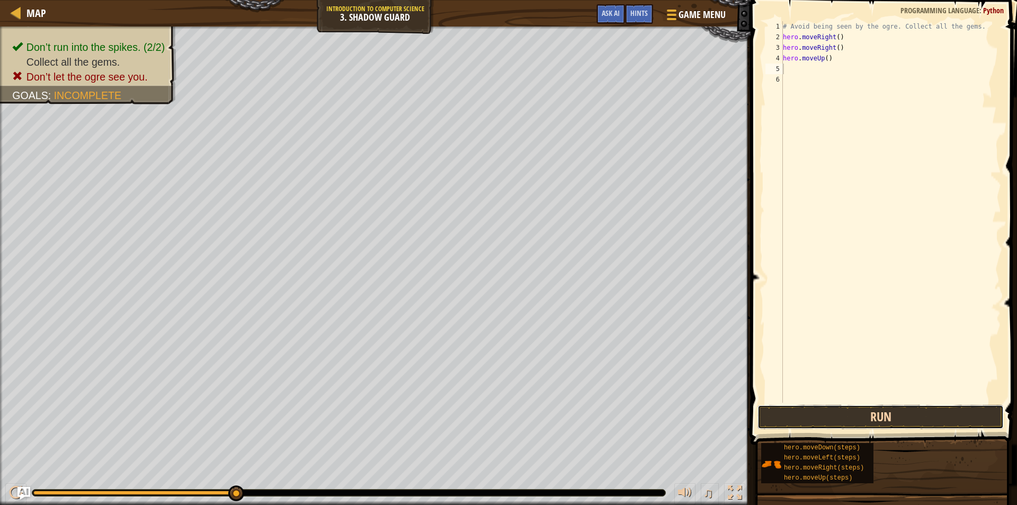
click at [858, 419] on button "Run" at bounding box center [880, 417] width 246 height 24
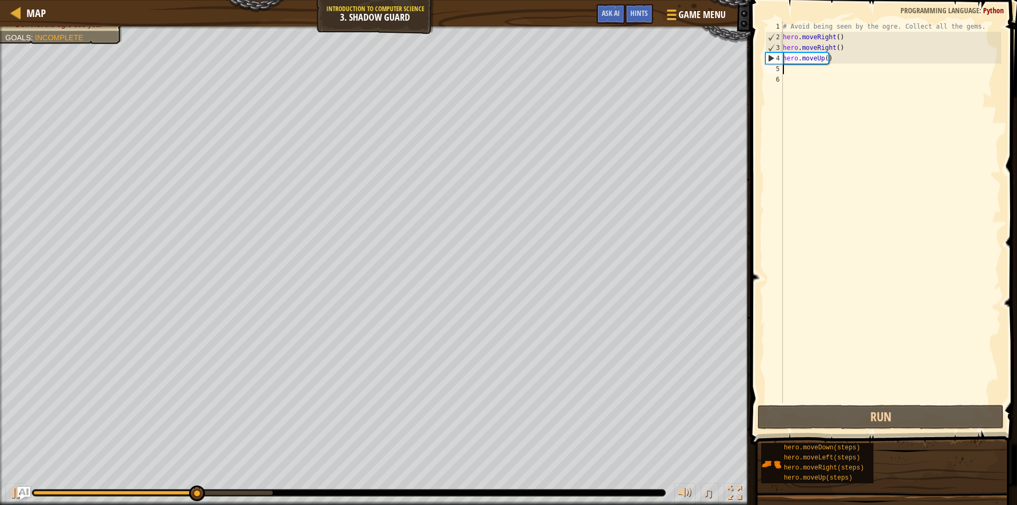
click at [786, 68] on div "# Avoid being seen by the ogre. Collect all the gems. hero . moveRight ( ) hero…" at bounding box center [891, 222] width 220 height 403
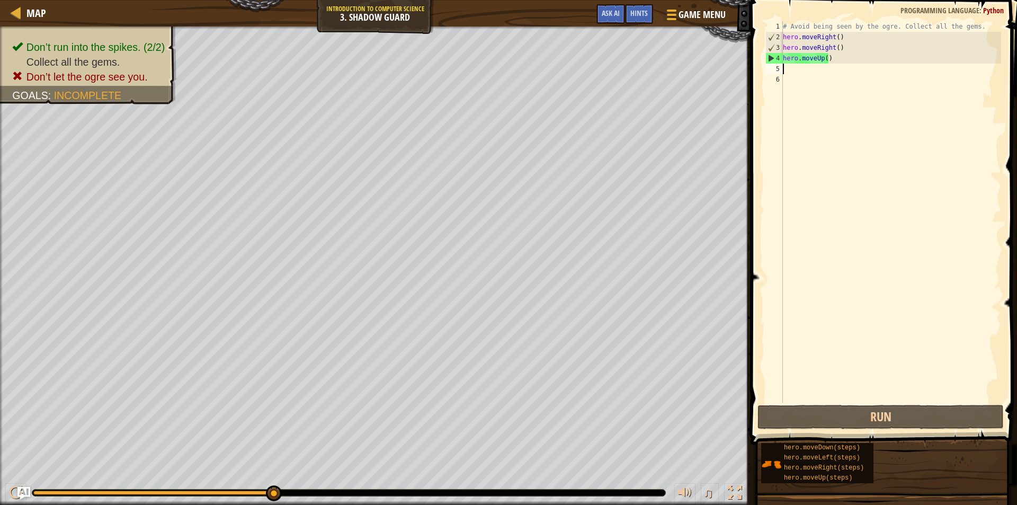
type textarea "h"
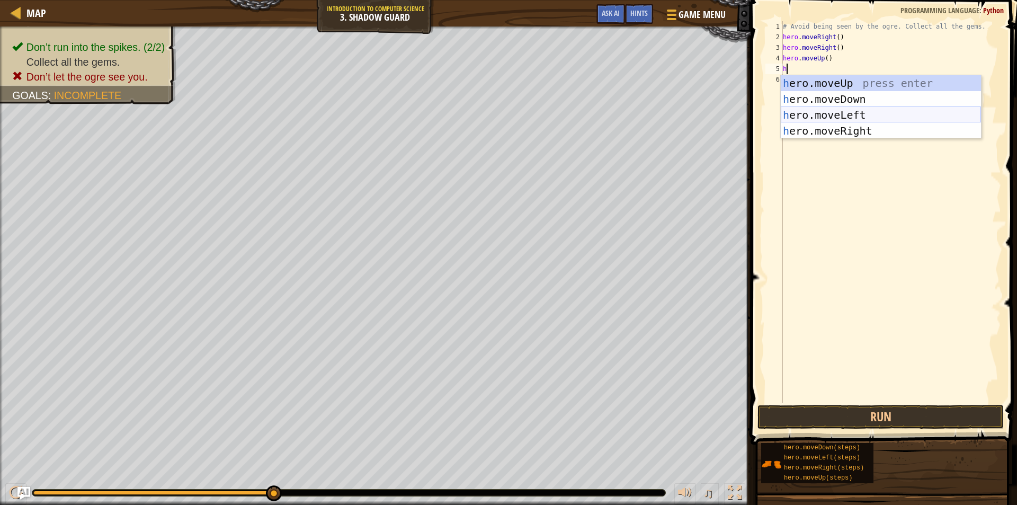
click at [807, 118] on div "h ero.moveUp press enter h ero.moveDown press enter h ero.moveLeft press enter …" at bounding box center [881, 122] width 200 height 95
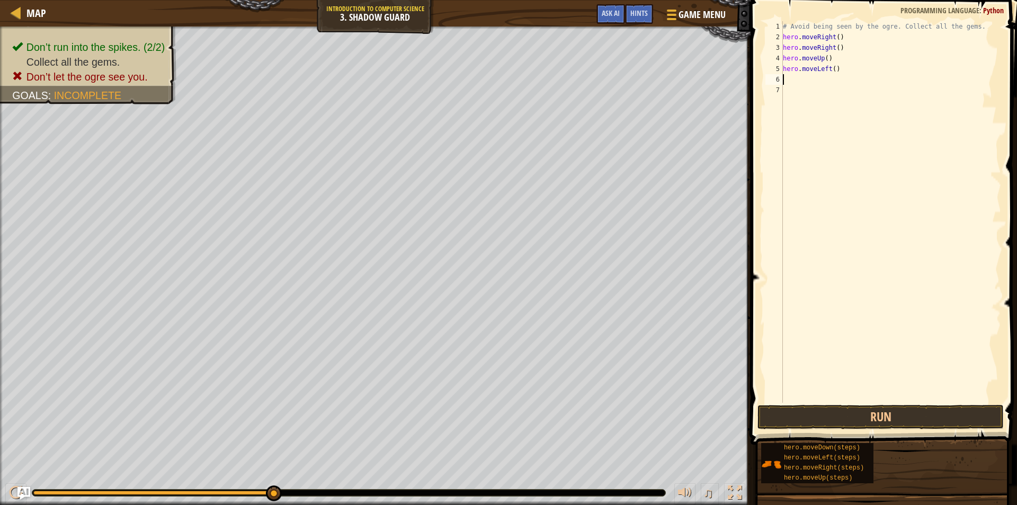
type textarea "h"
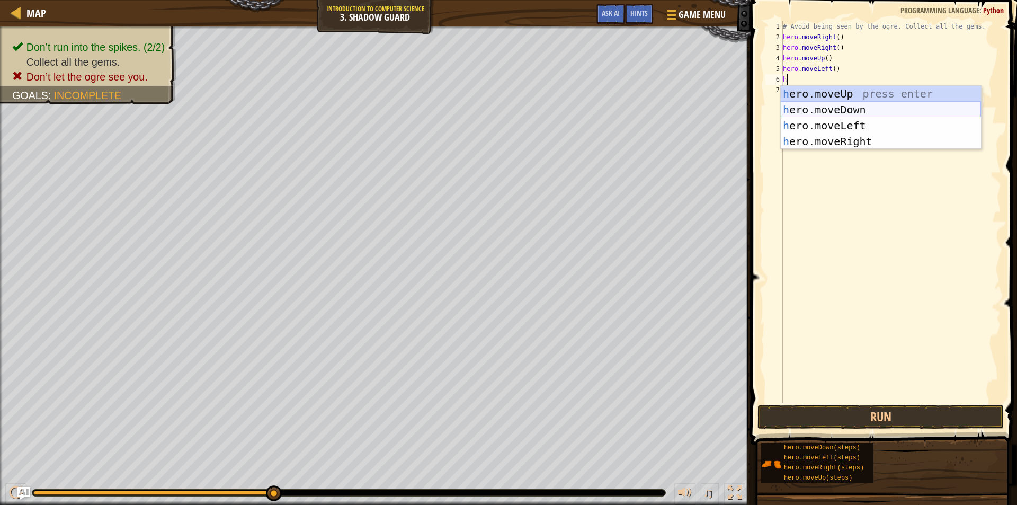
click at [831, 104] on div "h ero.moveUp press enter h ero.moveDown press enter h ero.moveLeft press enter …" at bounding box center [881, 133] width 200 height 95
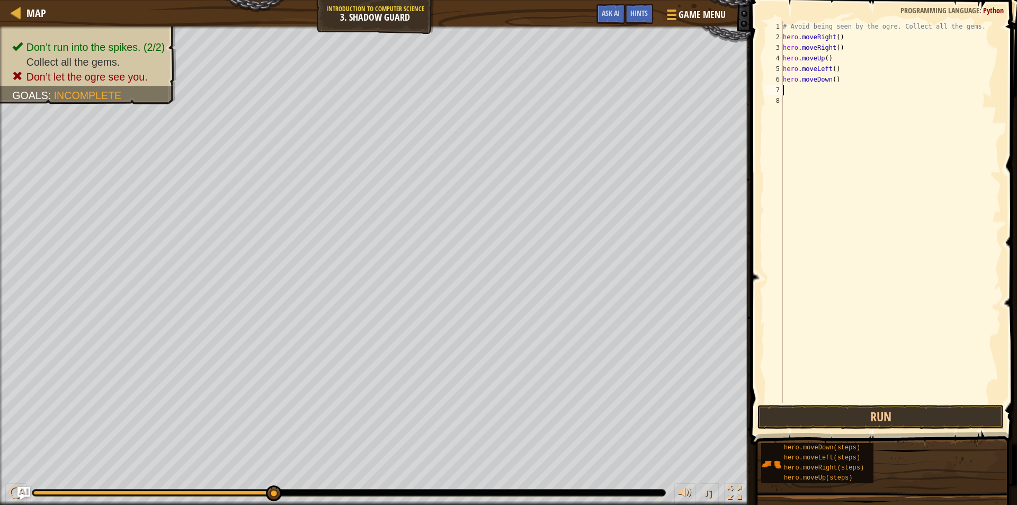
type textarea "h"
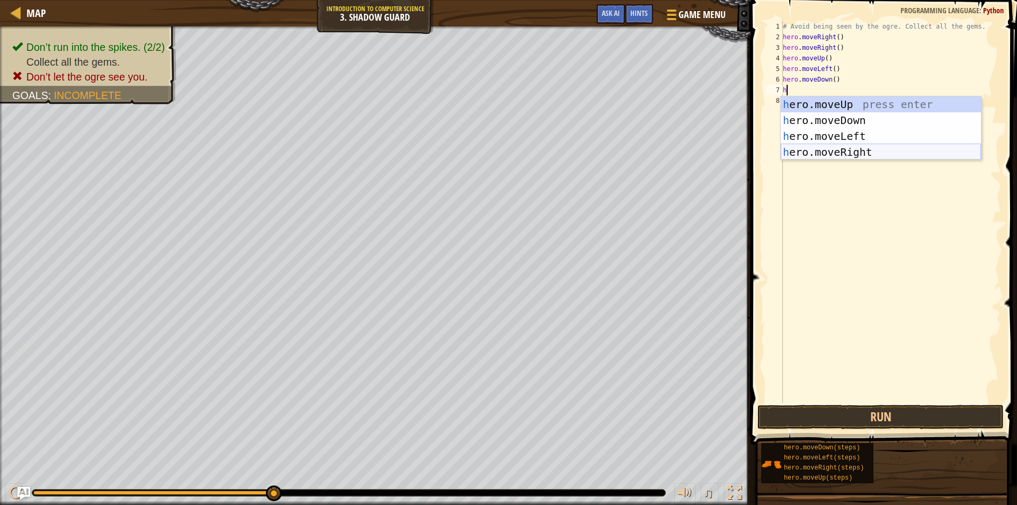
click at [835, 149] on div "h ero.moveUp press enter h ero.moveDown press enter h ero.moveLeft press enter …" at bounding box center [881, 143] width 200 height 95
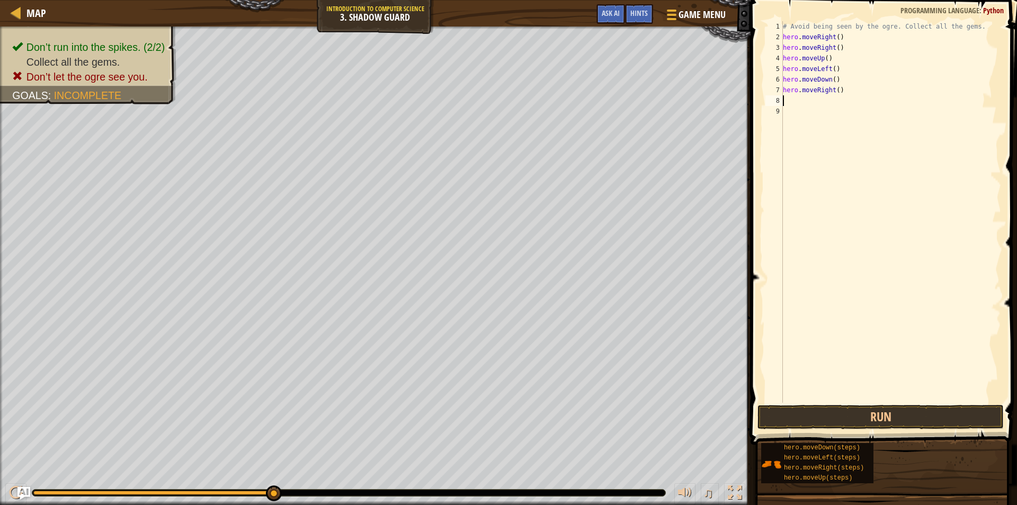
click at [784, 103] on div "# Avoid being seen by the ogre. Collect all the gems. hero . moveRight ( ) hero…" at bounding box center [891, 222] width 220 height 403
type textarea "h"
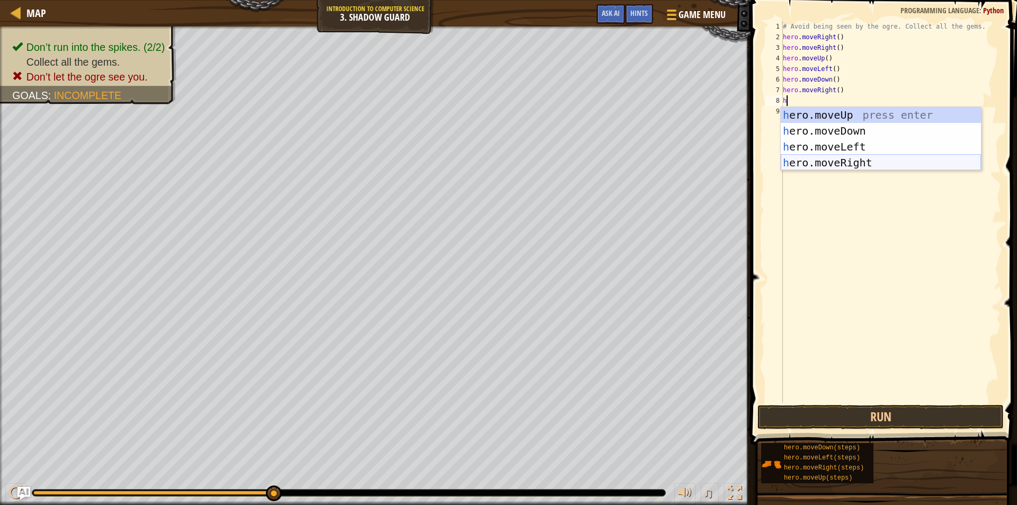
click at [852, 160] on div "h ero.moveUp press enter h ero.moveDown press enter h ero.moveLeft press enter …" at bounding box center [881, 154] width 200 height 95
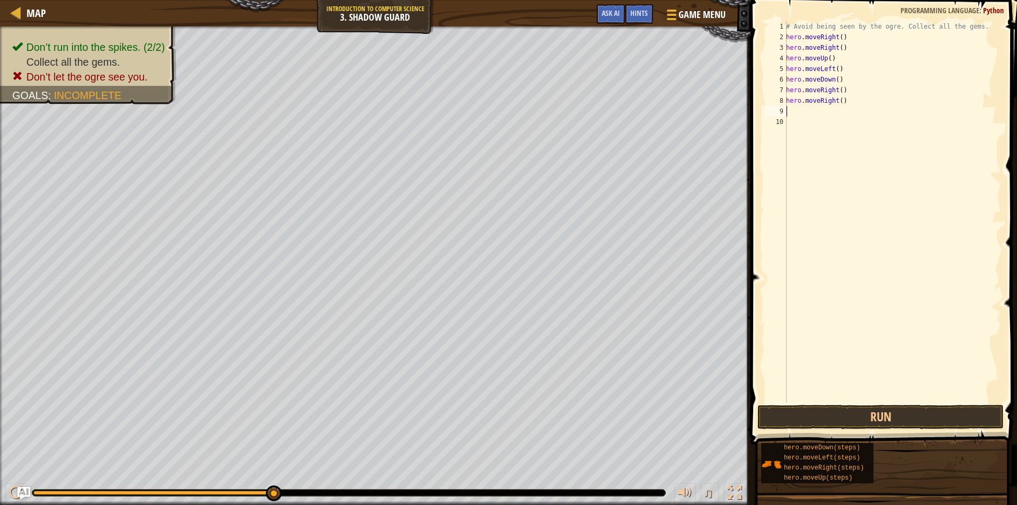
type textarea "h"
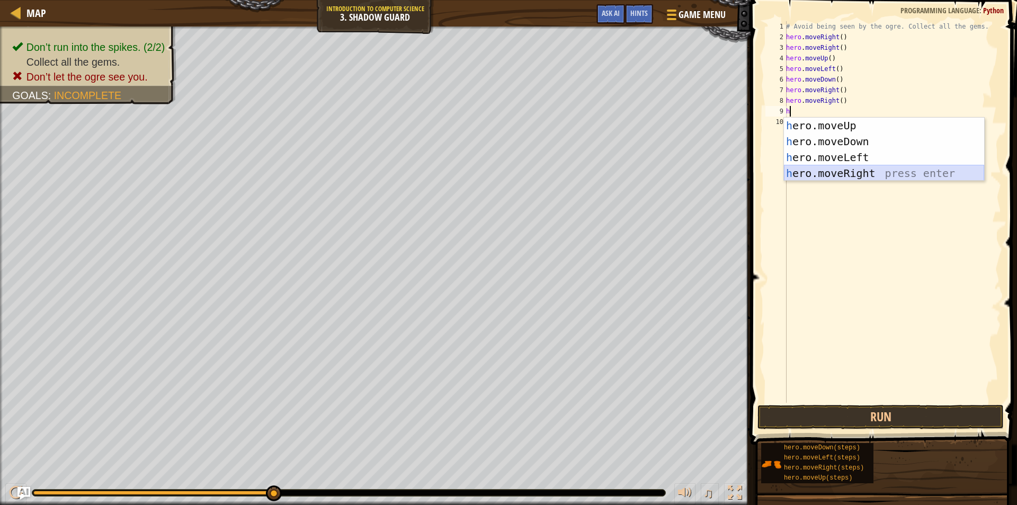
drag, startPoint x: 857, startPoint y: 179, endPoint x: 859, endPoint y: 162, distance: 17.6
click at [857, 178] on div "h ero.moveUp press enter h ero.moveDown press enter h ero.moveLeft press enter …" at bounding box center [884, 165] width 200 height 95
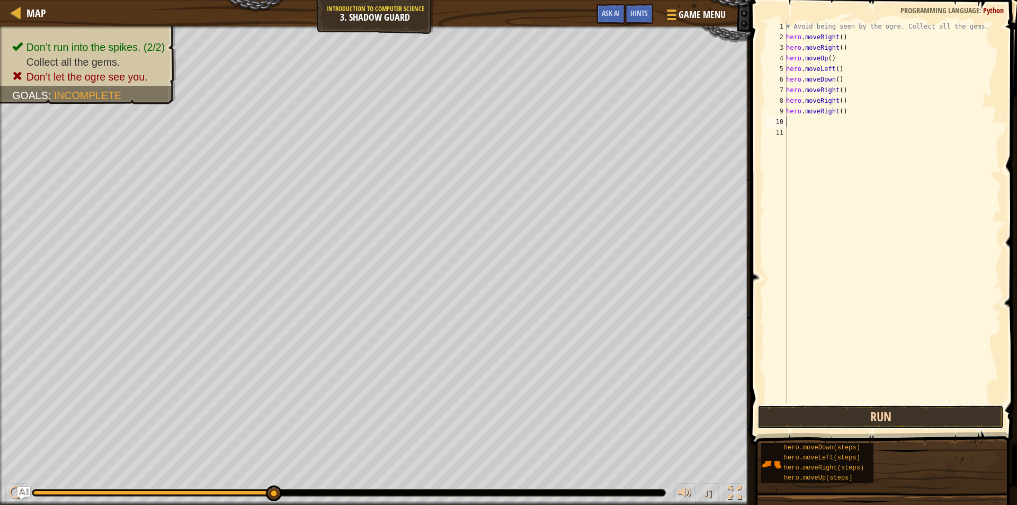
click at [891, 418] on button "Run" at bounding box center [880, 417] width 246 height 24
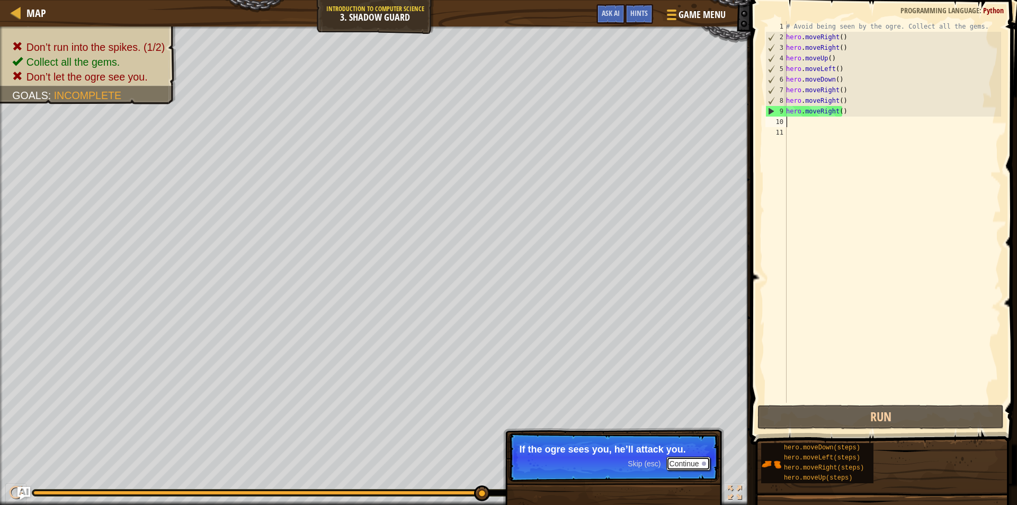
click at [681, 464] on button "Continue" at bounding box center [688, 464] width 44 height 14
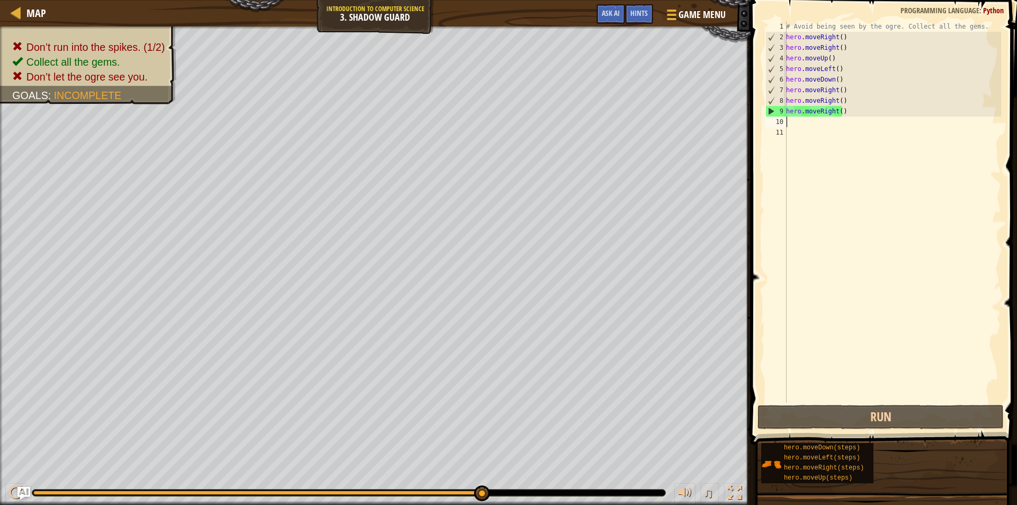
click at [790, 127] on div "# Avoid being seen by the ogre. Collect all the gems. hero . moveRight ( ) hero…" at bounding box center [892, 222] width 217 height 403
click at [818, 106] on div "# Avoid being seen by the ogre. Collect all the gems. hero . moveRight ( ) hero…" at bounding box center [892, 222] width 217 height 403
type textarea "hero.moveRight()"
click at [813, 113] on div "# Avoid being seen by the ogre. Collect all the gems. hero . moveRight ( ) hero…" at bounding box center [892, 222] width 217 height 403
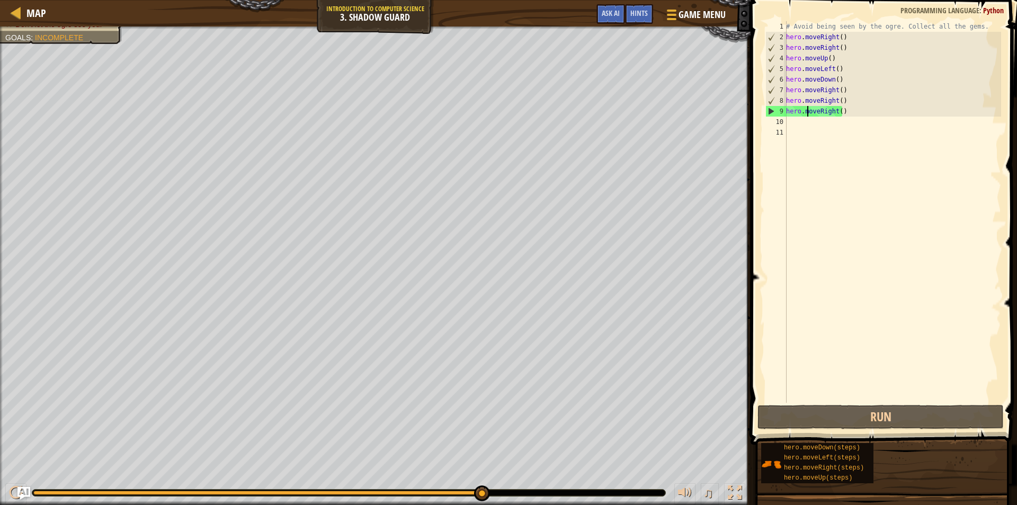
click at [1008, 0] on html "Map Introduction to Computer Science 3. Shadow Guard Game Menu Done Hints Ask A…" at bounding box center [508, 0] width 1017 height 0
click at [34, 12] on span "Map" at bounding box center [36, 13] width 20 height 14
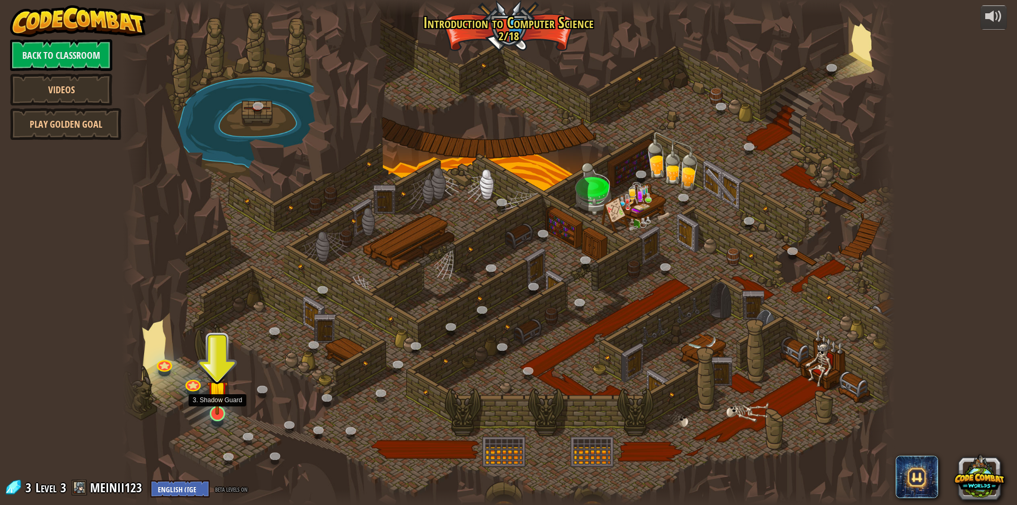
click at [225, 404] on img at bounding box center [217, 391] width 21 height 48
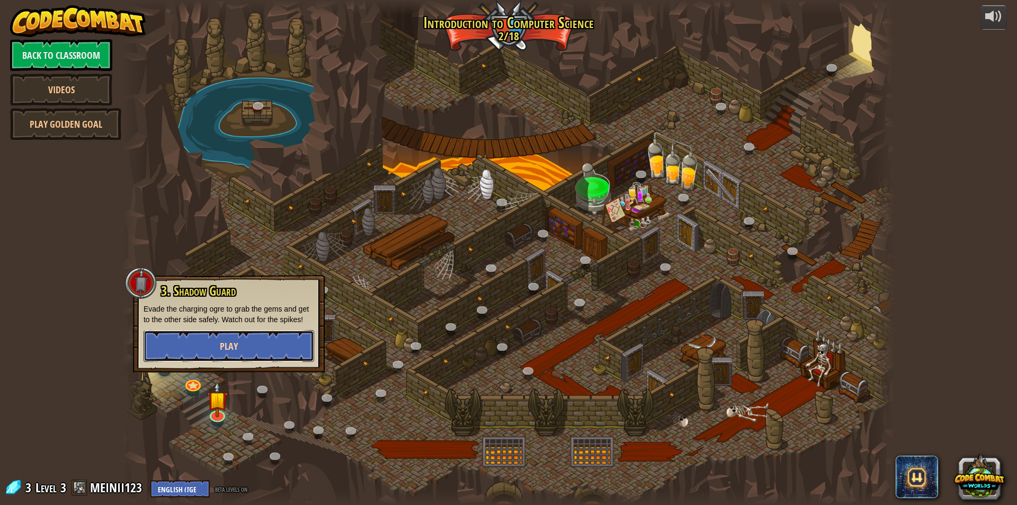
click at [232, 339] on button "Play" at bounding box center [229, 346] width 171 height 32
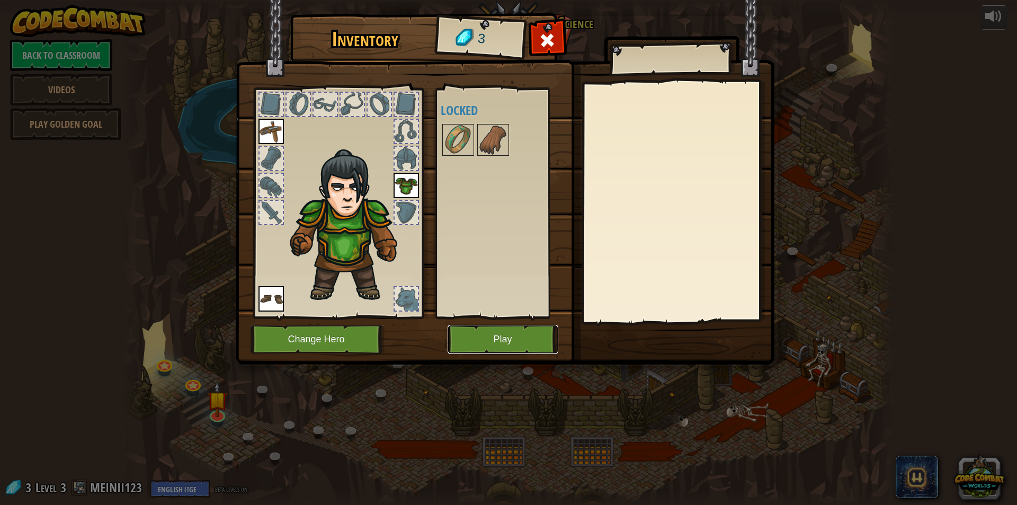
click at [484, 341] on button "Play" at bounding box center [503, 339] width 111 height 29
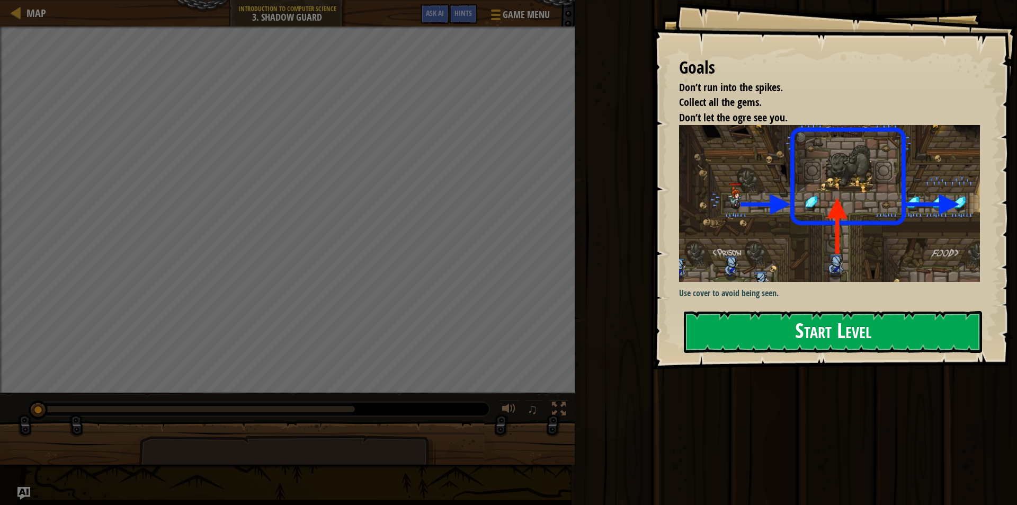
click at [860, 274] on img at bounding box center [833, 203] width 309 height 157
click at [837, 328] on button "Start Level" at bounding box center [833, 332] width 298 height 42
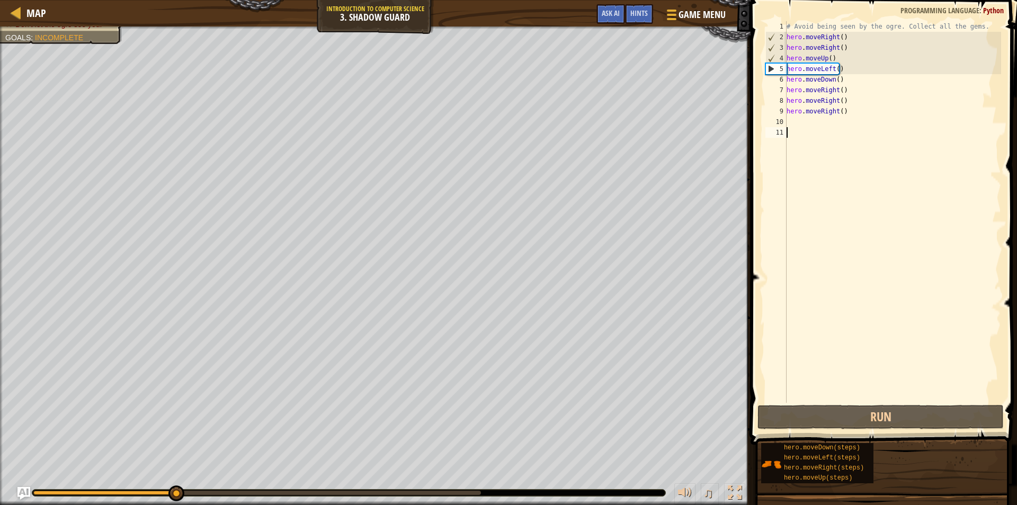
click at [848, 115] on div "# Avoid being seen by the ogre. Collect all the gems. hero . moveRight ( ) hero…" at bounding box center [892, 222] width 217 height 403
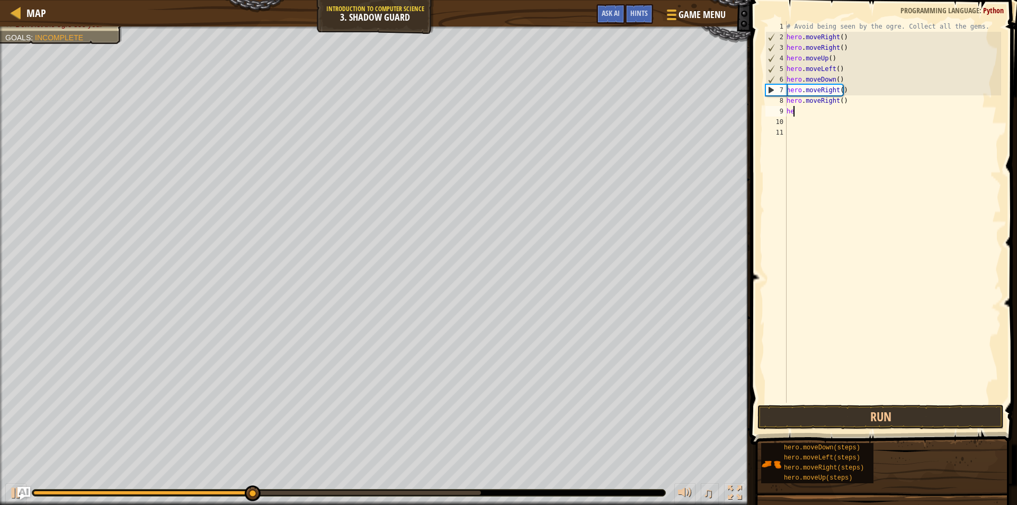
type textarea "h"
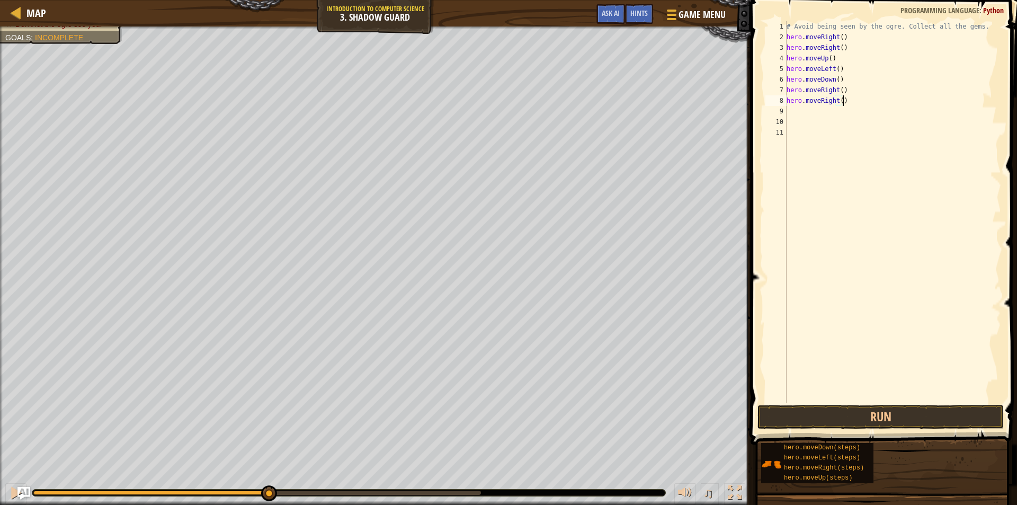
click at [848, 105] on div "# Avoid being seen by the ogre. Collect all the gems. hero . moveRight ( ) hero…" at bounding box center [892, 222] width 217 height 403
type textarea "h"
click at [840, 93] on div "# Avoid being seen by the ogre. Collect all the gems. hero . moveRight ( ) hero…" at bounding box center [892, 222] width 217 height 403
type textarea "h"
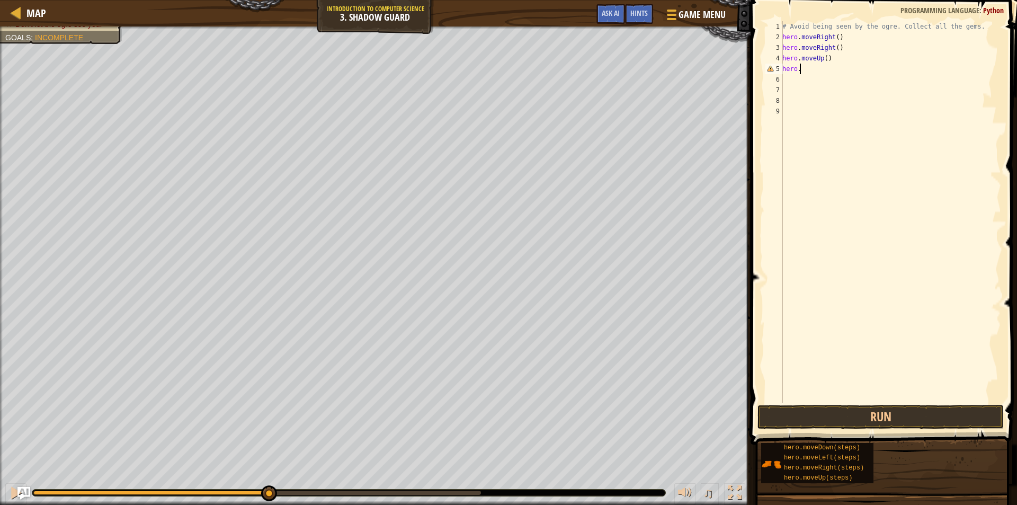
type textarea "h"
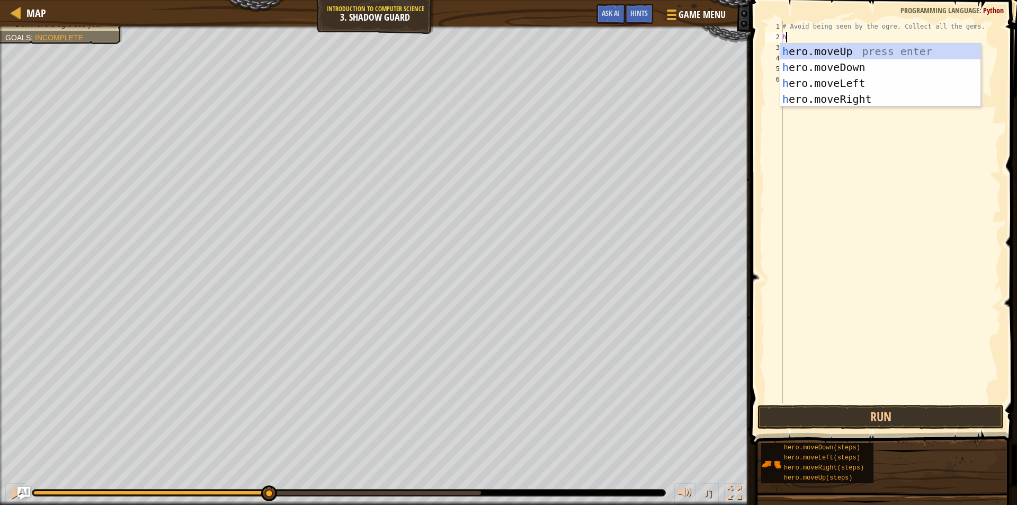
scroll to position [5, 0]
click at [867, 97] on div "h ero.moveUp press enter h ero.moveDown press enter h ero.moveLeft press enter …" at bounding box center [880, 90] width 200 height 95
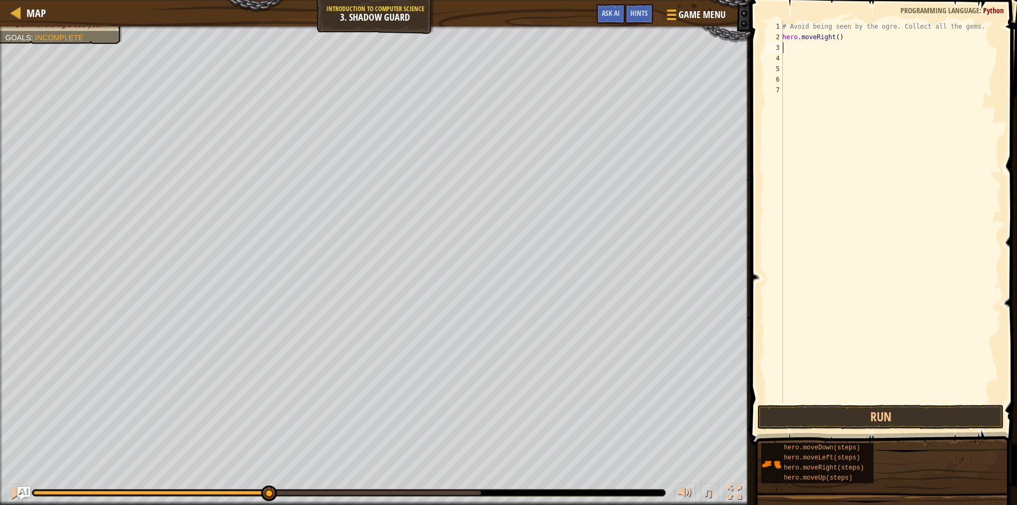
type textarea "h"
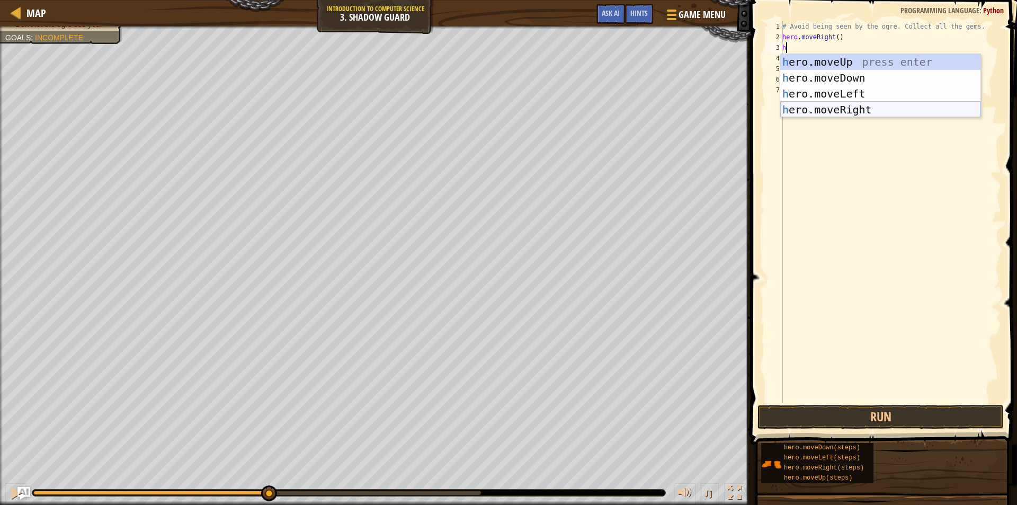
click at [842, 109] on div "h ero.moveUp press enter h ero.moveDown press enter h ero.moveLeft press enter …" at bounding box center [880, 101] width 200 height 95
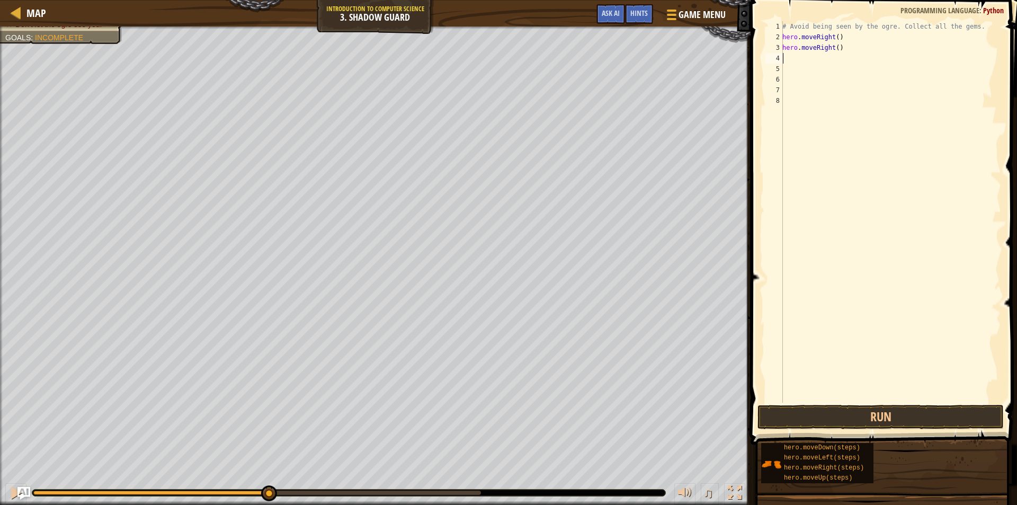
type textarea "t"
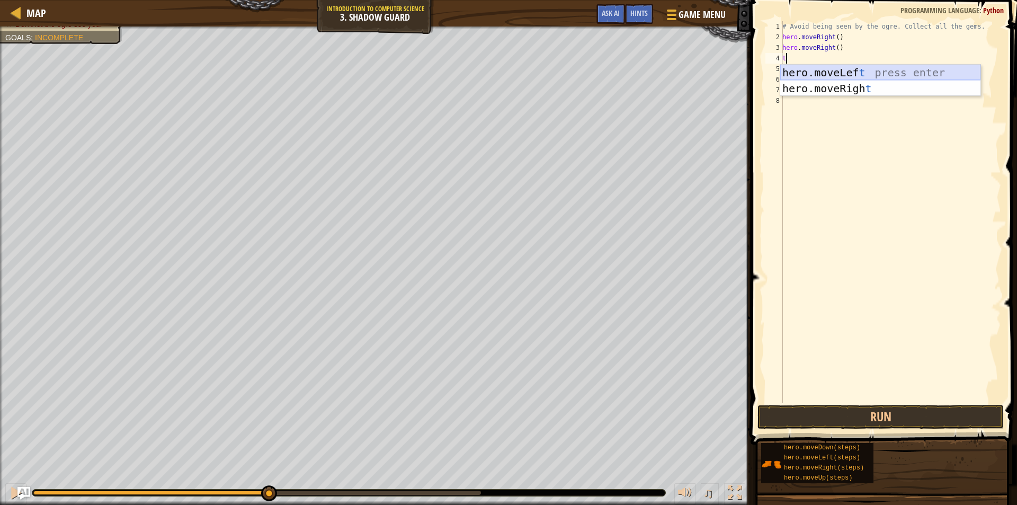
click at [825, 68] on div "hero.moveLef t press enter hero.moveRigh t press enter" at bounding box center [880, 97] width 200 height 64
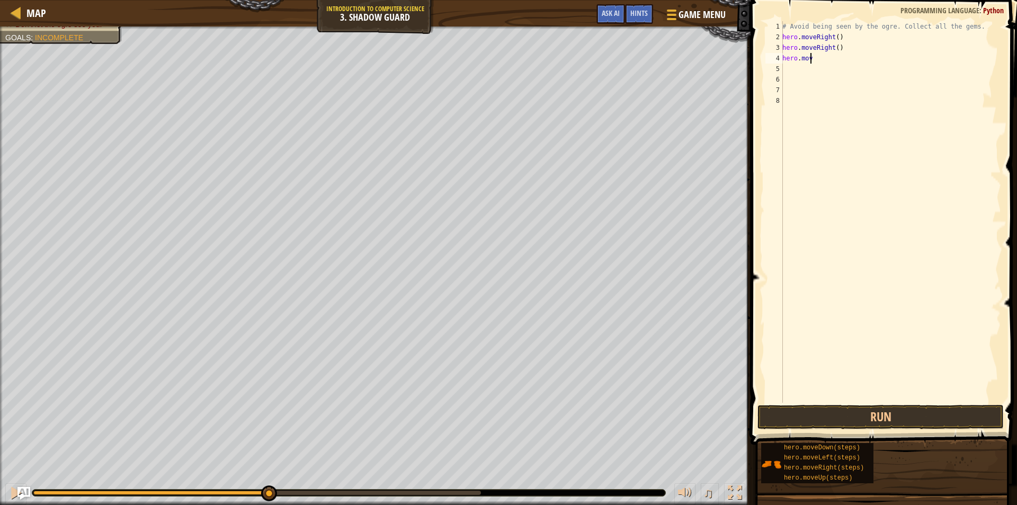
type textarea "h"
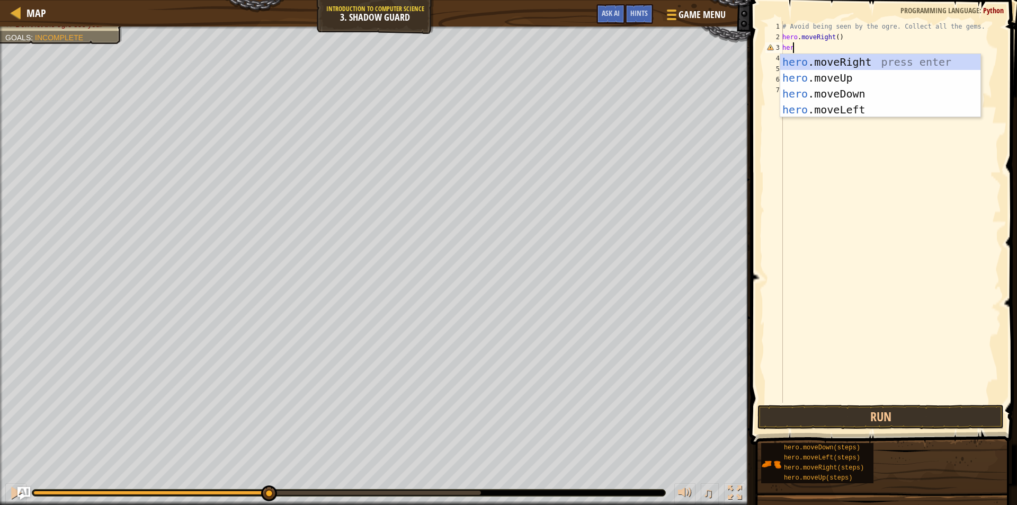
type textarea "h"
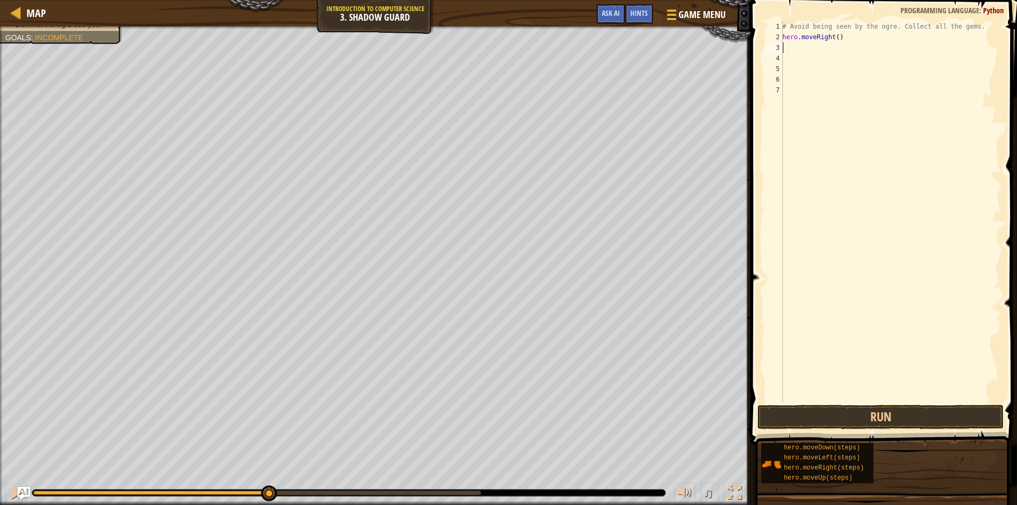
type textarea "h"
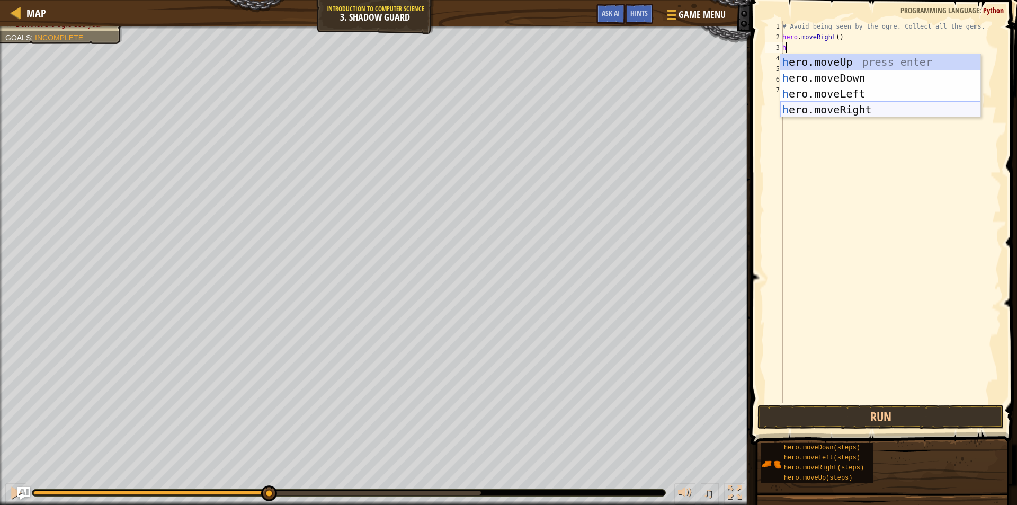
click at [866, 104] on div "h ero.moveUp press enter h ero.moveDown press enter h ero.moveLeft press enter …" at bounding box center [880, 101] width 200 height 95
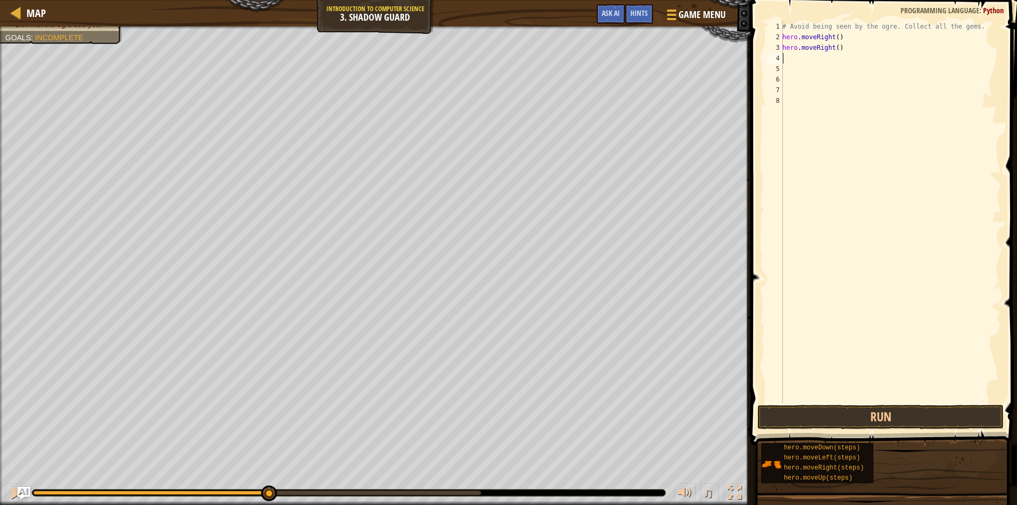
type textarea "h"
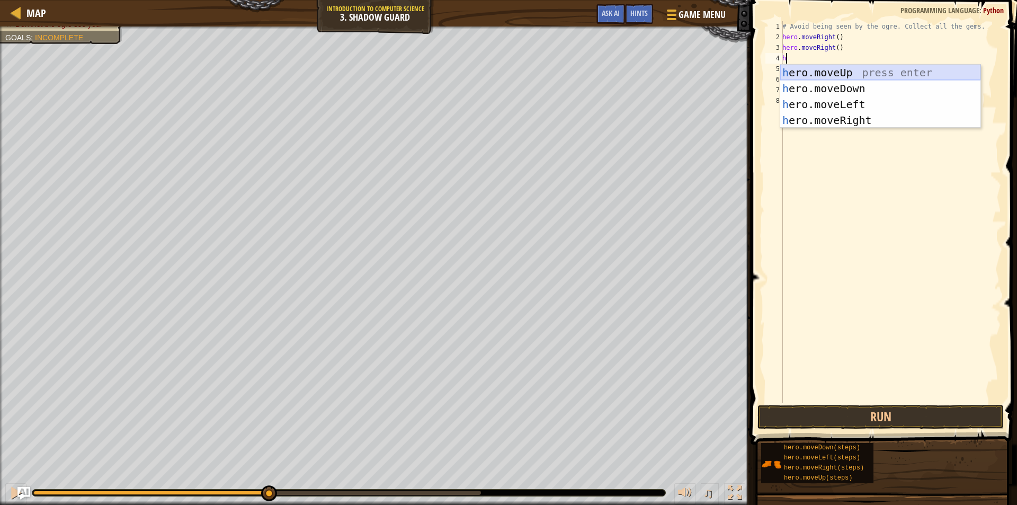
click at [831, 69] on div "h ero.moveUp press enter h ero.moveDown press enter h ero.moveLeft press enter …" at bounding box center [880, 112] width 200 height 95
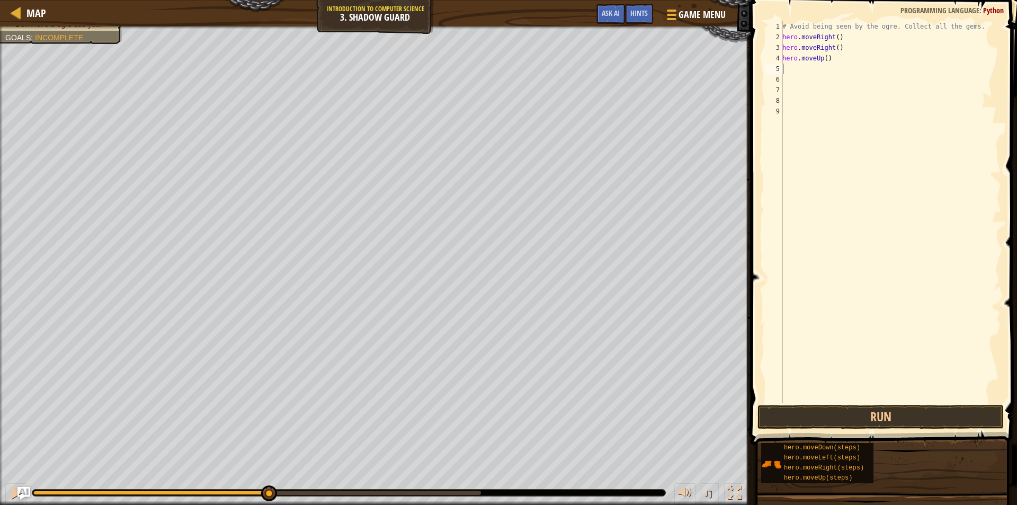
type textarea "h"
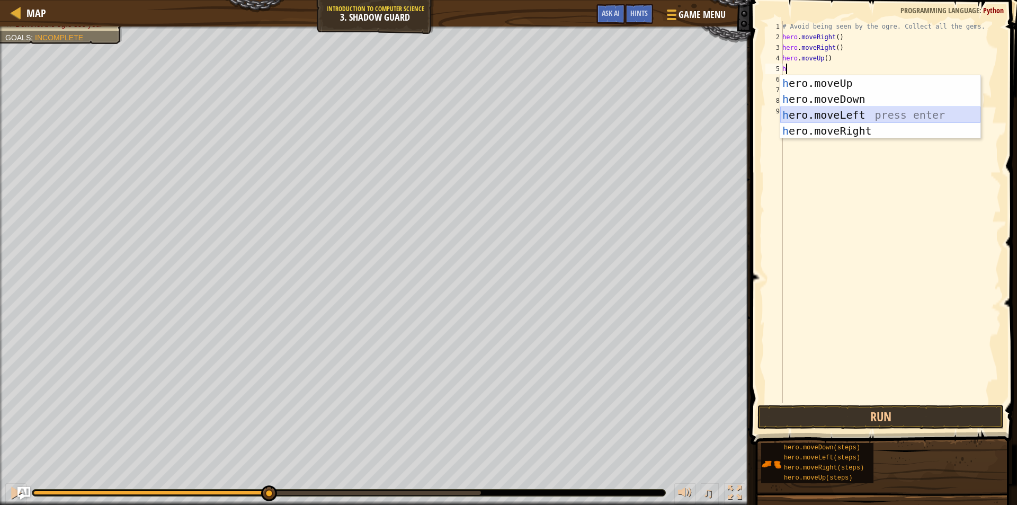
click at [833, 118] on div "h ero.moveUp press enter h ero.moveDown press enter h ero.moveLeft press enter …" at bounding box center [880, 122] width 200 height 95
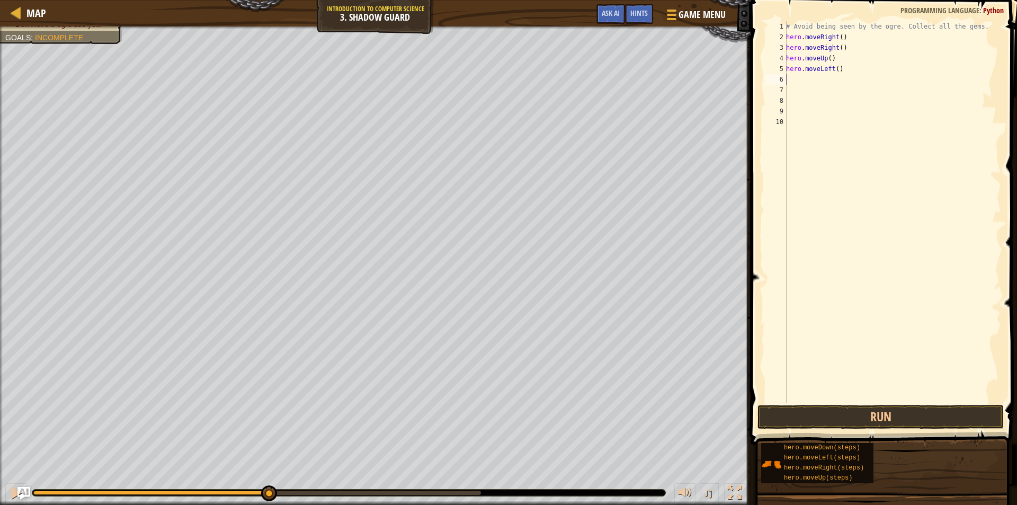
type textarea "h"
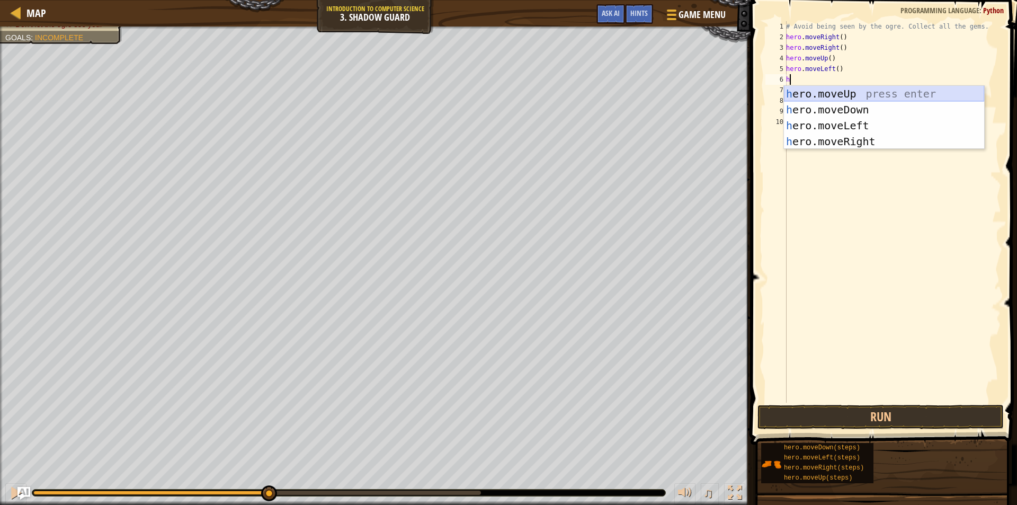
click at [842, 93] on div "h ero.moveUp press enter h ero.moveDown press enter h ero.moveLeft press enter …" at bounding box center [884, 133] width 200 height 95
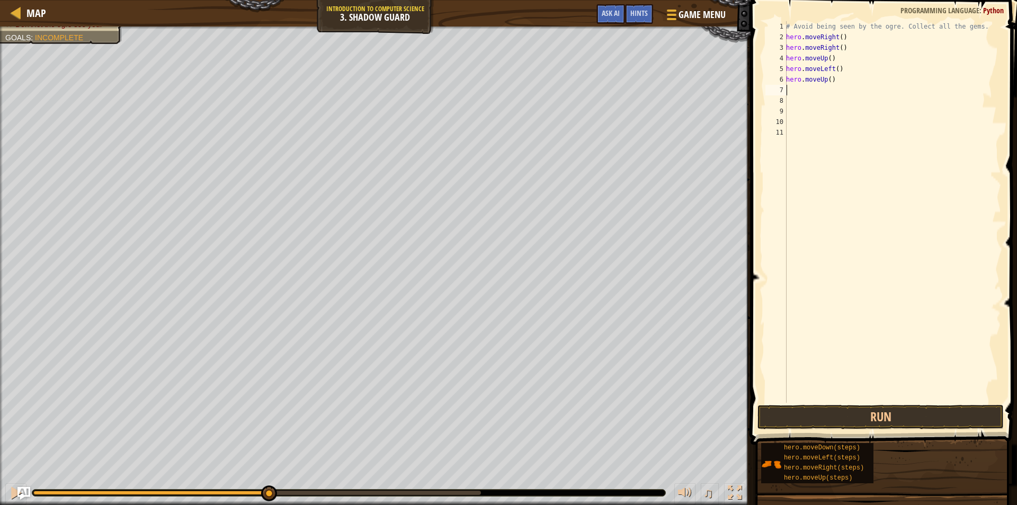
click at [840, 82] on div "# Avoid being seen by the ogre. Collect all the gems. hero . moveRight ( ) hero…" at bounding box center [892, 222] width 217 height 403
type textarea "h"
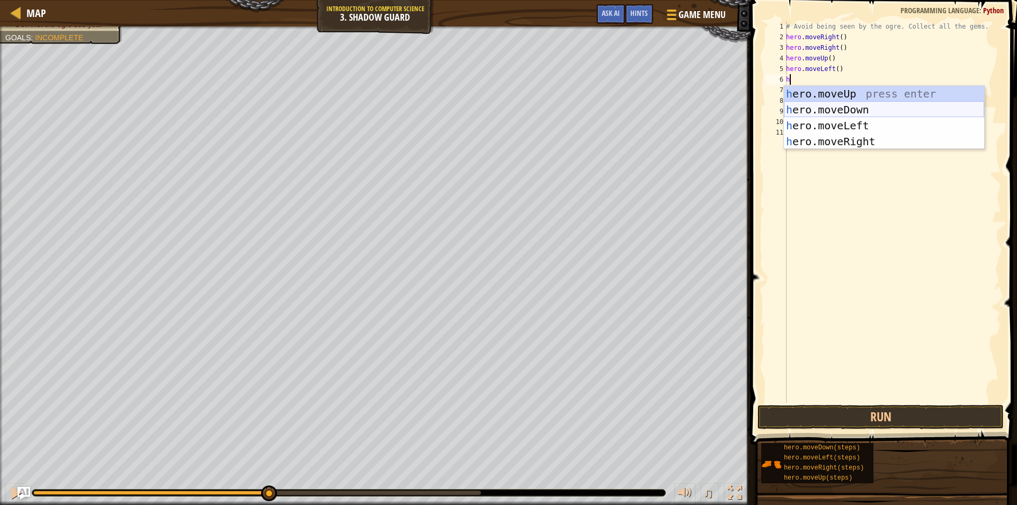
click at [837, 106] on div "h ero.moveUp press enter h ero.moveDown press enter h ero.moveLeft press enter …" at bounding box center [884, 133] width 200 height 95
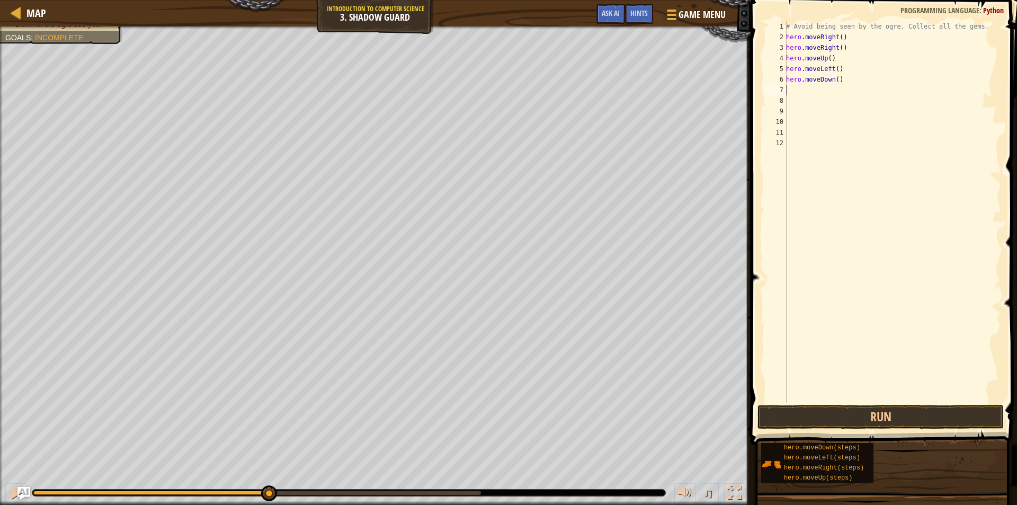
type textarea "h"
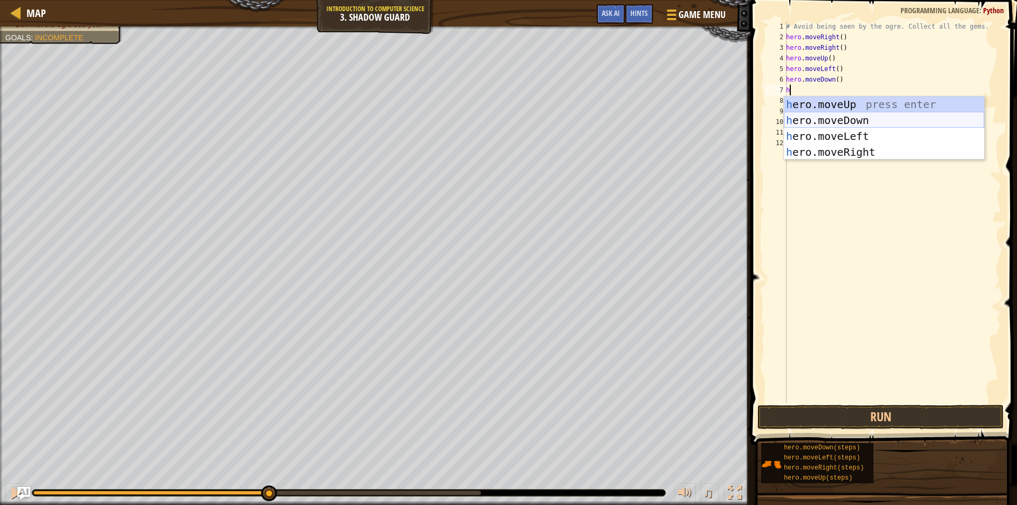
click at [842, 122] on div "h ero.moveUp press enter h ero.moveDown press enter h ero.moveLeft press enter …" at bounding box center [884, 143] width 200 height 95
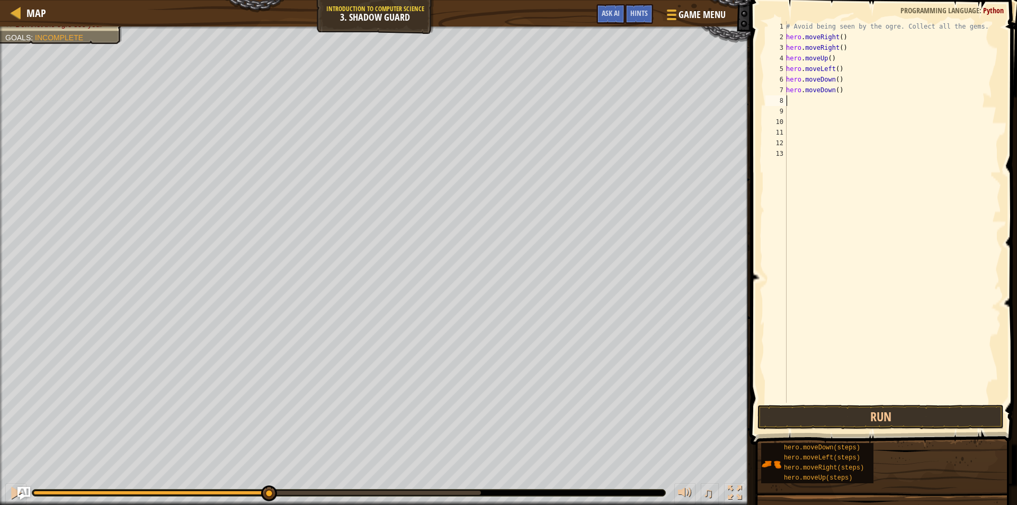
click at [813, 101] on div "# Avoid being seen by the ogre. Collect all the gems. hero . moveRight ( ) hero…" at bounding box center [892, 222] width 217 height 403
type textarea "h"
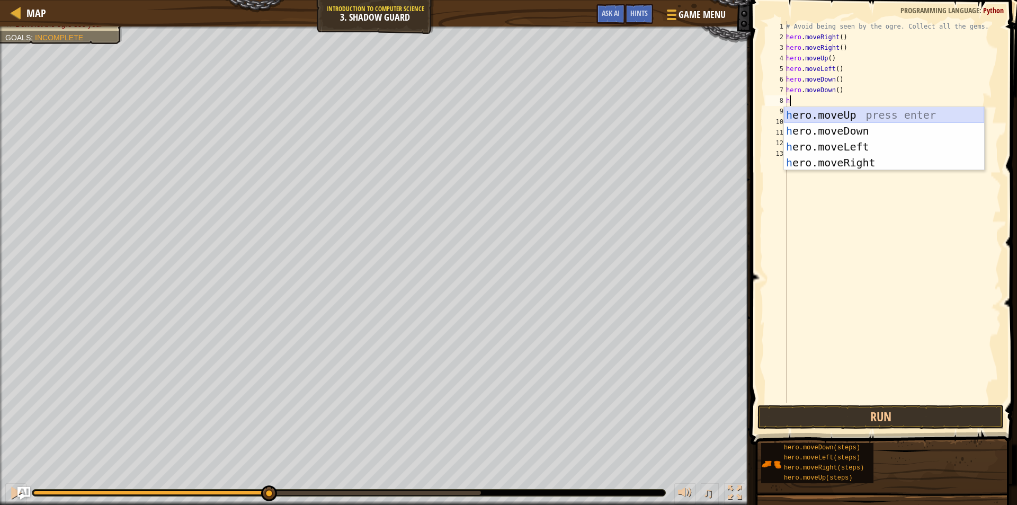
click at [861, 112] on div "h ero.moveUp press enter h ero.moveDown press enter h ero.moveLeft press enter …" at bounding box center [884, 154] width 200 height 95
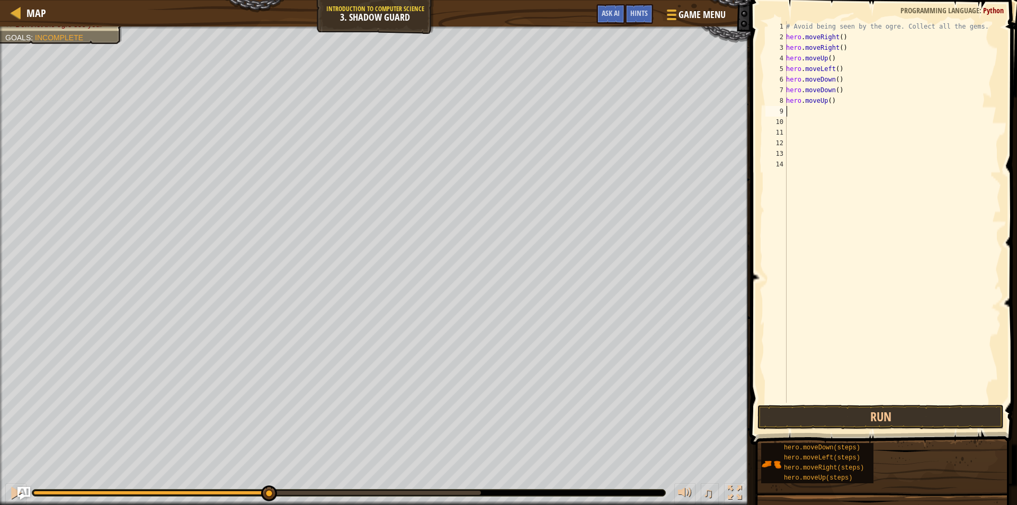
type textarea "h"
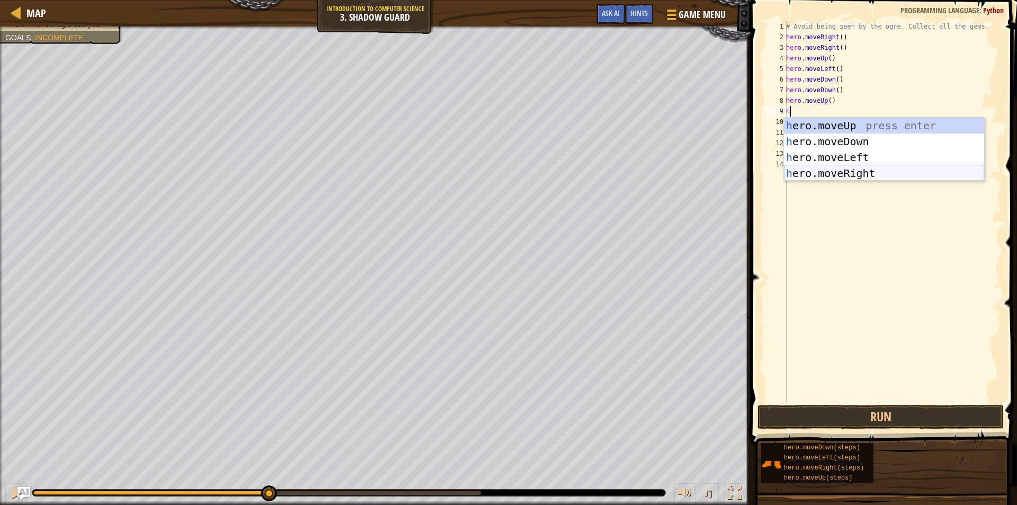
click at [838, 173] on div "h ero.moveUp press enter h ero.moveDown press enter h ero.moveLeft press enter …" at bounding box center [884, 165] width 200 height 95
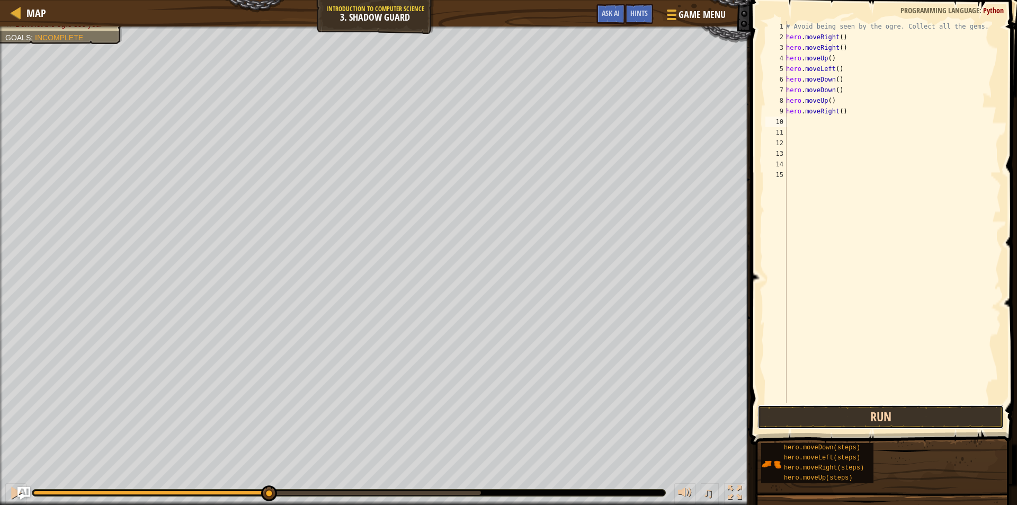
click at [843, 416] on button "Run" at bounding box center [880, 417] width 246 height 24
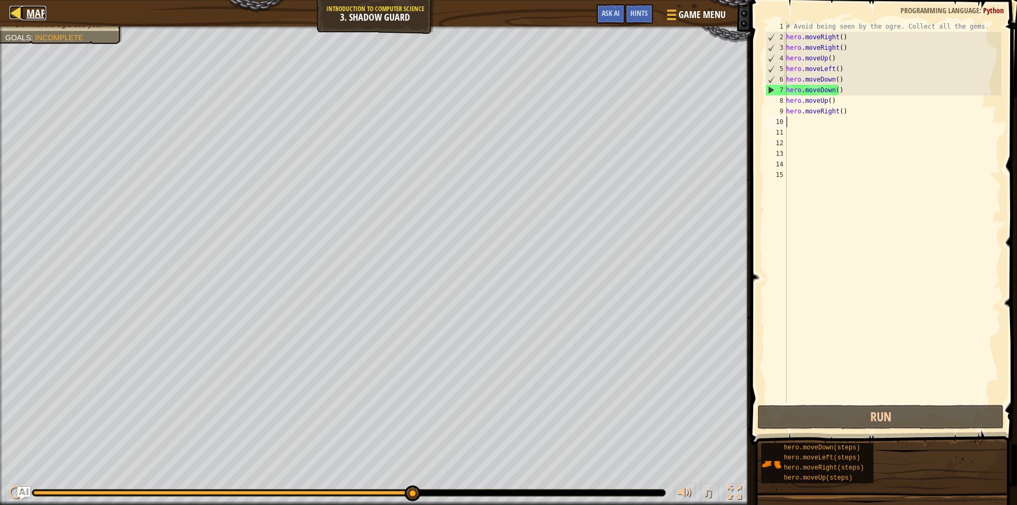
click at [13, 6] on div at bounding box center [16, 12] width 13 height 13
